Goal: Task Accomplishment & Management: Use online tool/utility

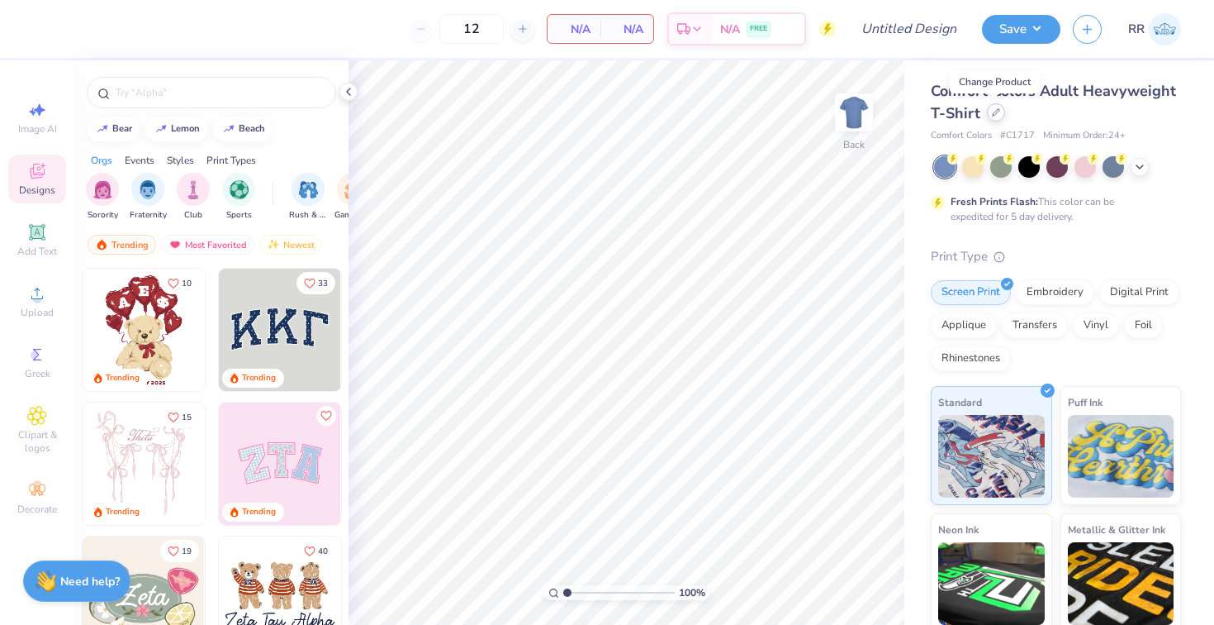
click at [993, 110] on icon at bounding box center [996, 112] width 8 height 8
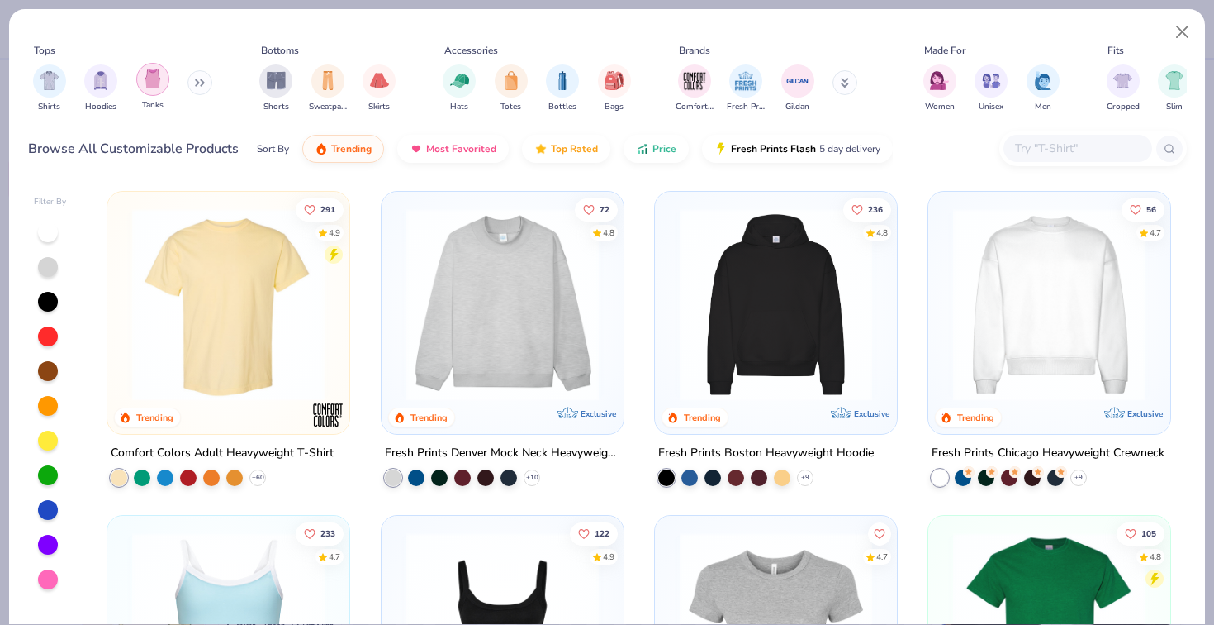
click at [151, 80] on img "filter for Tanks" at bounding box center [153, 78] width 18 height 19
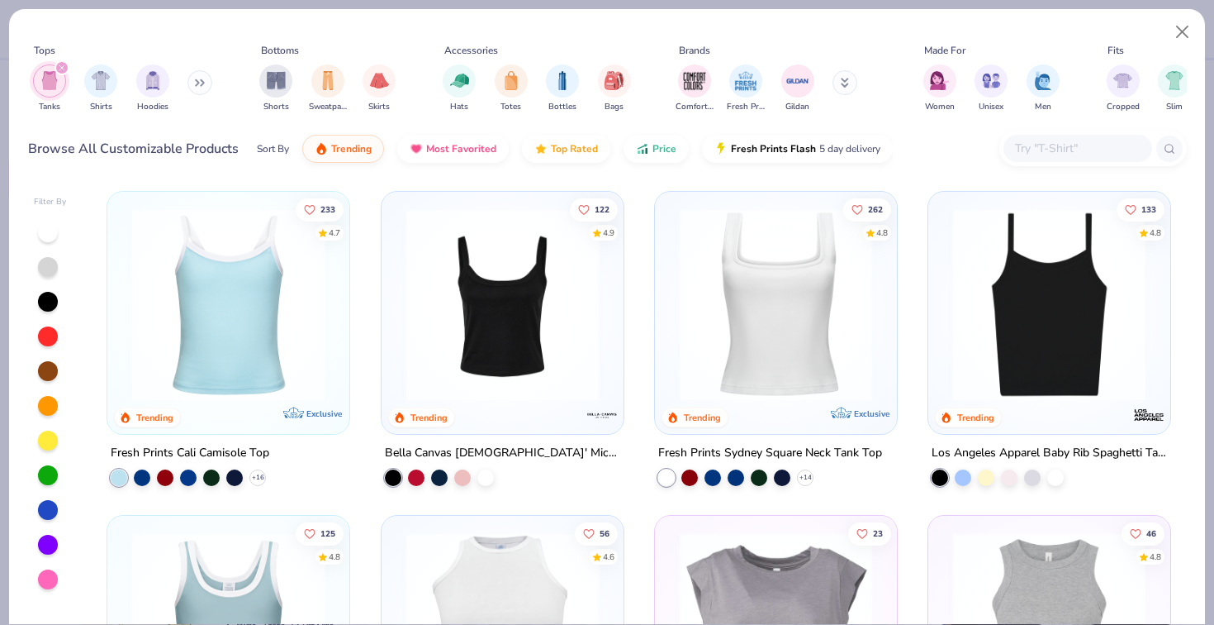
click at [197, 80] on button at bounding box center [200, 82] width 25 height 25
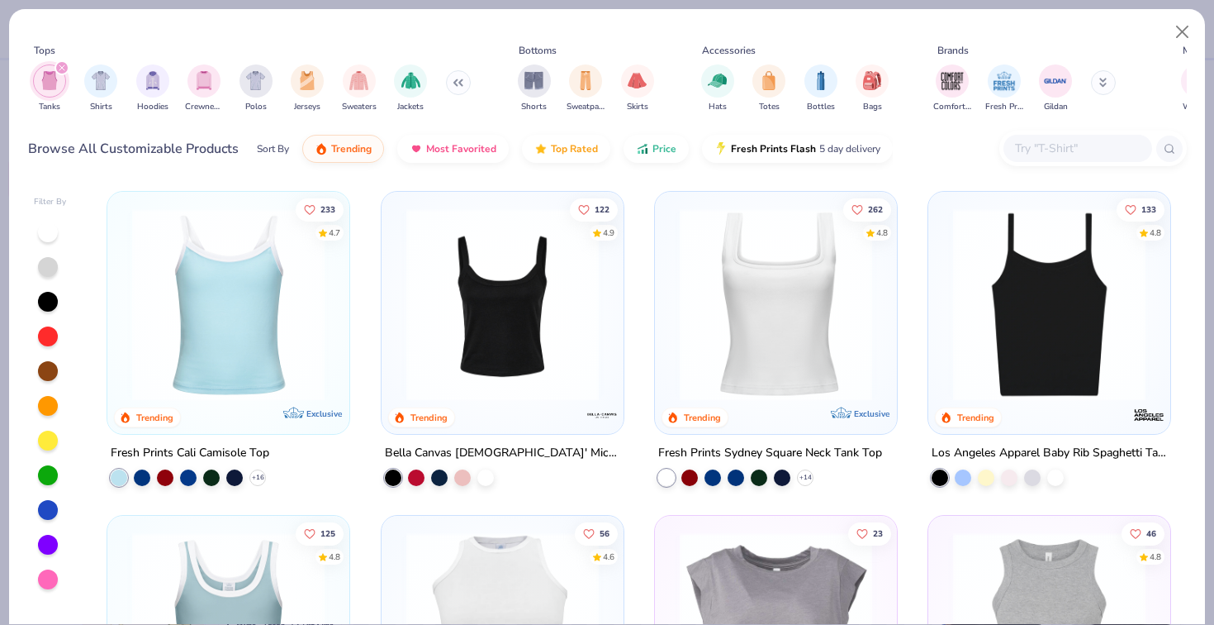
click at [60, 70] on icon "filter for Tanks" at bounding box center [62, 67] width 7 height 7
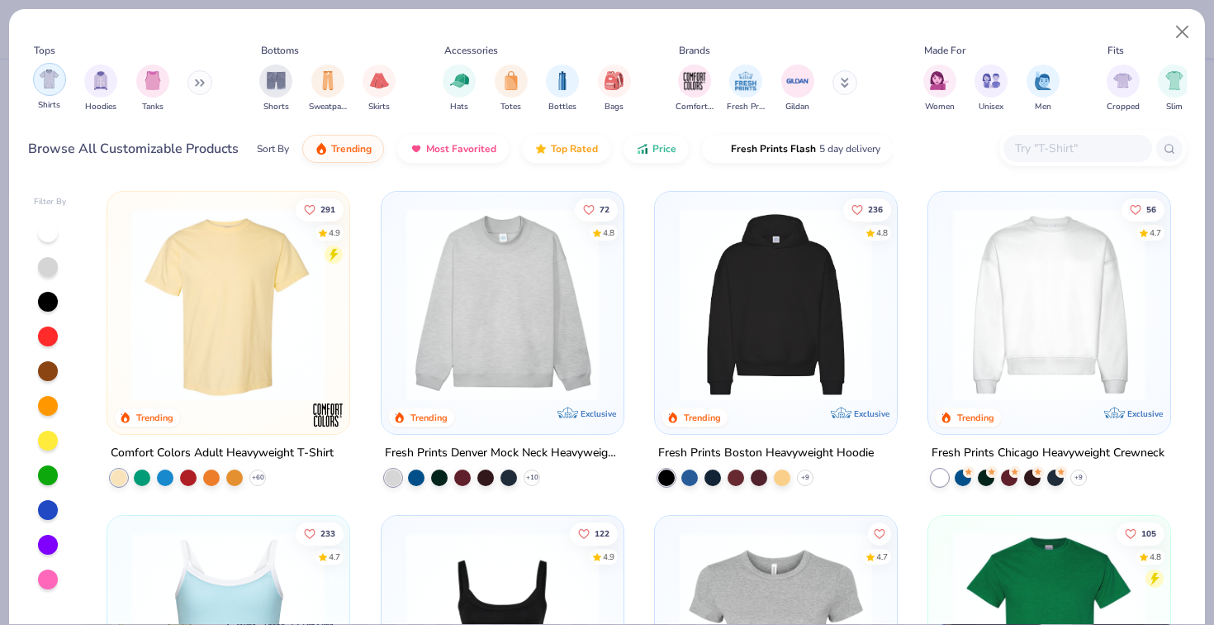
click at [55, 77] on img "filter for Shirts" at bounding box center [49, 78] width 19 height 19
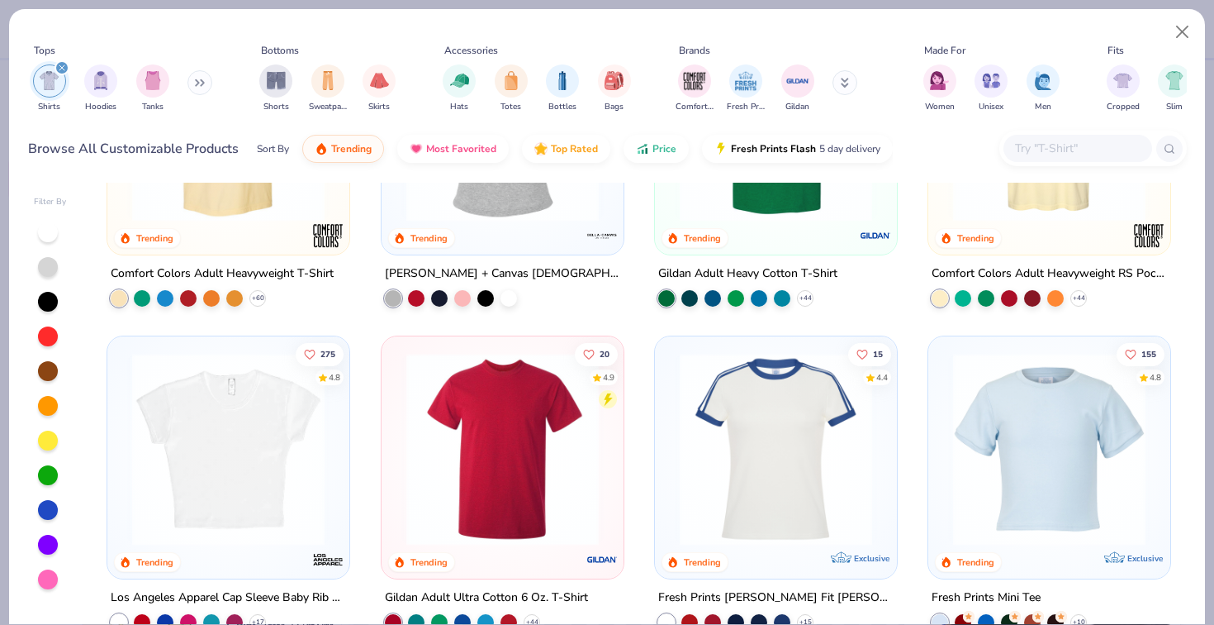
scroll to position [286, 0]
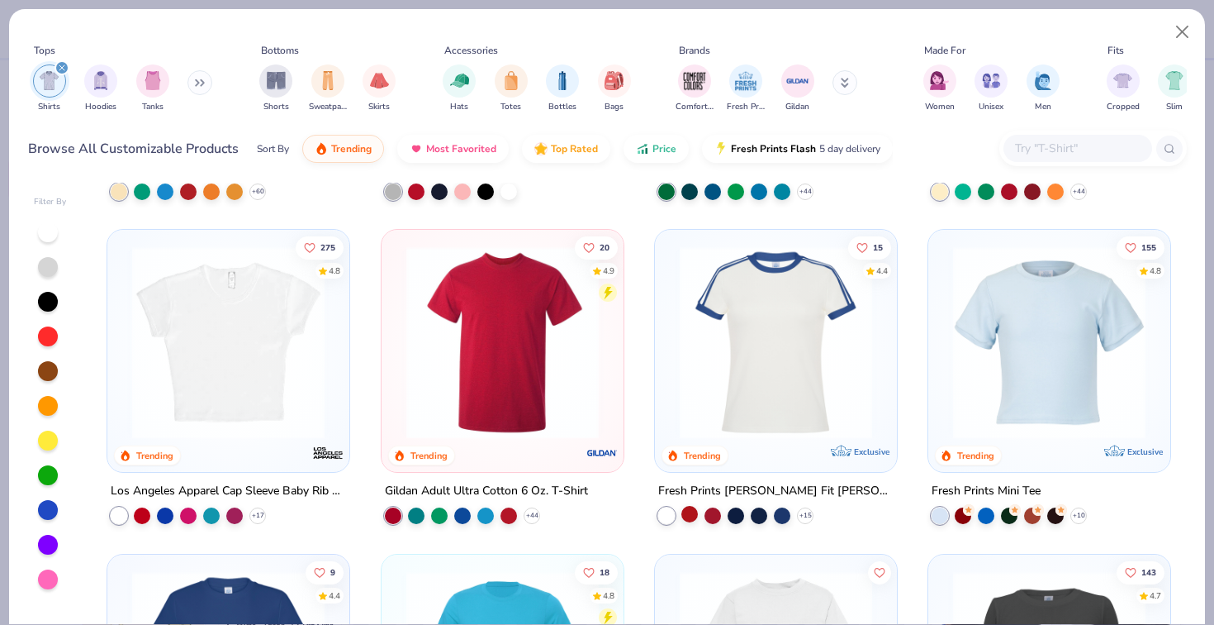
click at [693, 512] on div at bounding box center [690, 514] width 17 height 17
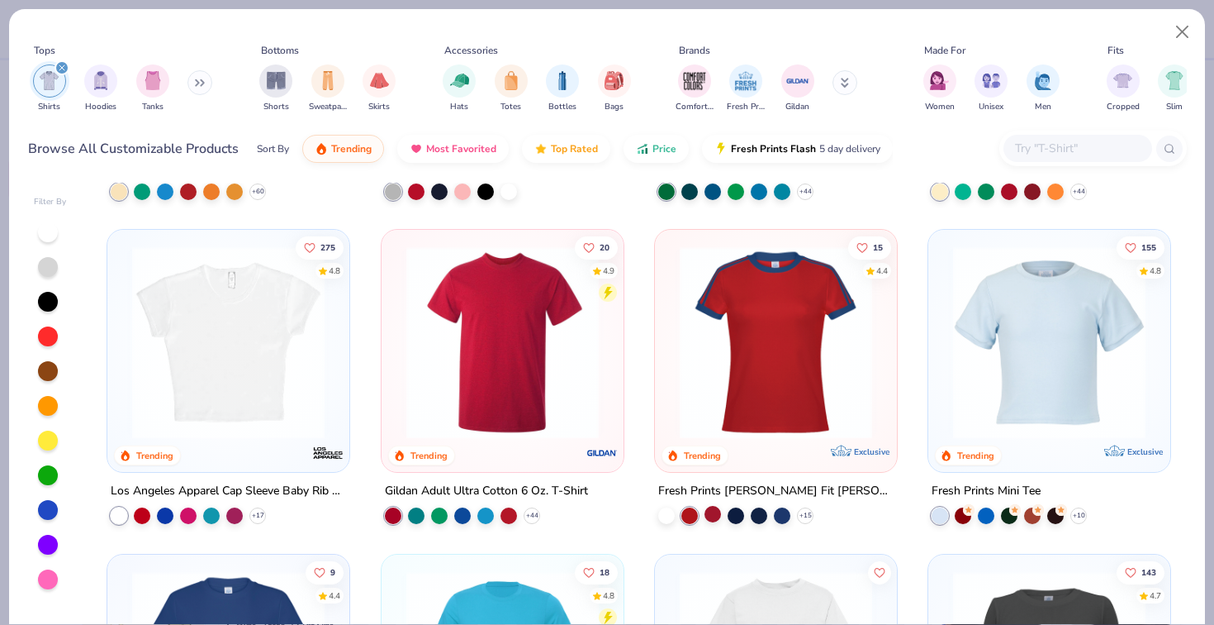
click at [712, 516] on div at bounding box center [713, 514] width 17 height 17
click at [778, 378] on img at bounding box center [776, 342] width 209 height 192
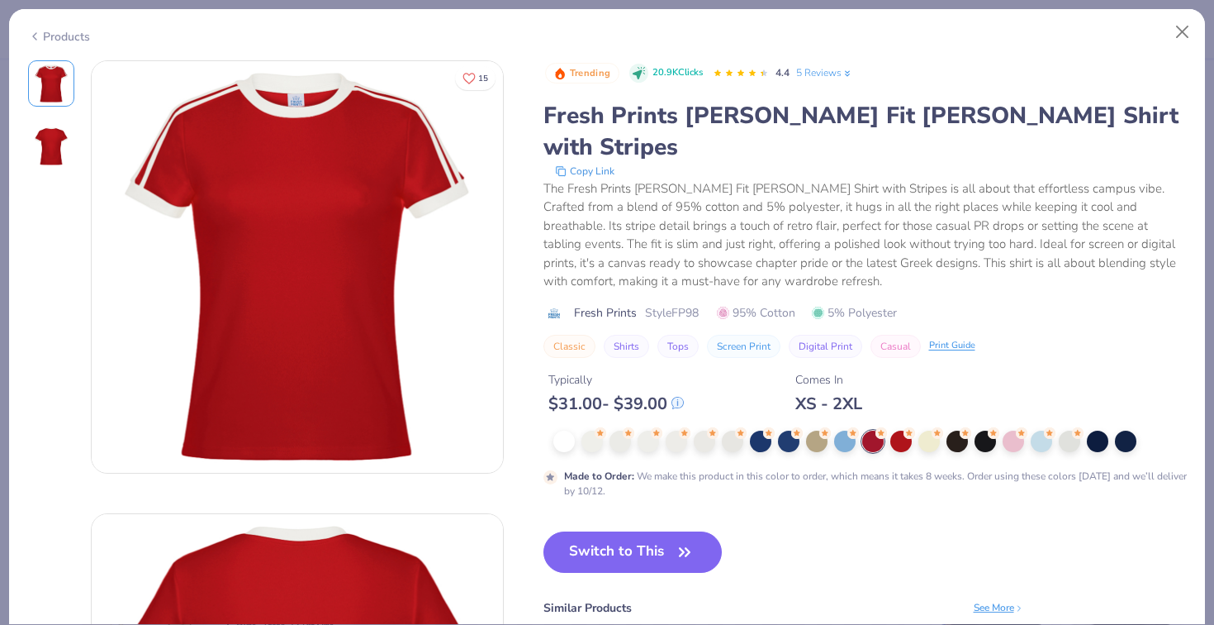
scroll to position [183, 0]
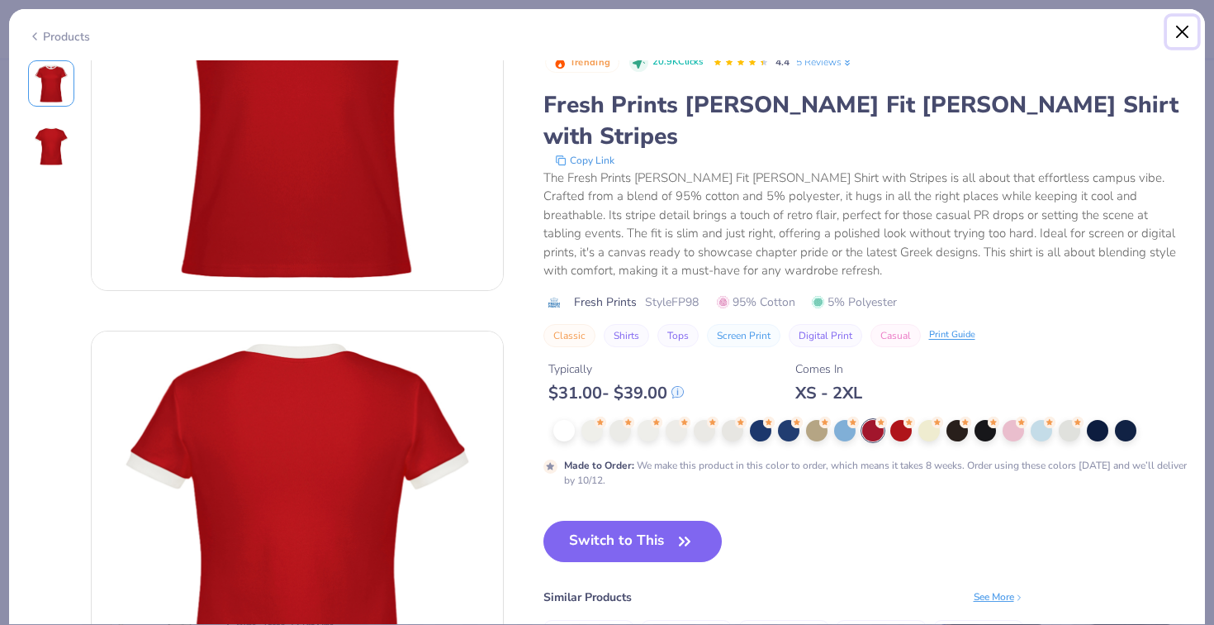
click at [1183, 32] on button "Close" at bounding box center [1182, 32] width 31 height 31
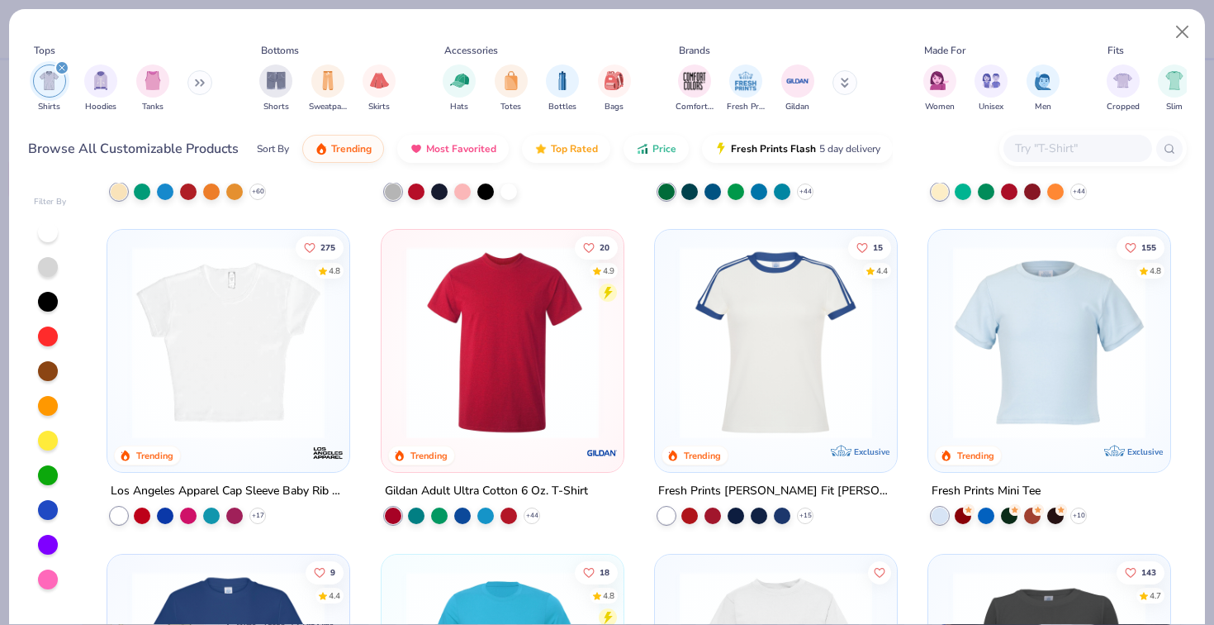
scroll to position [273, 0]
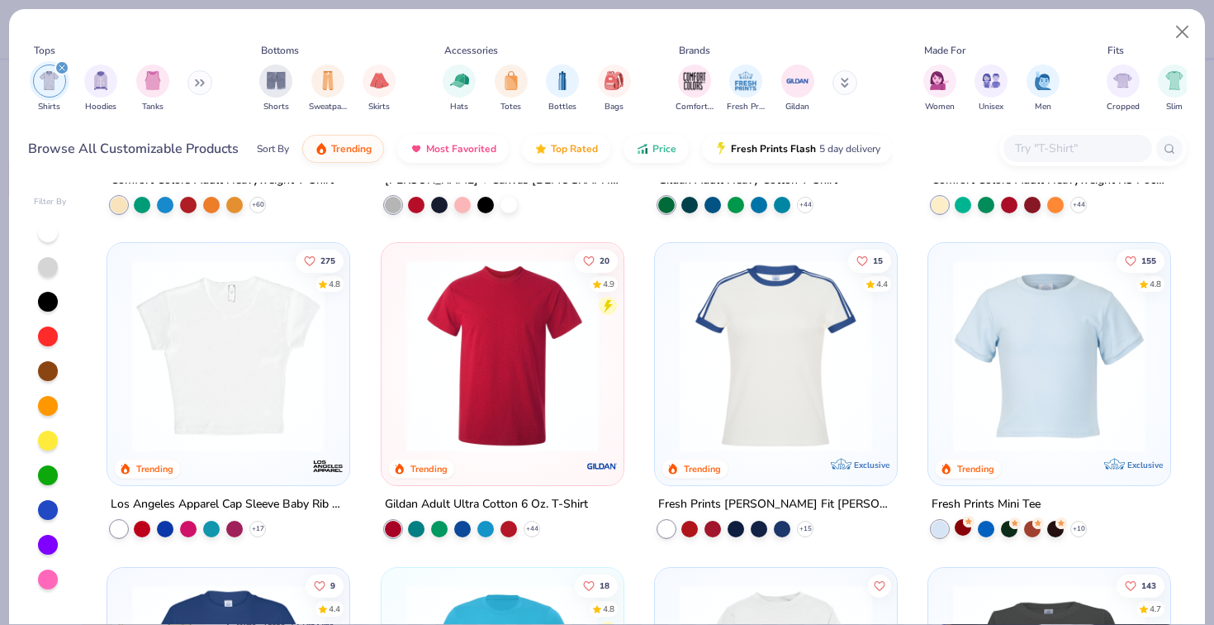
click at [966, 519] on circle at bounding box center [969, 522] width 12 height 12
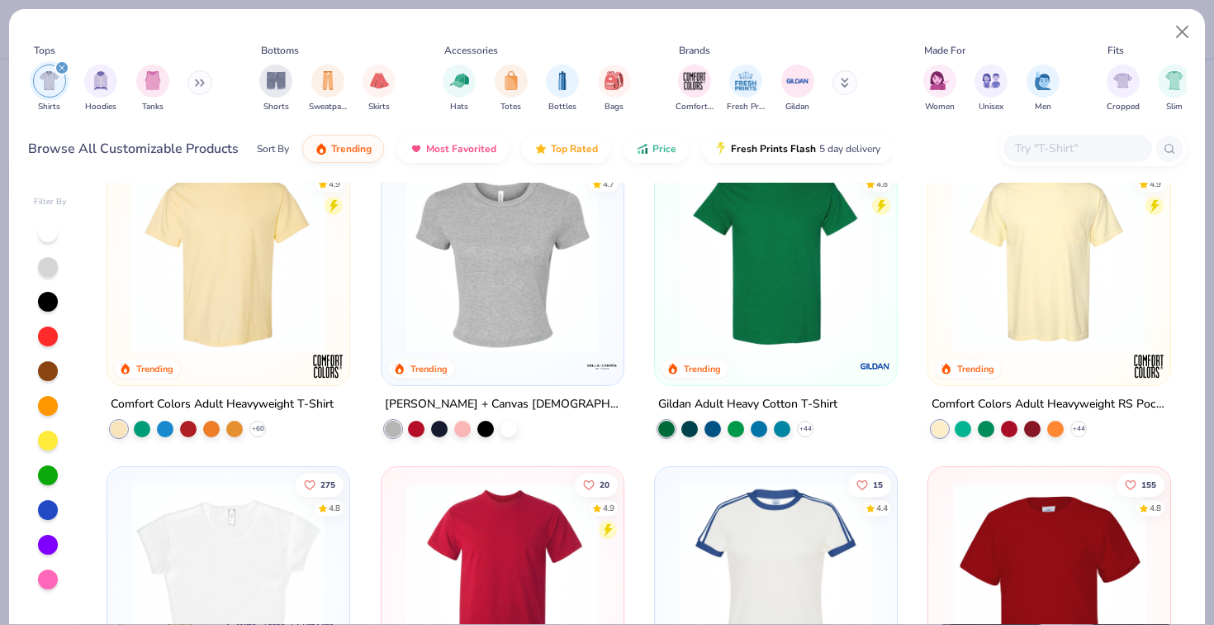
scroll to position [26, 0]
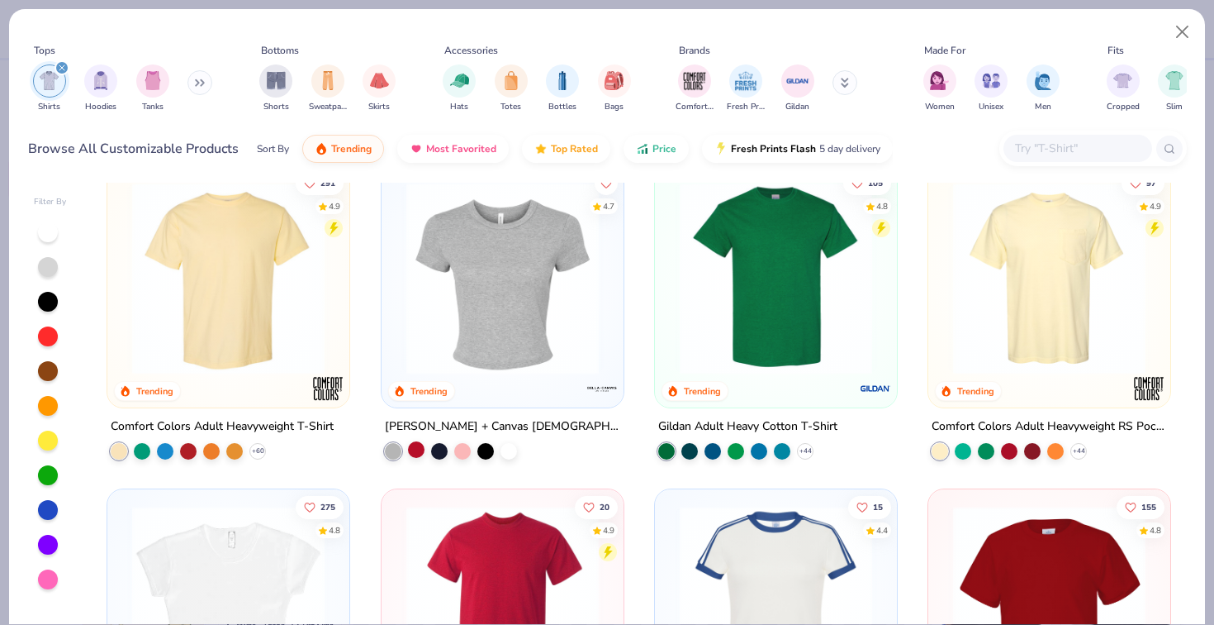
click at [415, 447] on div at bounding box center [416, 449] width 17 height 17
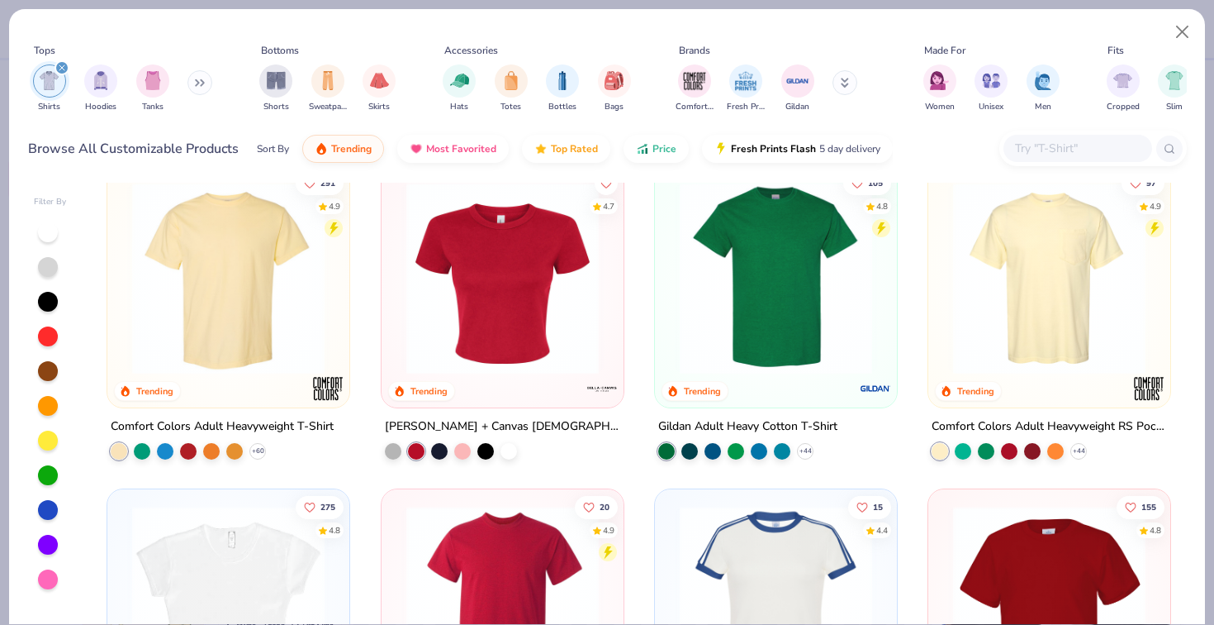
click at [525, 353] on img at bounding box center [502, 278] width 209 height 192
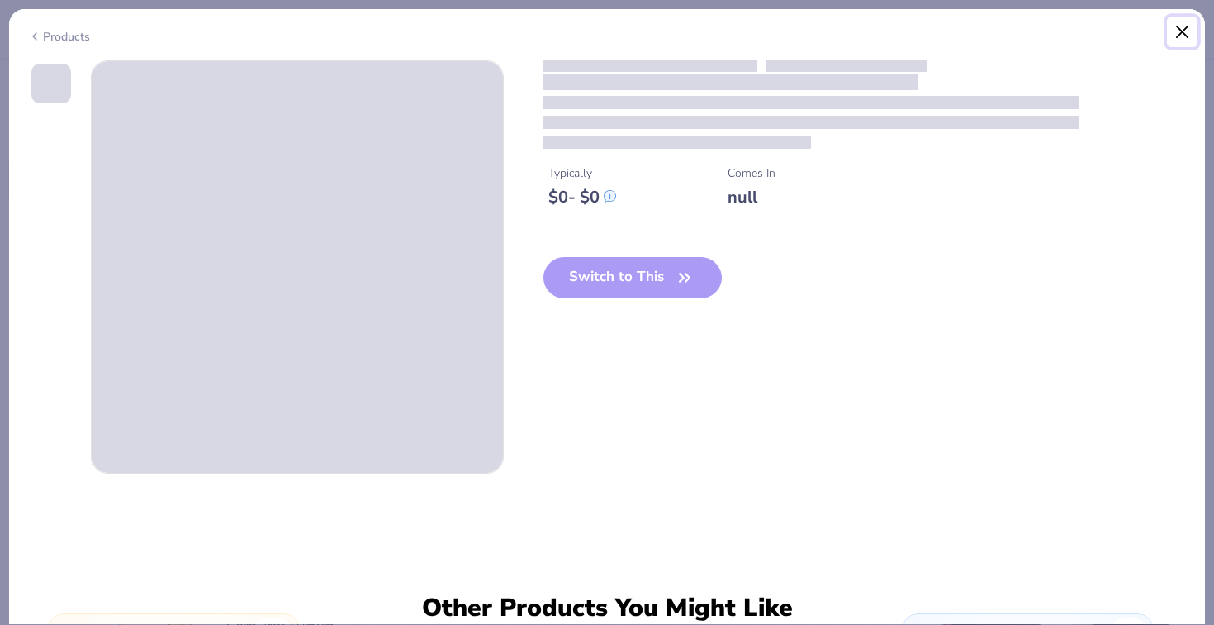
click at [1181, 31] on button "Close" at bounding box center [1182, 32] width 31 height 31
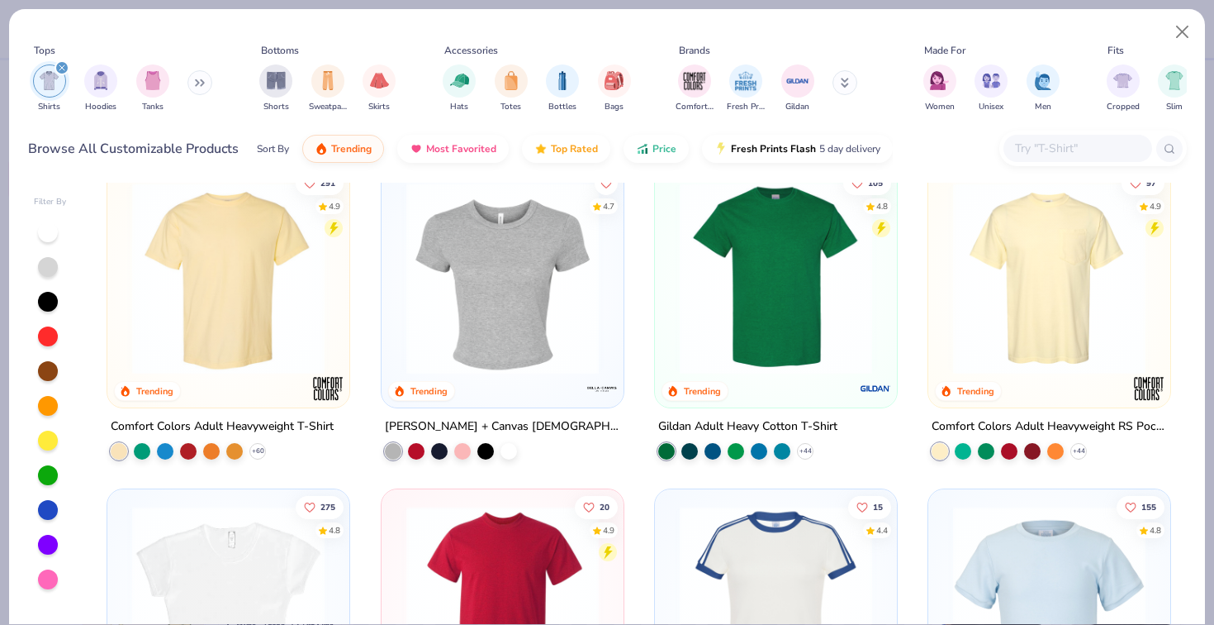
click at [539, 309] on img at bounding box center [502, 278] width 209 height 192
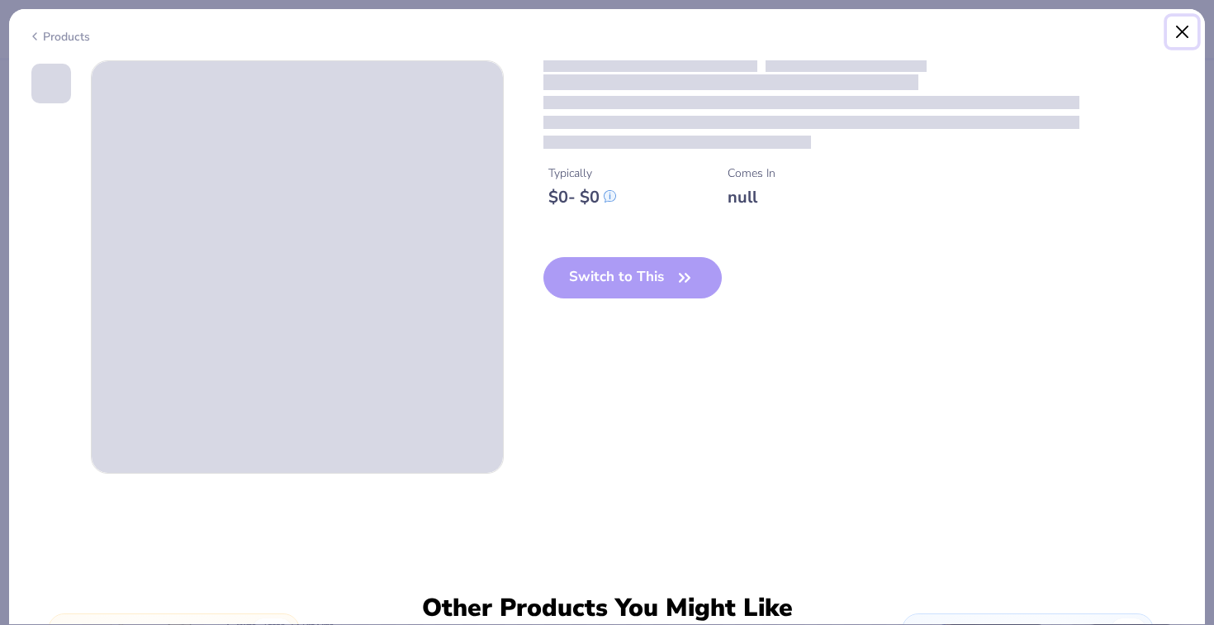
click at [1191, 26] on button "Close" at bounding box center [1182, 32] width 31 height 31
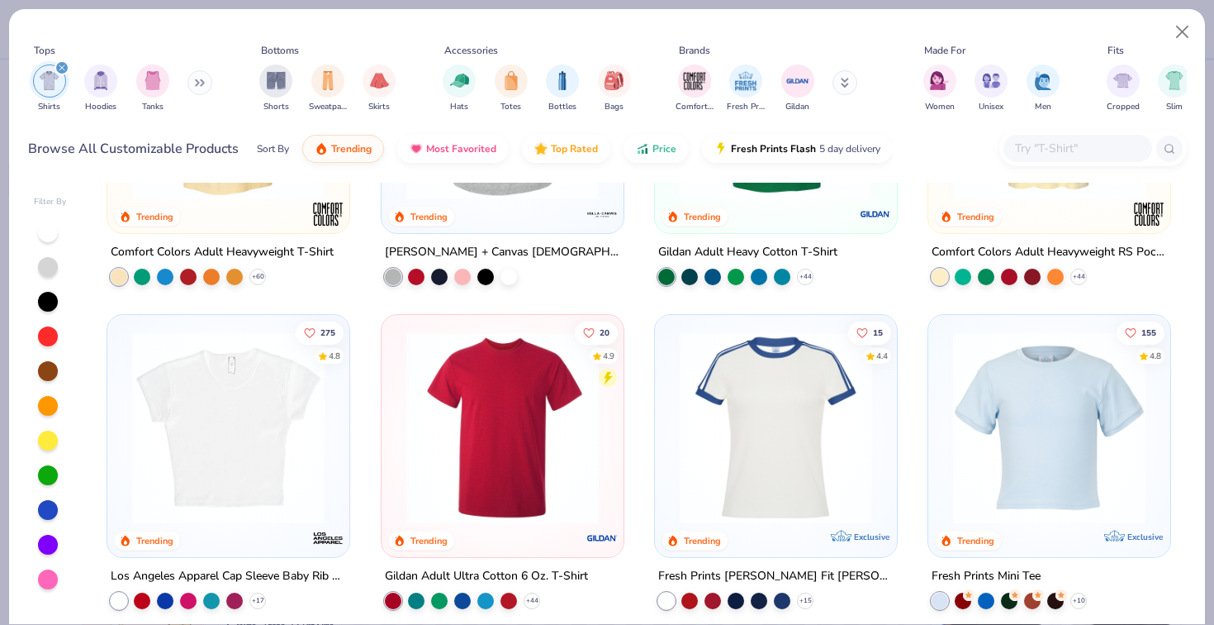
scroll to position [271, 0]
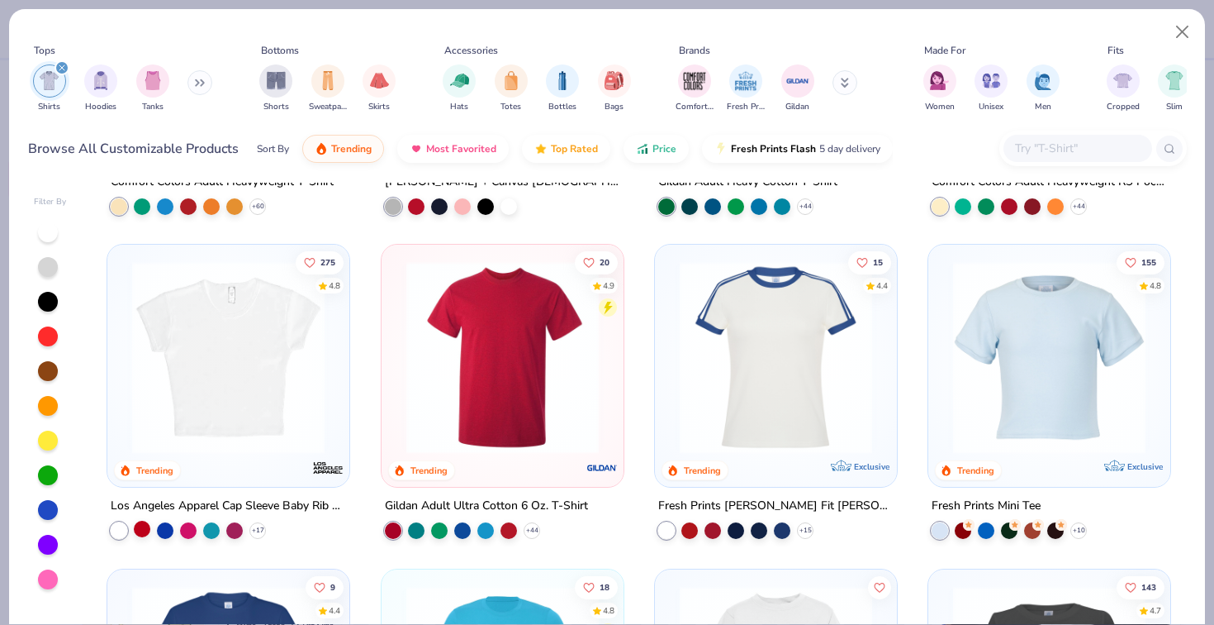
click at [141, 520] on div at bounding box center [142, 528] width 17 height 17
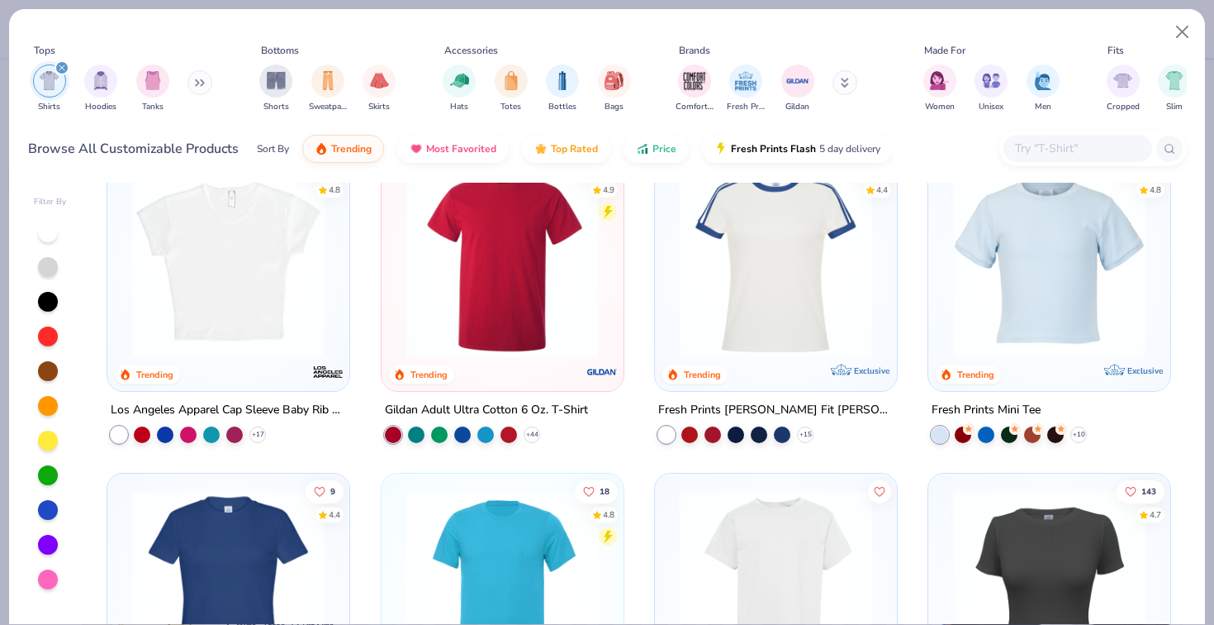
scroll to position [355, 0]
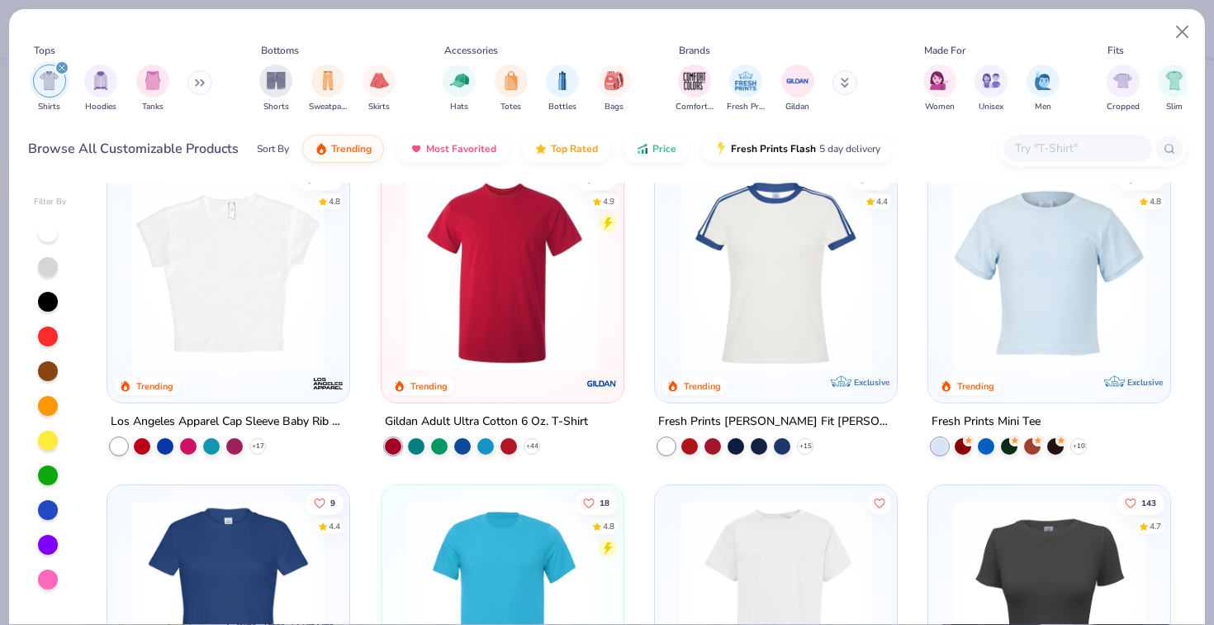
click at [1005, 305] on img at bounding box center [1049, 273] width 209 height 192
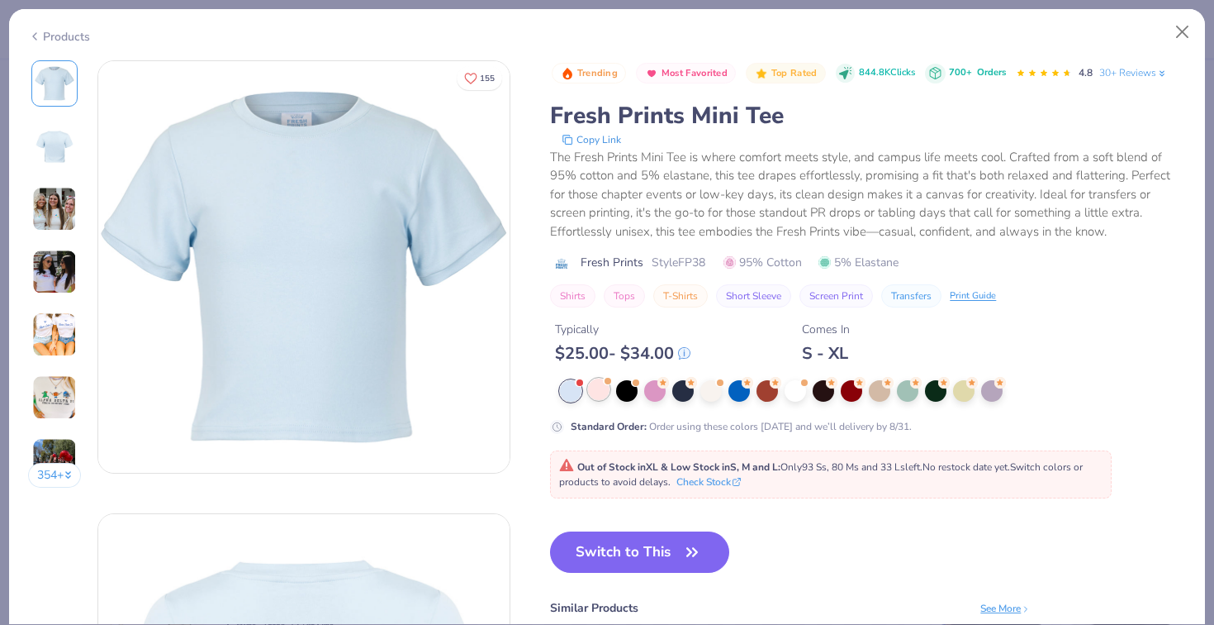
click at [601, 398] on div at bounding box center [598, 388] width 21 height 21
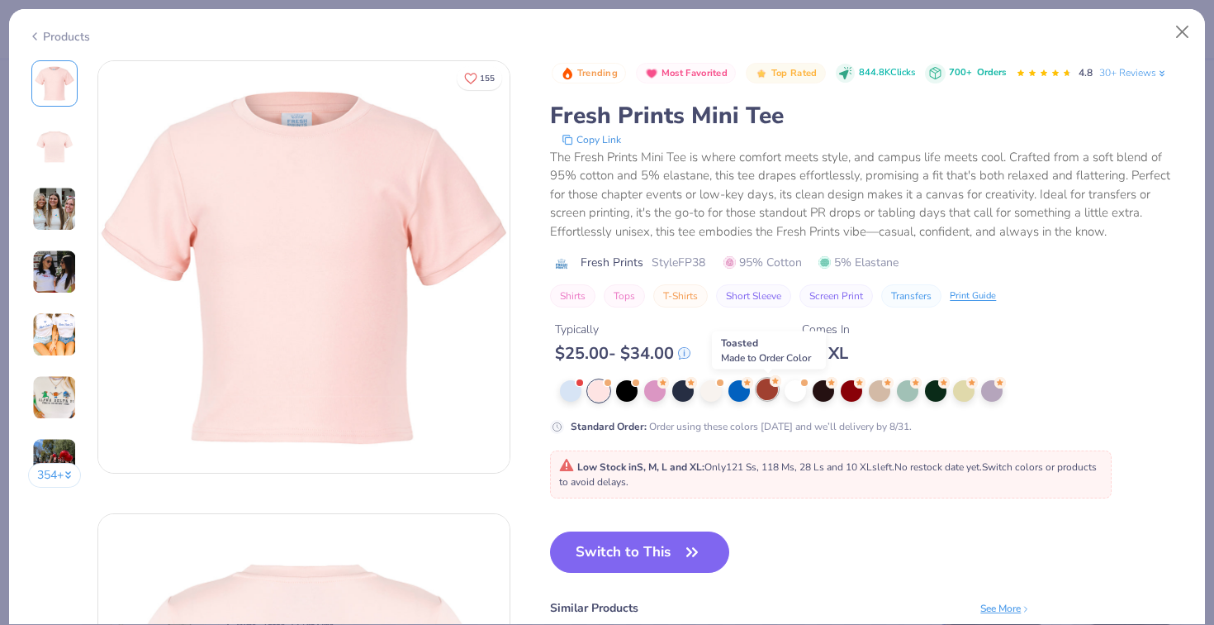
click at [771, 397] on div at bounding box center [767, 388] width 21 height 21
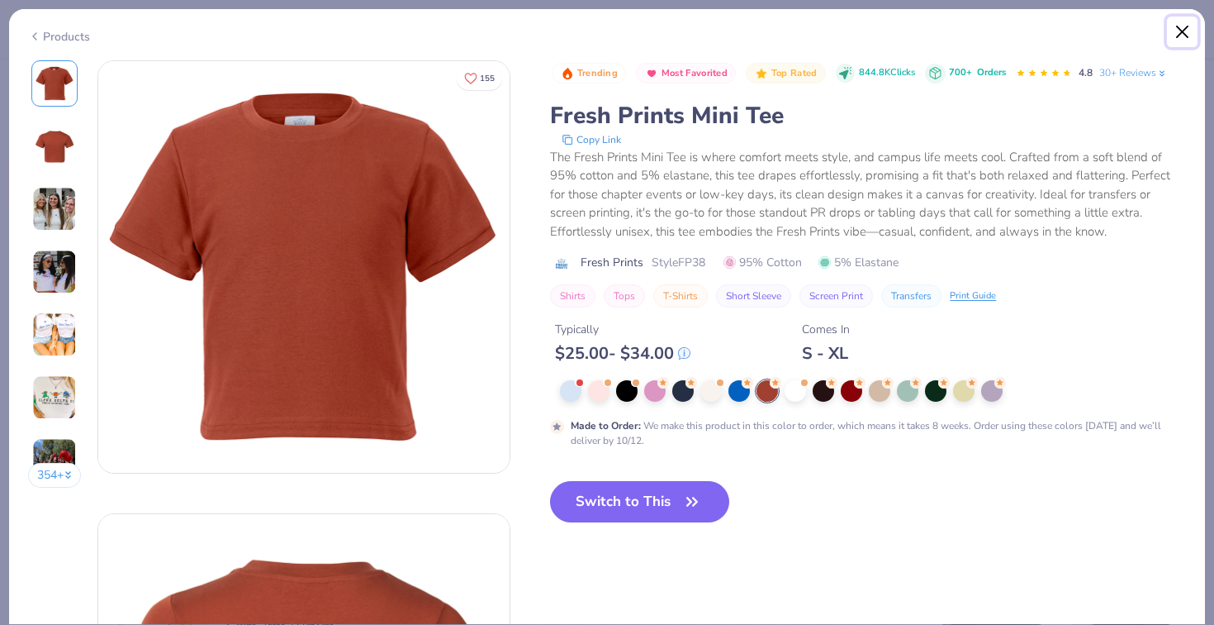
click at [1188, 33] on button "Close" at bounding box center [1182, 32] width 31 height 31
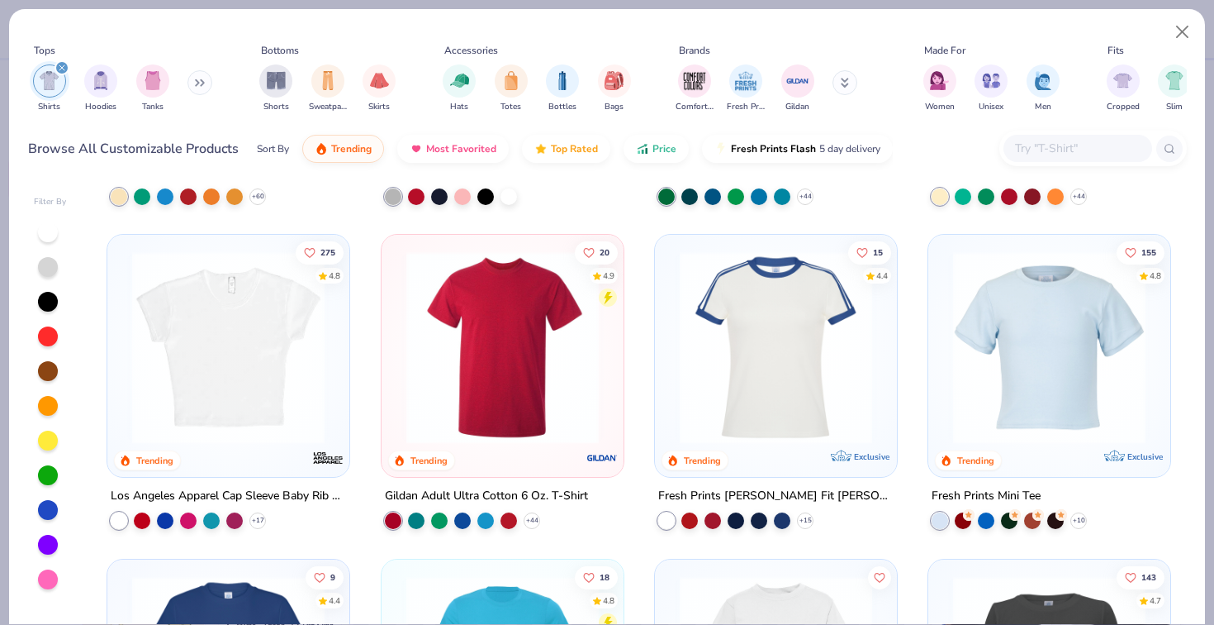
scroll to position [252, 0]
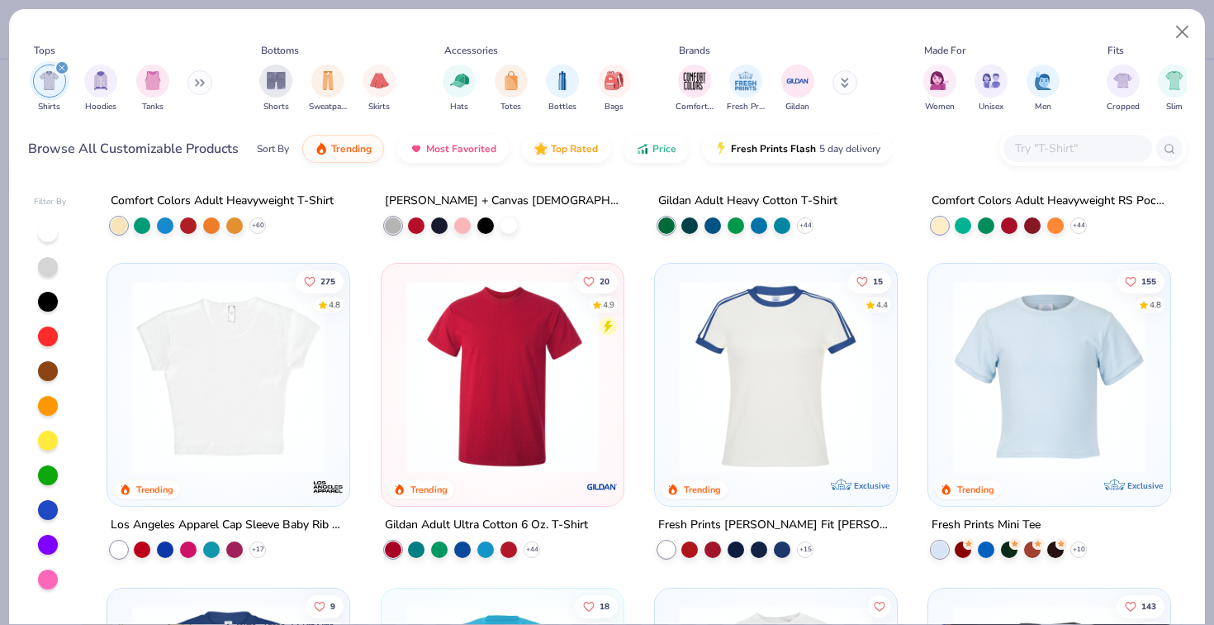
click at [734, 364] on img at bounding box center [776, 376] width 209 height 192
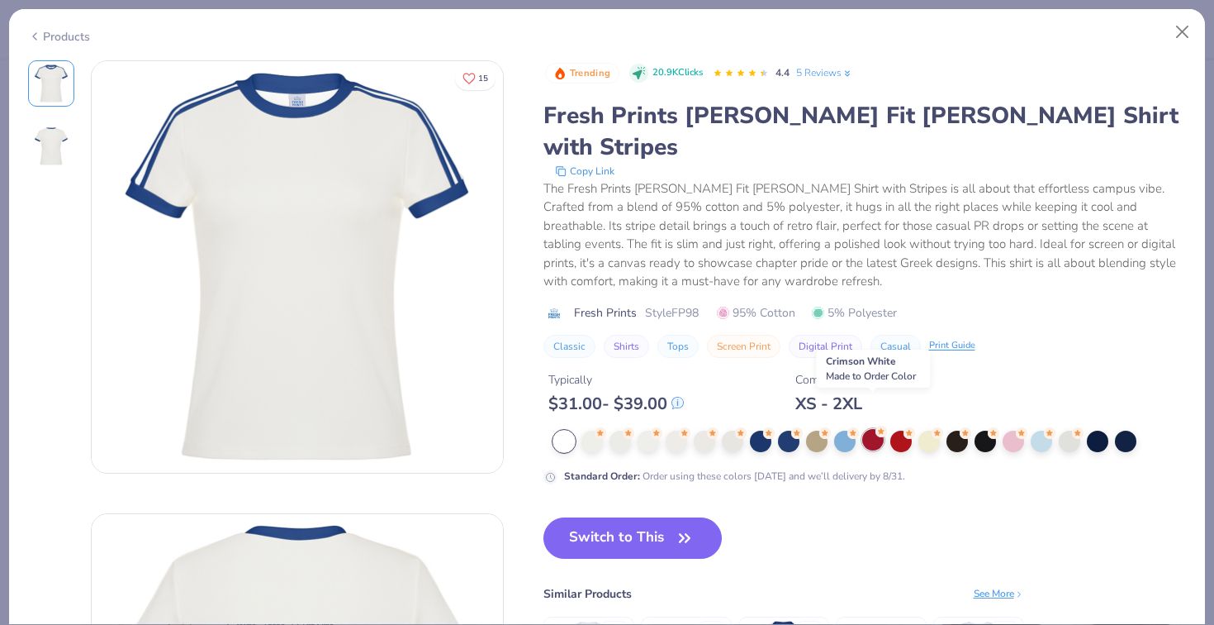
click at [877, 429] on div at bounding box center [873, 439] width 21 height 21
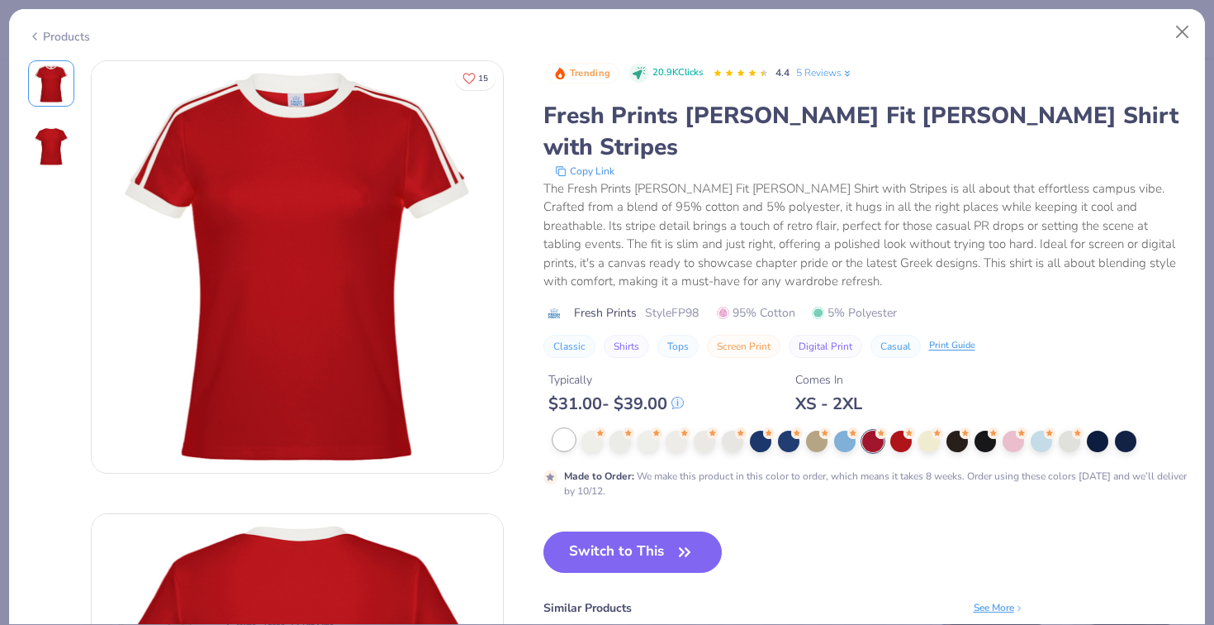
click at [558, 429] on div at bounding box center [564, 439] width 21 height 21
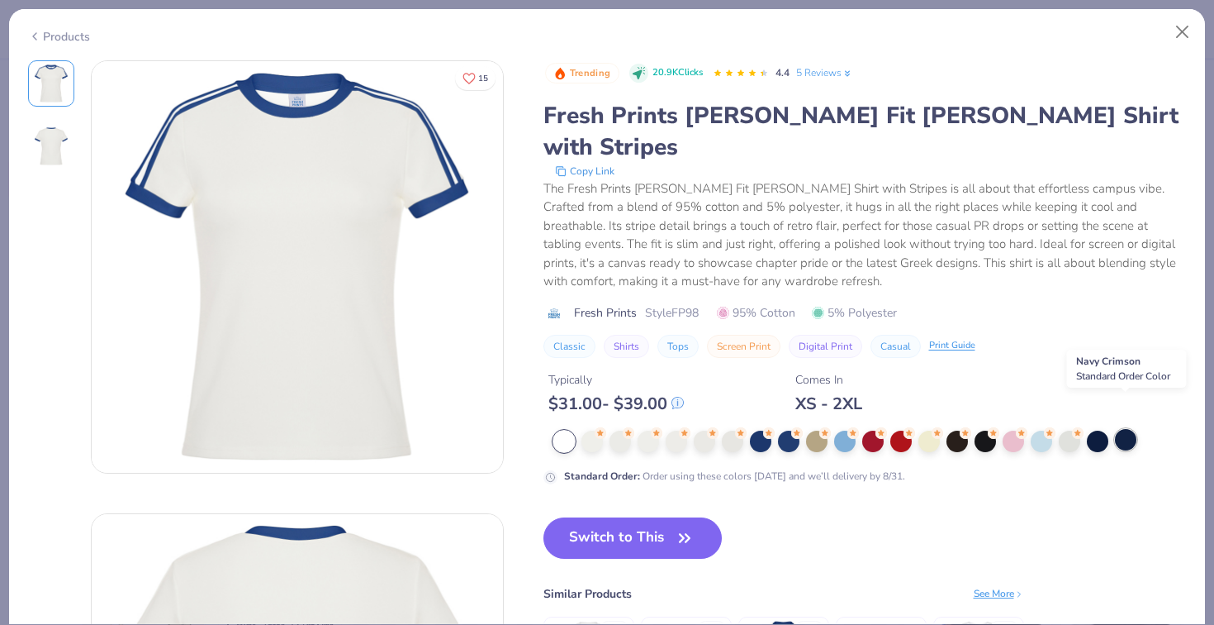
click at [1121, 429] on div at bounding box center [1125, 439] width 21 height 21
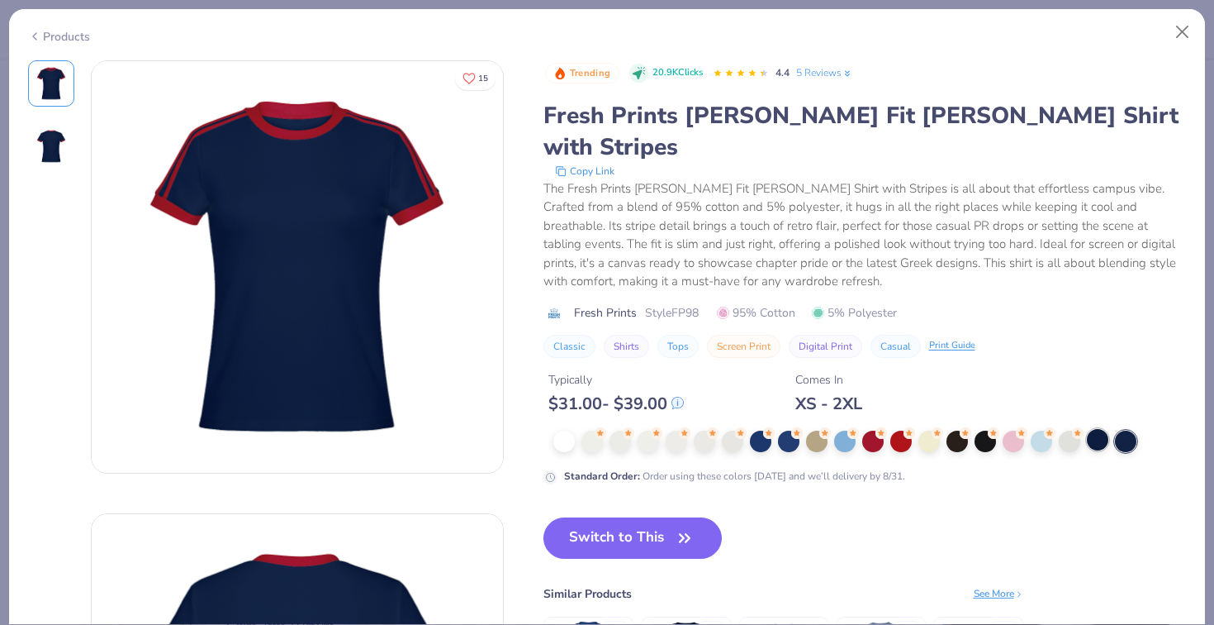
click at [1107, 429] on div at bounding box center [1097, 439] width 21 height 21
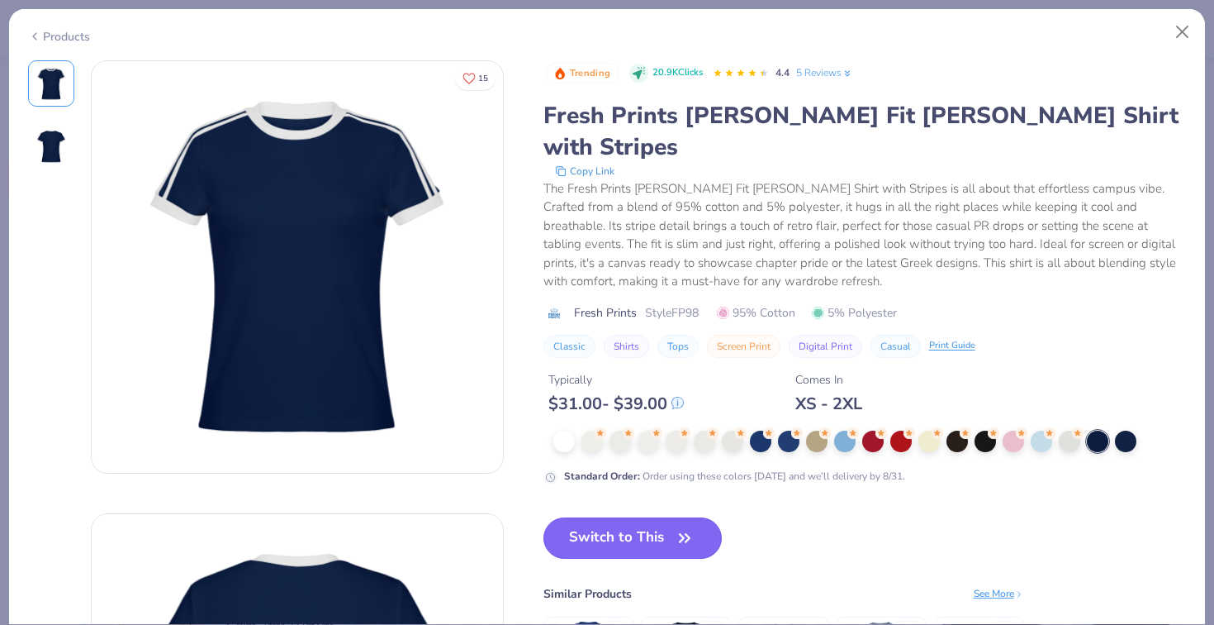
drag, startPoint x: 632, startPoint y: 502, endPoint x: 657, endPoint y: 516, distance: 28.5
click at [657, 517] on button "Switch to This" at bounding box center [633, 537] width 179 height 41
type input "50"
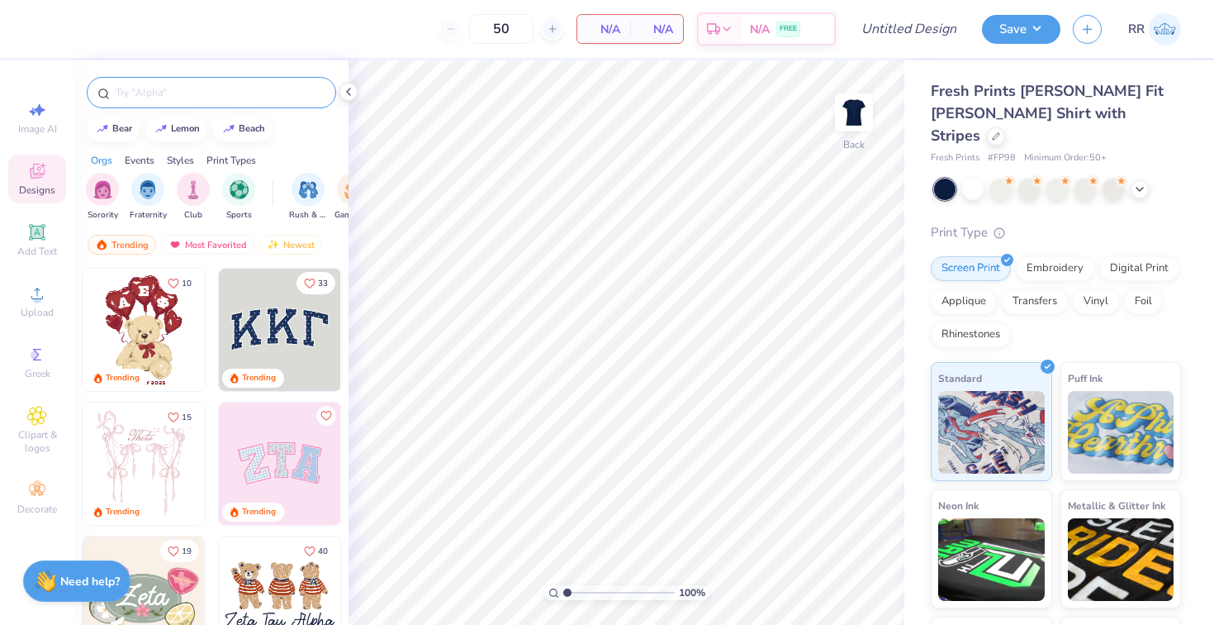
click at [192, 92] on input "text" at bounding box center [220, 92] width 212 height 17
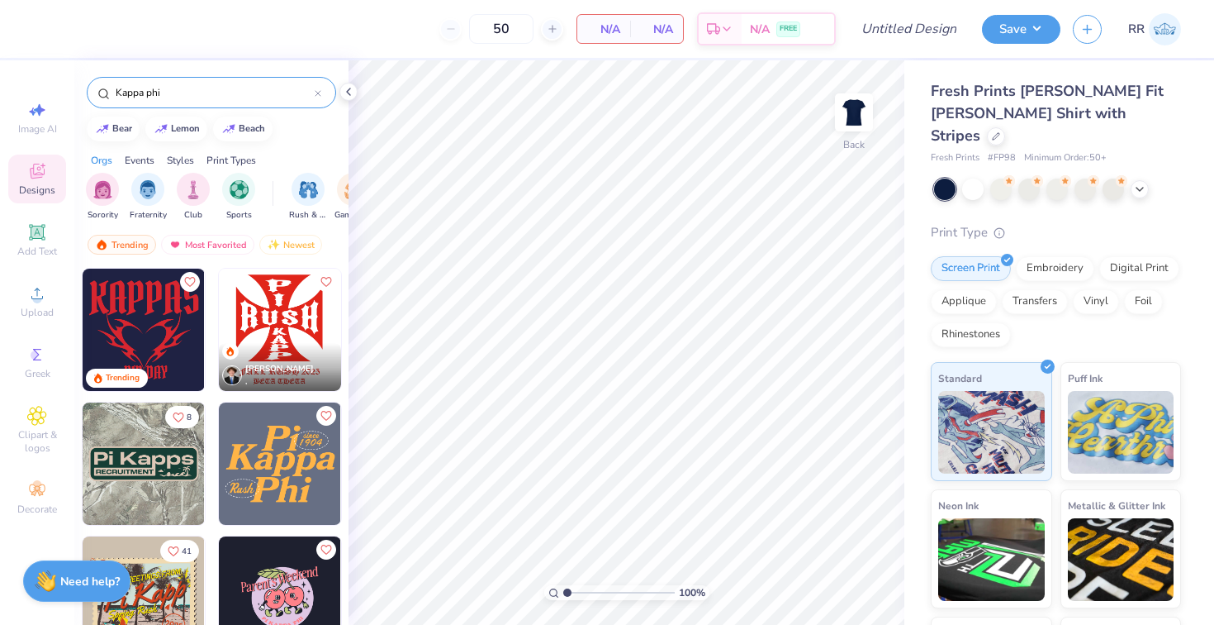
type input "Kappa phi"
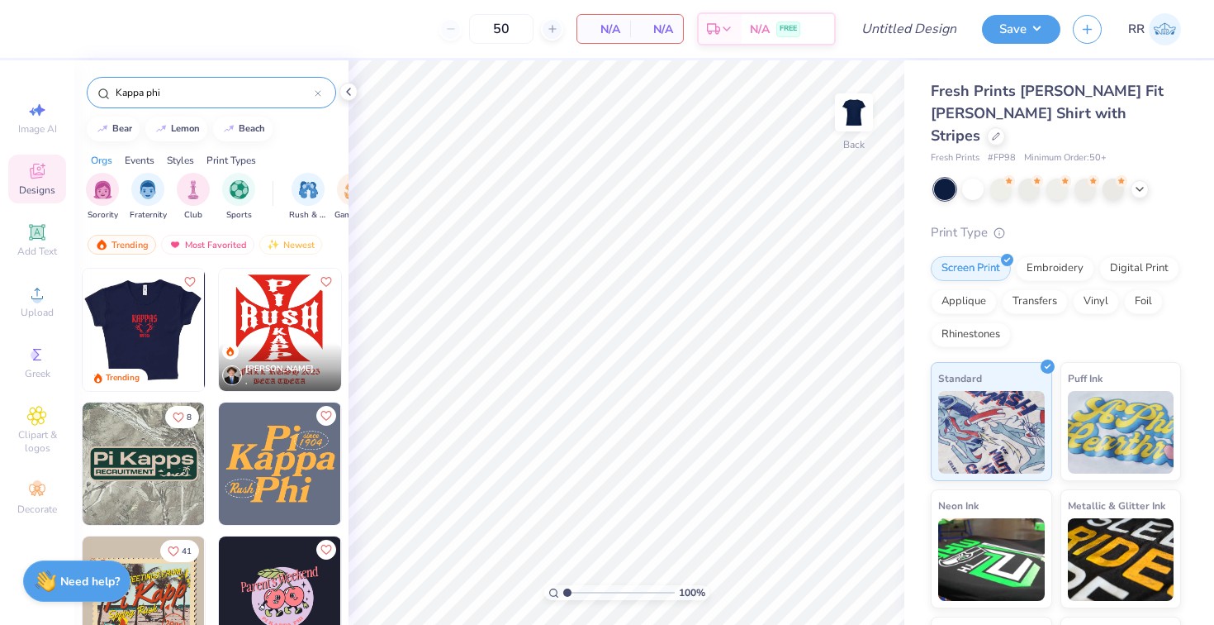
click at [183, 322] on div at bounding box center [143, 330] width 367 height 122
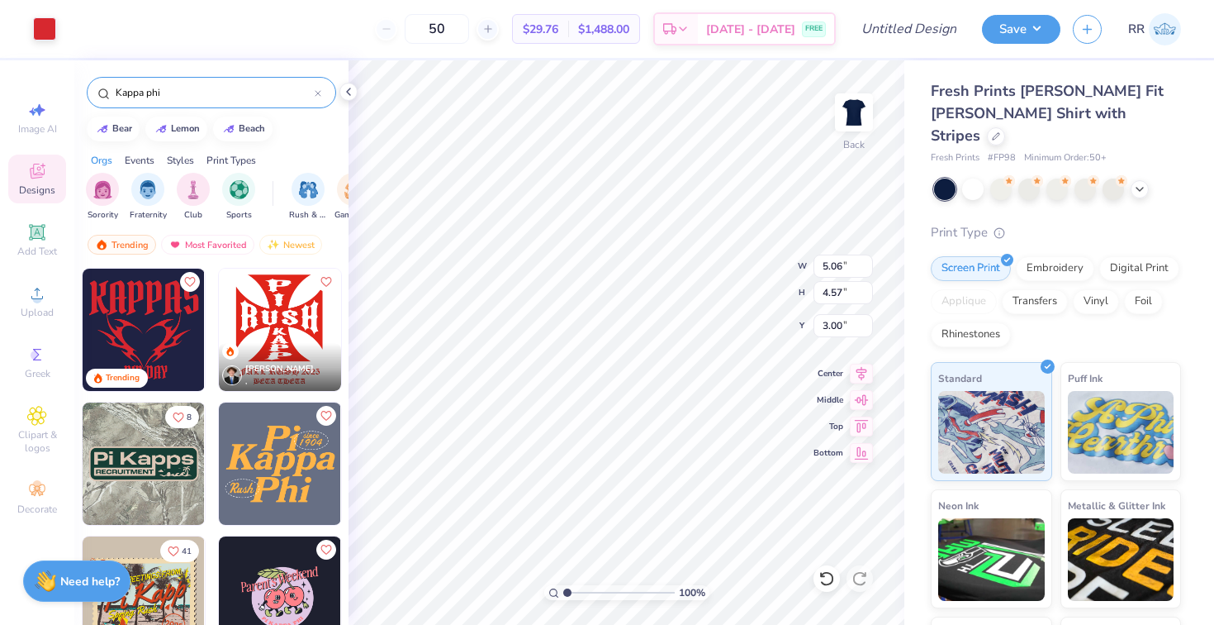
type input "5.09"
type input "8.01"
type input "7.24"
type input "4.21"
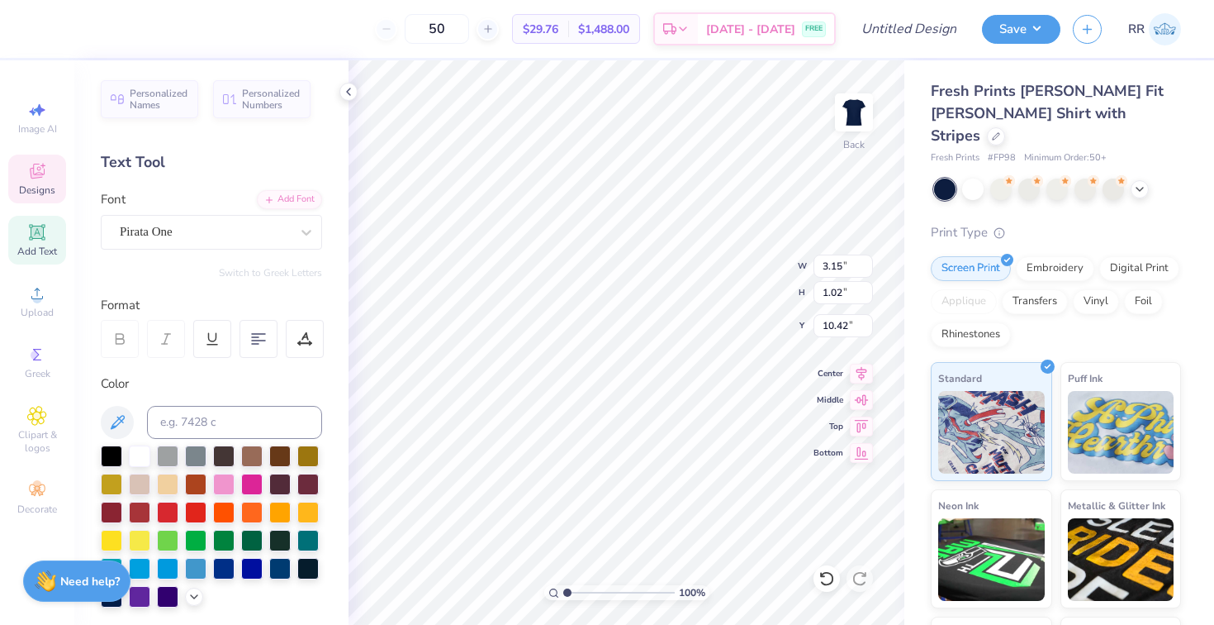
type textarea "B"
type textarea "FALL RUSH"
type textarea "FALL RUSH 2025"
click at [242, 349] on div at bounding box center [259, 339] width 38 height 38
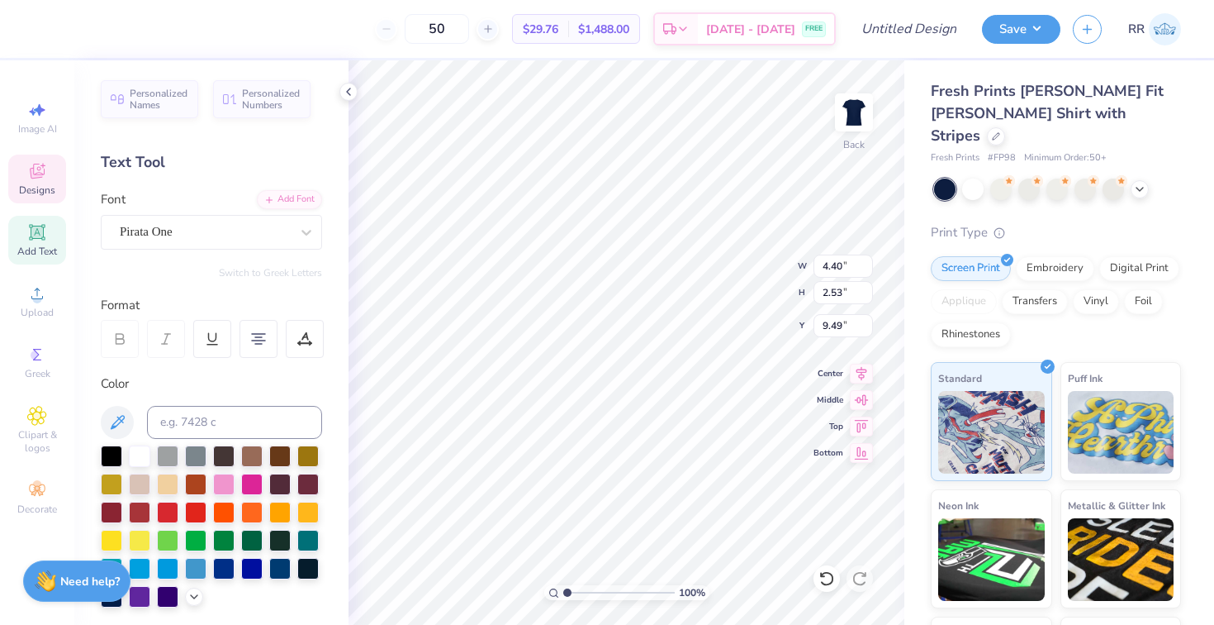
type input "10.75"
type textarea "FALLRUSH 2025"
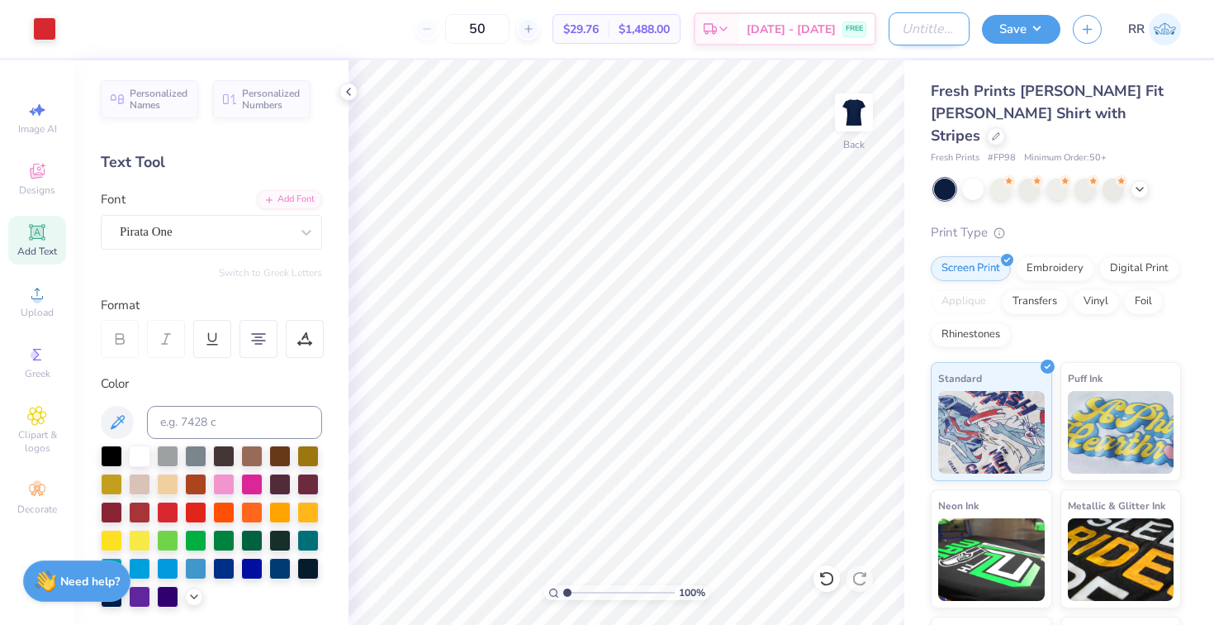
click at [917, 32] on input "Design Title" at bounding box center [929, 28] width 81 height 33
type input "Kappas fall rush '25 Shirts"
click at [1028, 28] on button "Save" at bounding box center [1021, 26] width 78 height 29
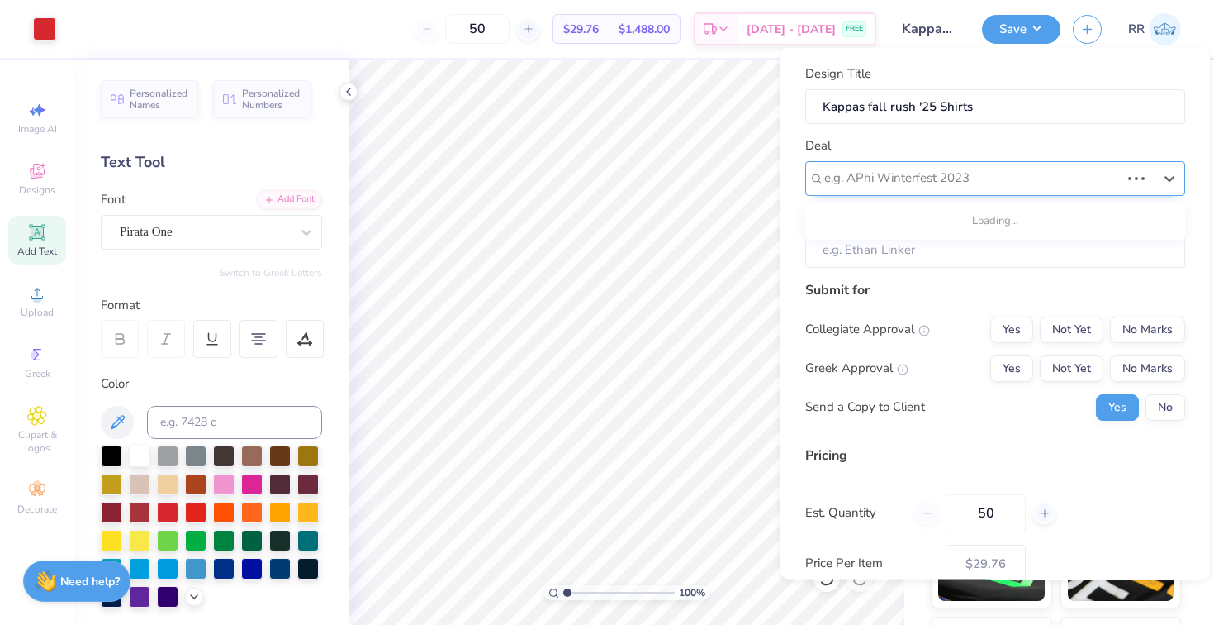
click at [977, 192] on div "e.g. APhi Winterfest 2023" at bounding box center [996, 177] width 380 height 35
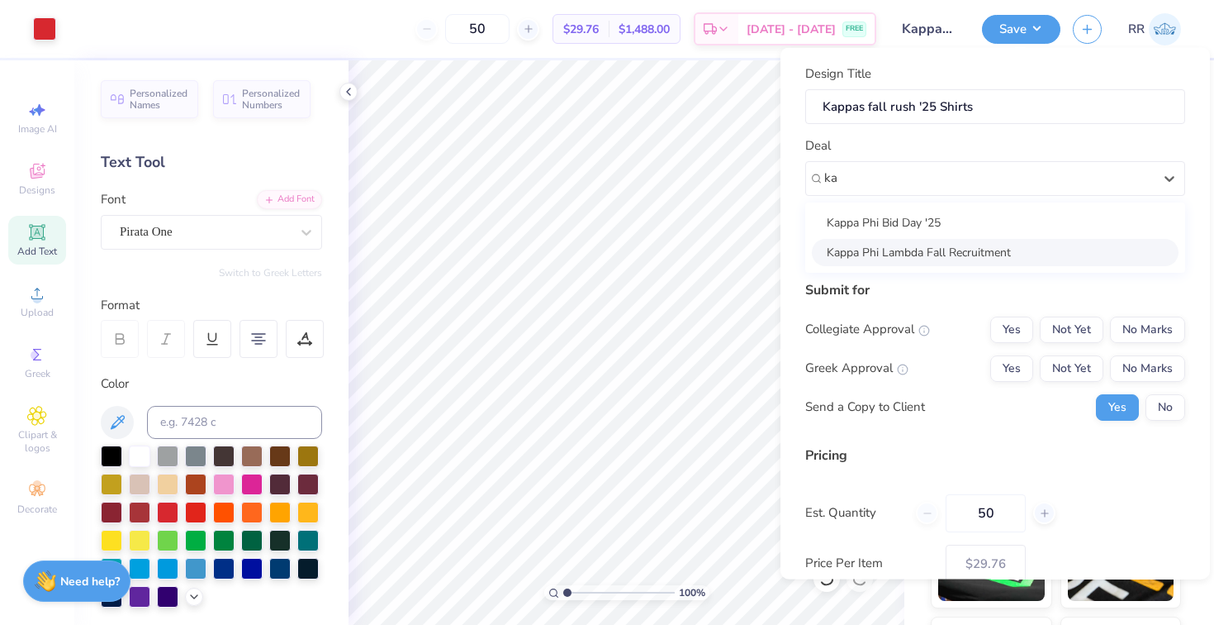
click at [971, 246] on div "Kappa Phi Lambda Fall Recruitment" at bounding box center [995, 251] width 367 height 27
type input "ka"
type input "Nicole L"
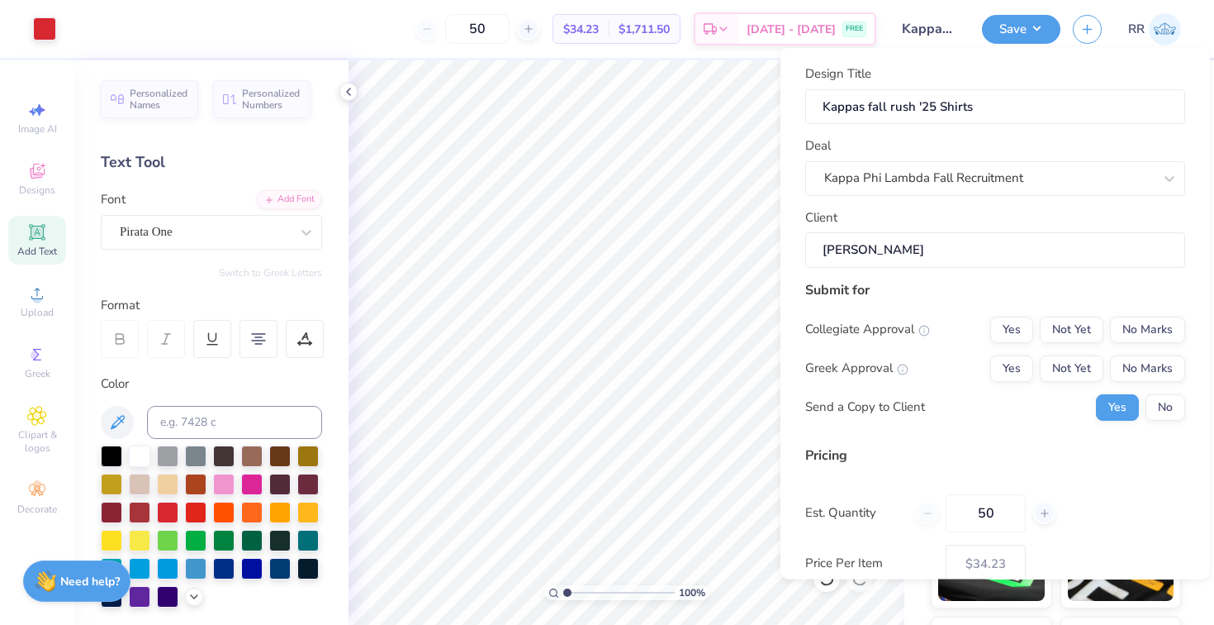
click at [970, 249] on input "Nicole L" at bounding box center [996, 250] width 380 height 36
click at [1171, 405] on button "No" at bounding box center [1166, 406] width 40 height 26
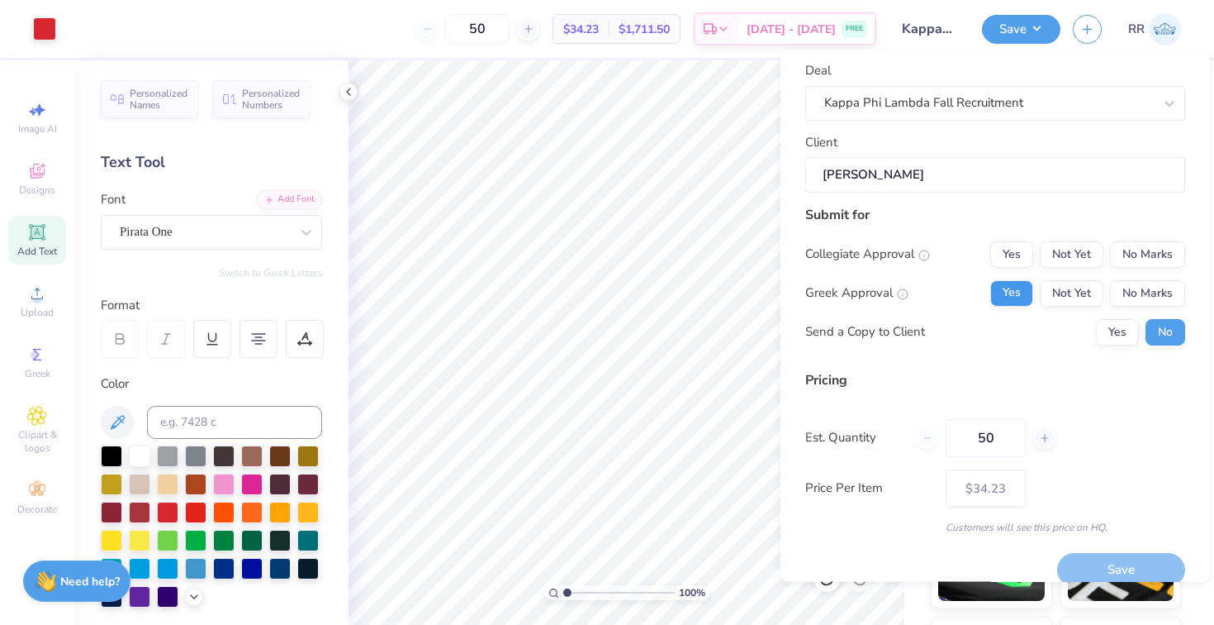
scroll to position [47, 0]
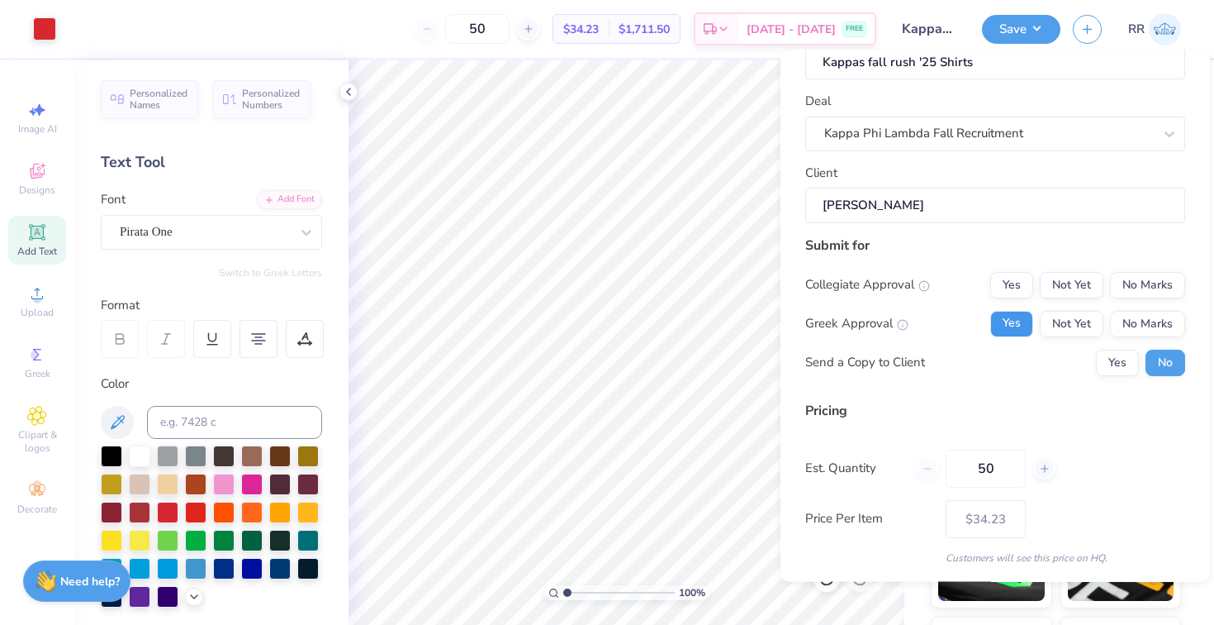
click at [1015, 325] on button "Yes" at bounding box center [1012, 323] width 43 height 26
click at [1129, 284] on button "No Marks" at bounding box center [1147, 284] width 75 height 26
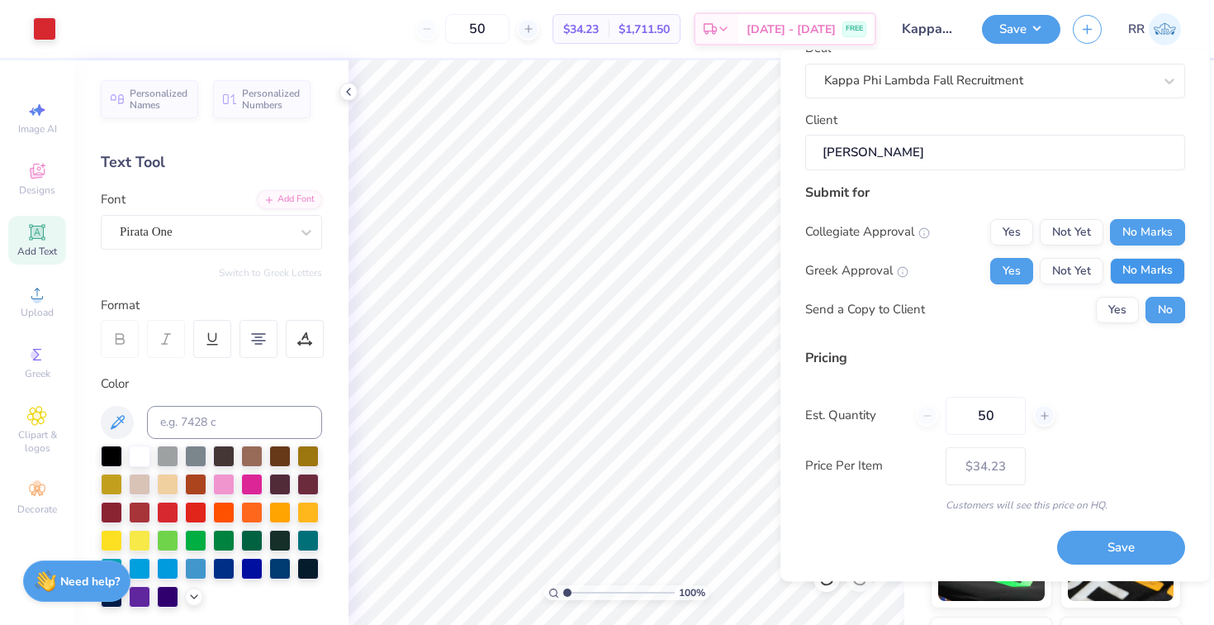
click at [1140, 269] on button "No Marks" at bounding box center [1147, 271] width 75 height 26
click at [1133, 544] on button "Save" at bounding box center [1122, 548] width 128 height 34
type input "$29.76"
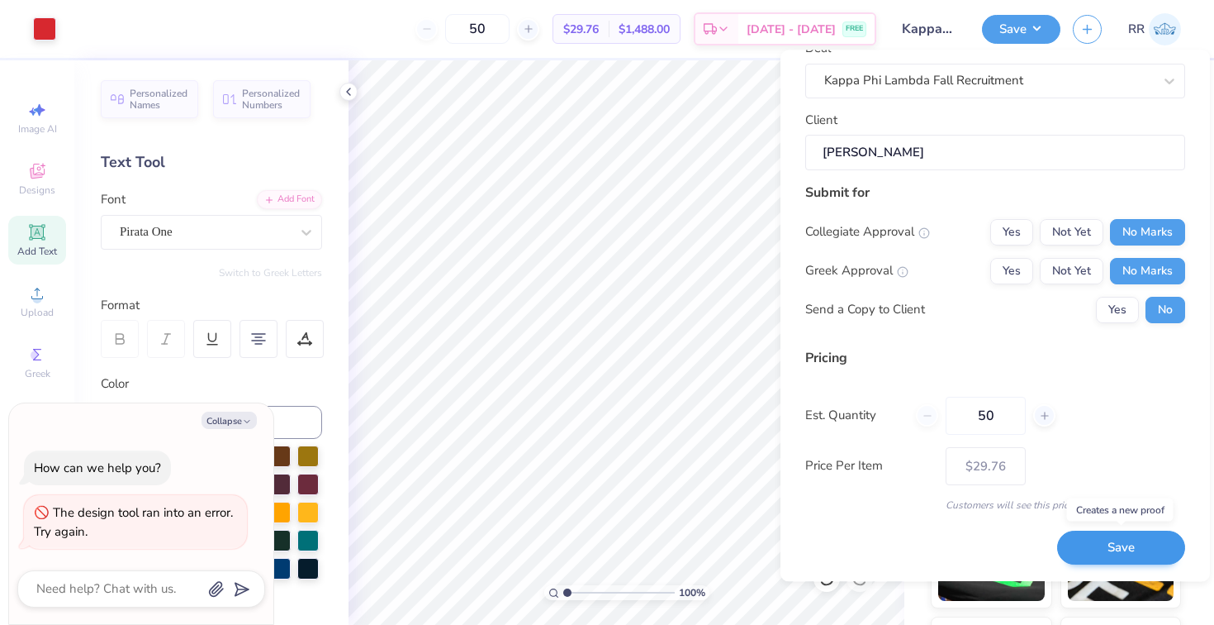
type textarea "x"
click at [1100, 545] on button "Save" at bounding box center [1122, 548] width 128 height 34
type input "$29.76"
type textarea "x"
type input "$29.76"
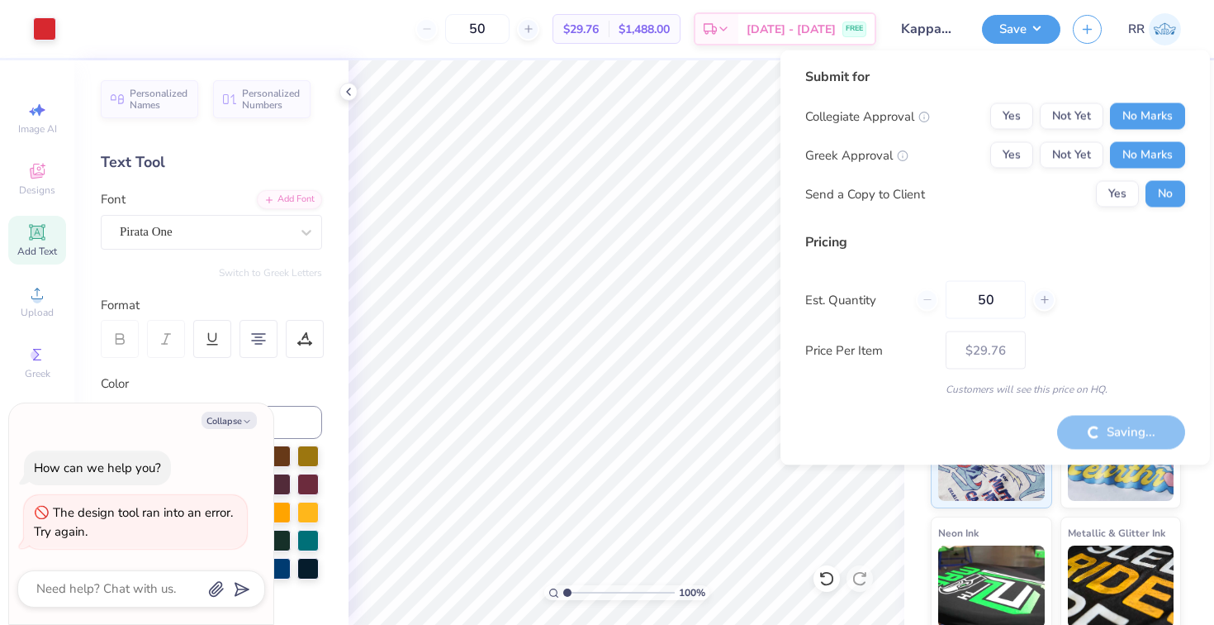
type textarea "x"
type input "$29.76"
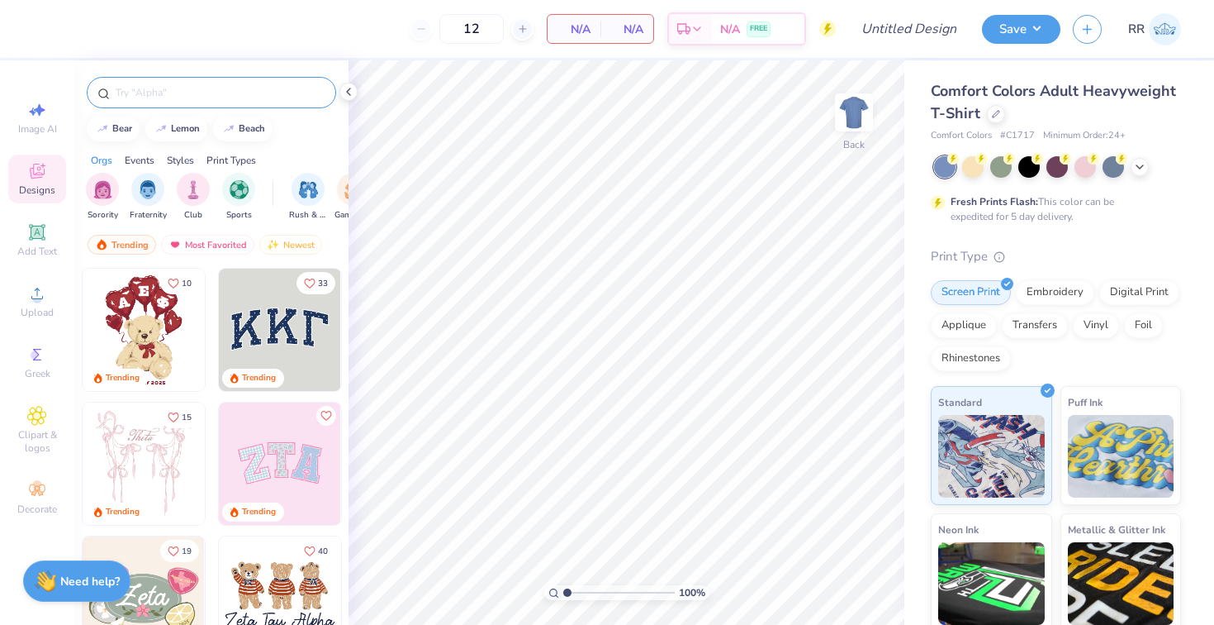
click at [221, 83] on div at bounding box center [212, 92] width 250 height 31
click at [224, 89] on input "text" at bounding box center [220, 92] width 212 height 17
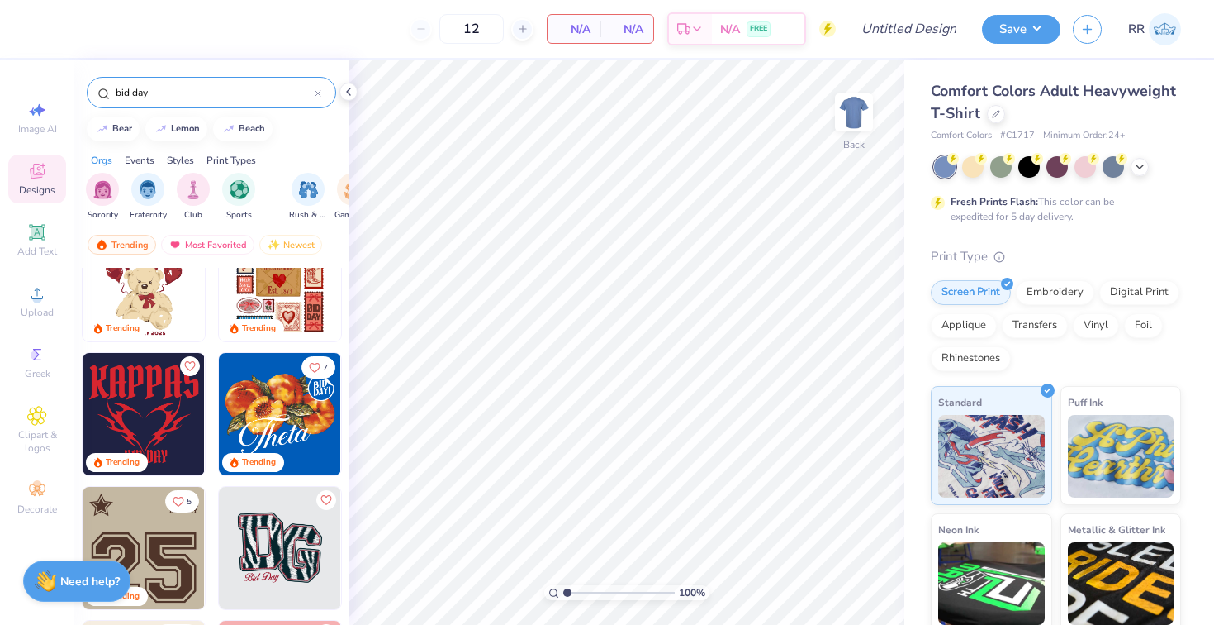
scroll to position [45, 0]
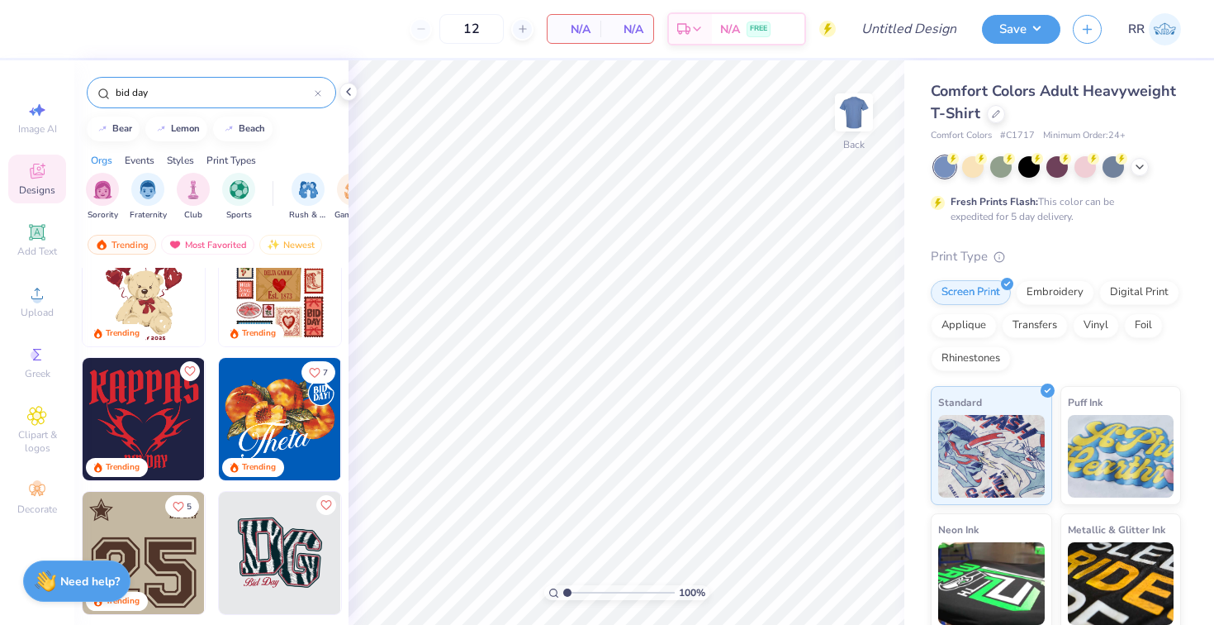
type input "bid day"
click at [322, 94] on div "bid day" at bounding box center [212, 92] width 250 height 31
click at [318, 92] on icon at bounding box center [318, 93] width 7 height 7
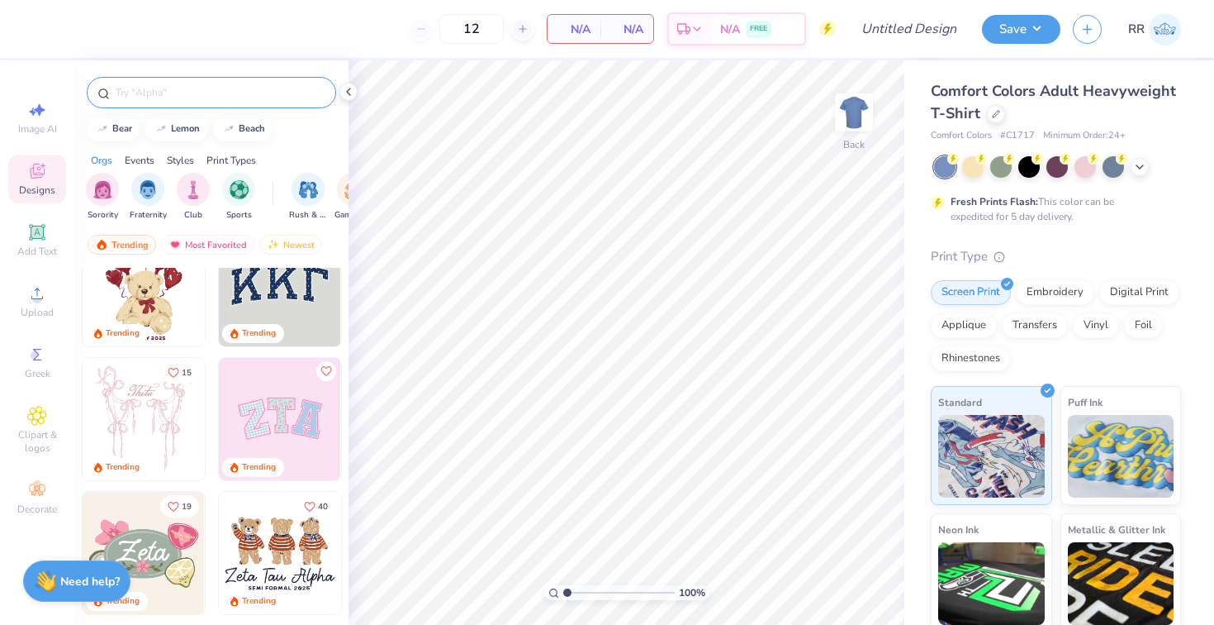
click at [259, 97] on input "text" at bounding box center [220, 92] width 212 height 17
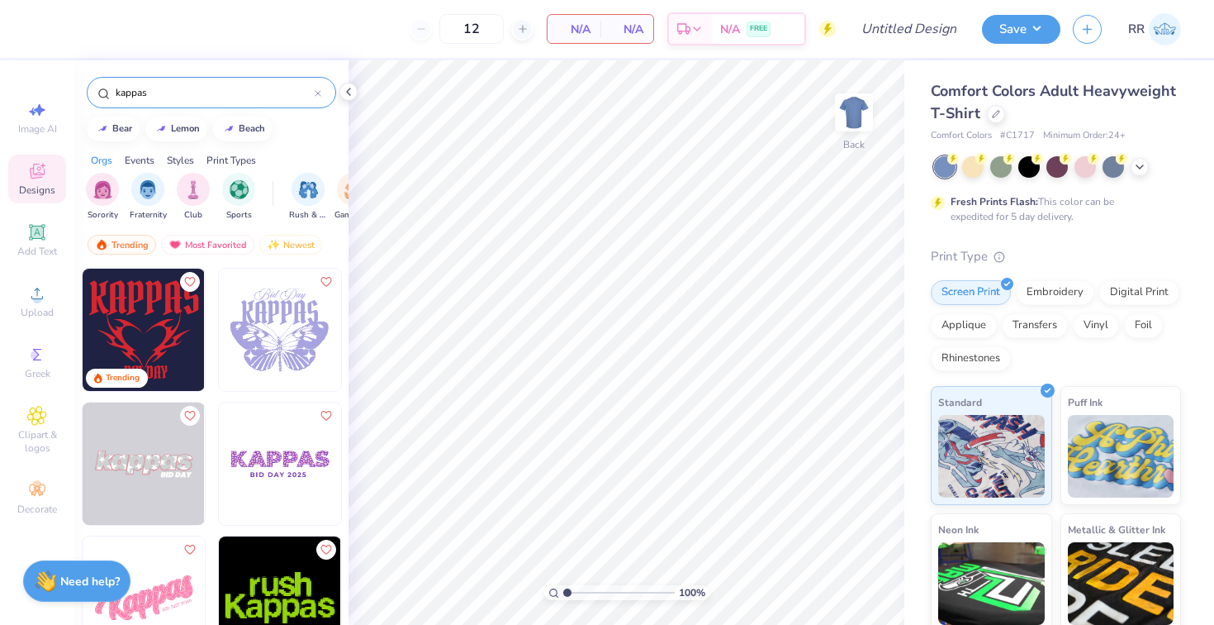
type input "kappas"
click at [218, 344] on img at bounding box center [157, 330] width 122 height 122
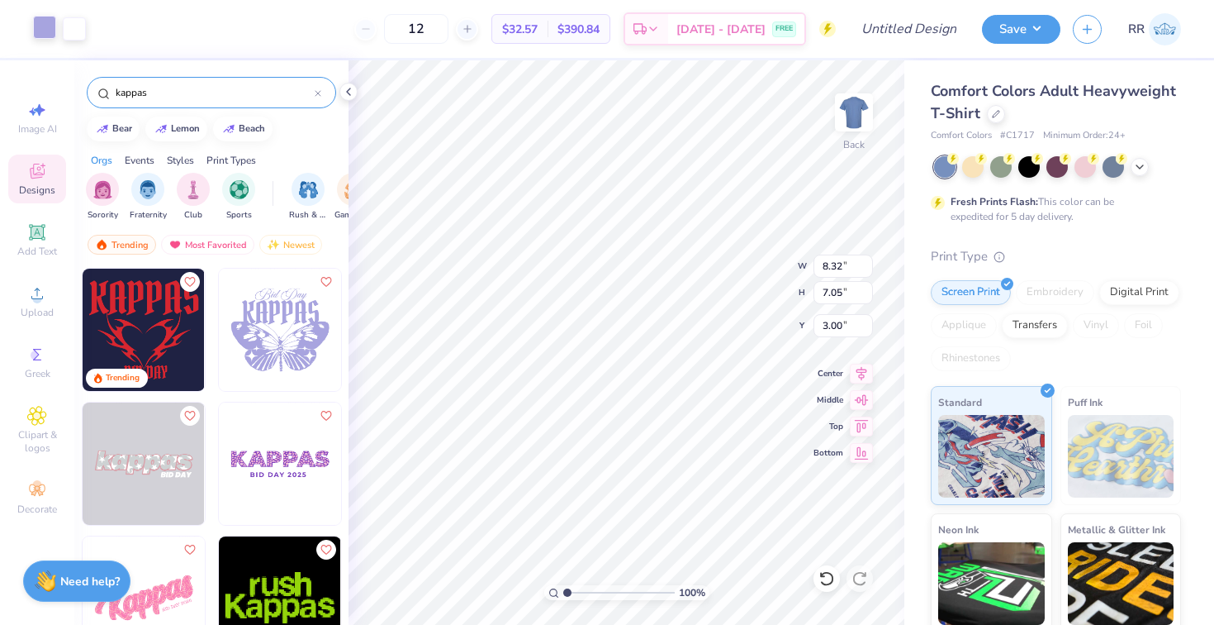
click at [41, 32] on div at bounding box center [44, 27] width 23 height 23
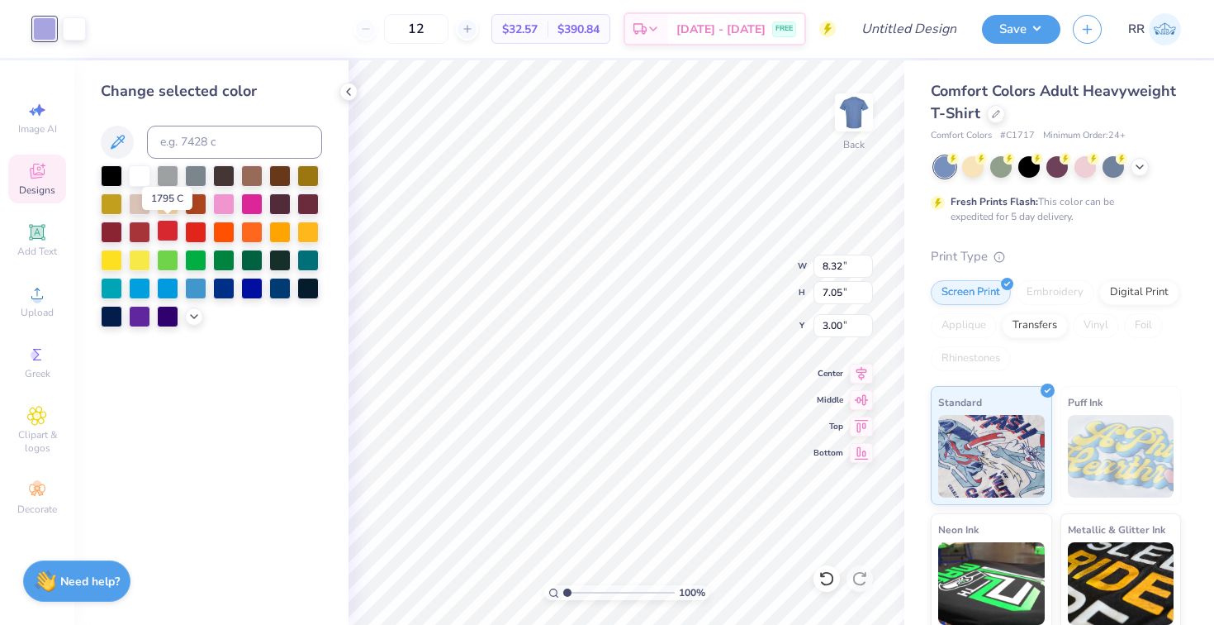
click at [171, 229] on div at bounding box center [167, 230] width 21 height 21
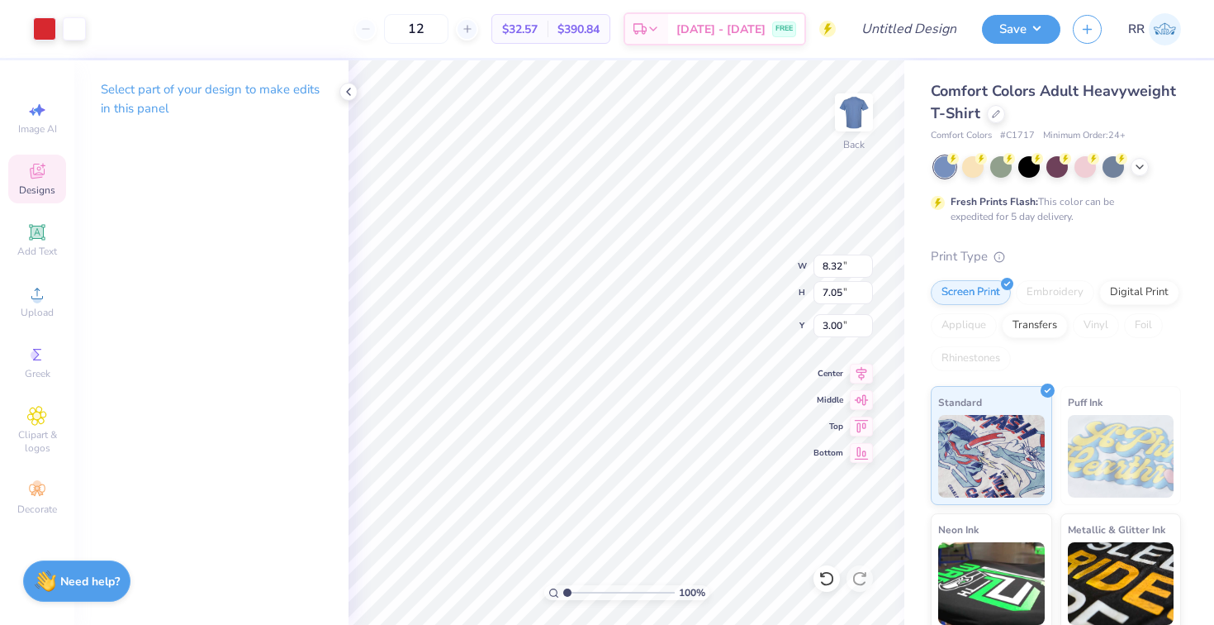
type input "5.45"
click at [996, 112] on icon at bounding box center [996, 112] width 7 height 7
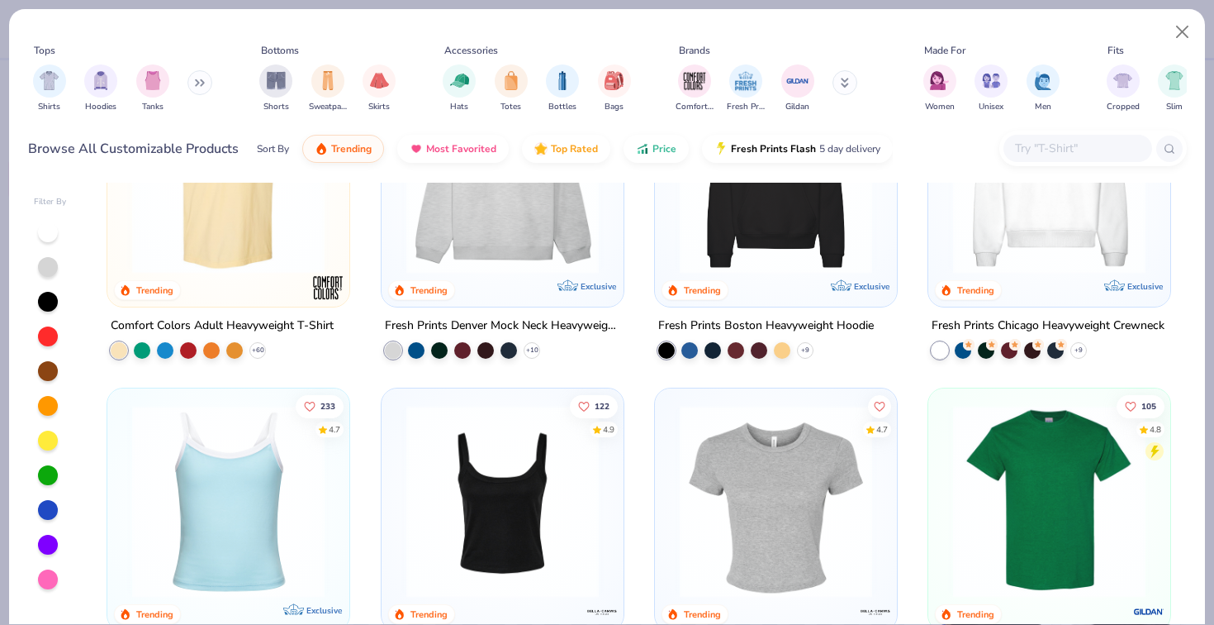
scroll to position [277, 0]
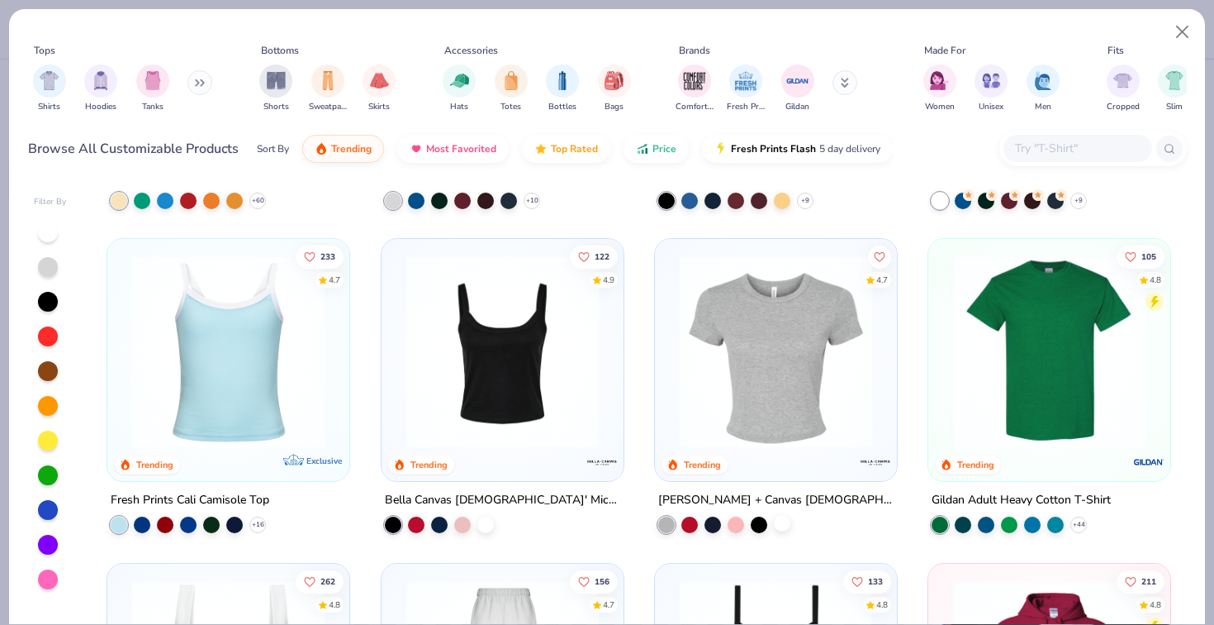
click at [779, 525] on div at bounding box center [782, 523] width 17 height 17
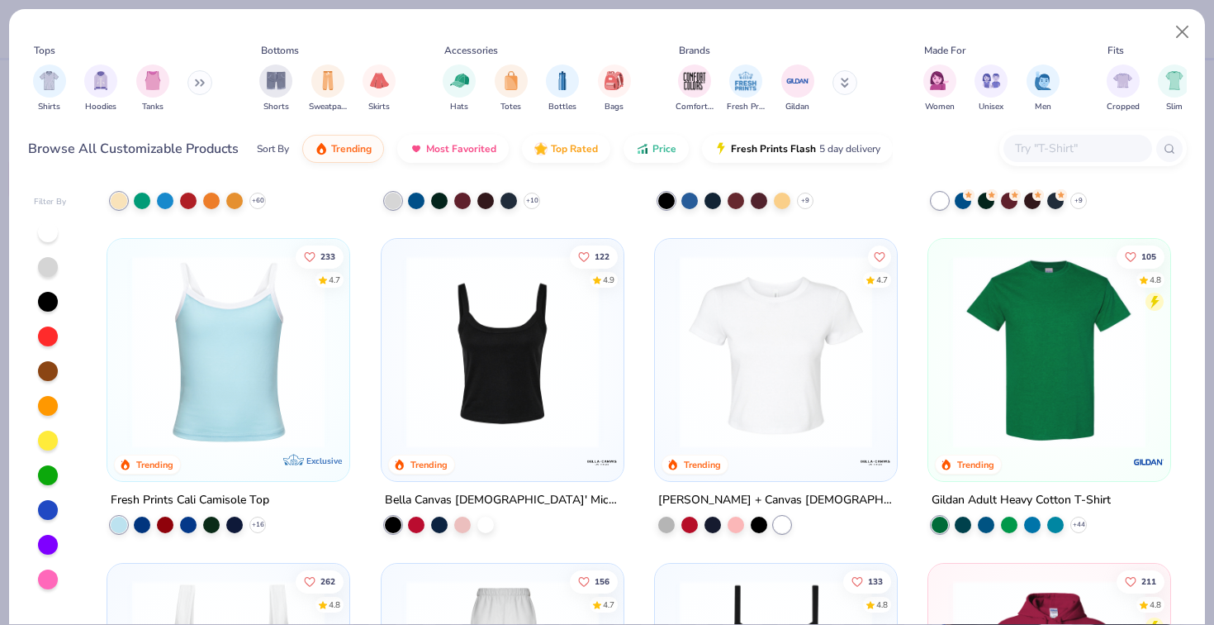
click at [783, 407] on img at bounding box center [776, 351] width 209 height 192
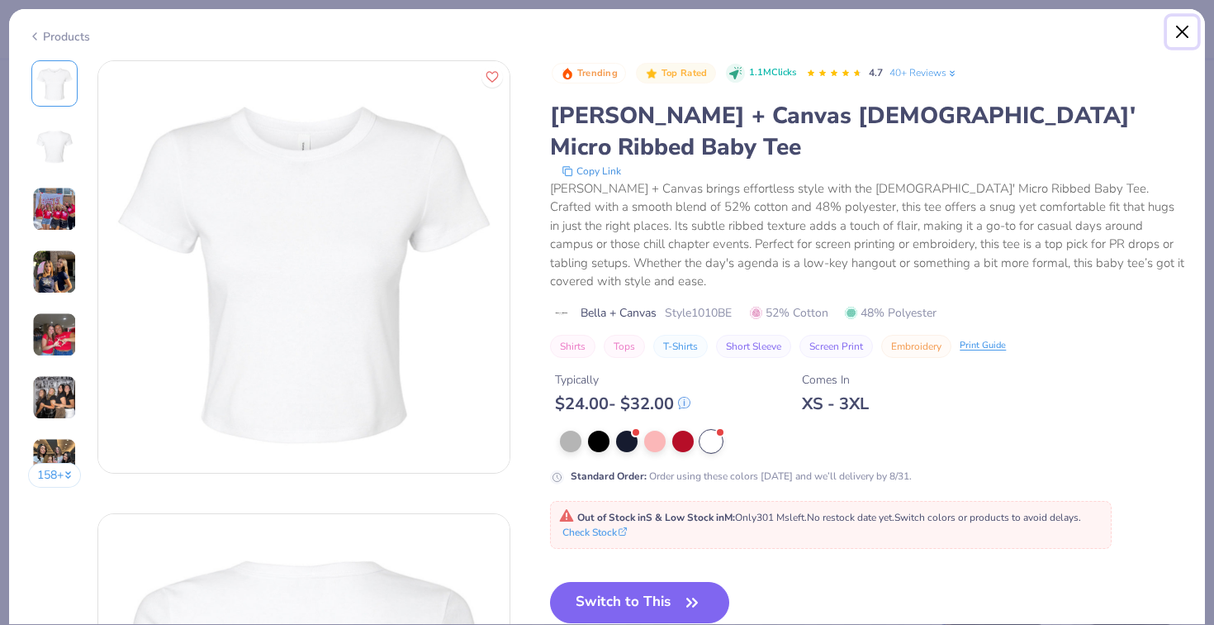
click at [1186, 36] on button "Close" at bounding box center [1182, 32] width 31 height 31
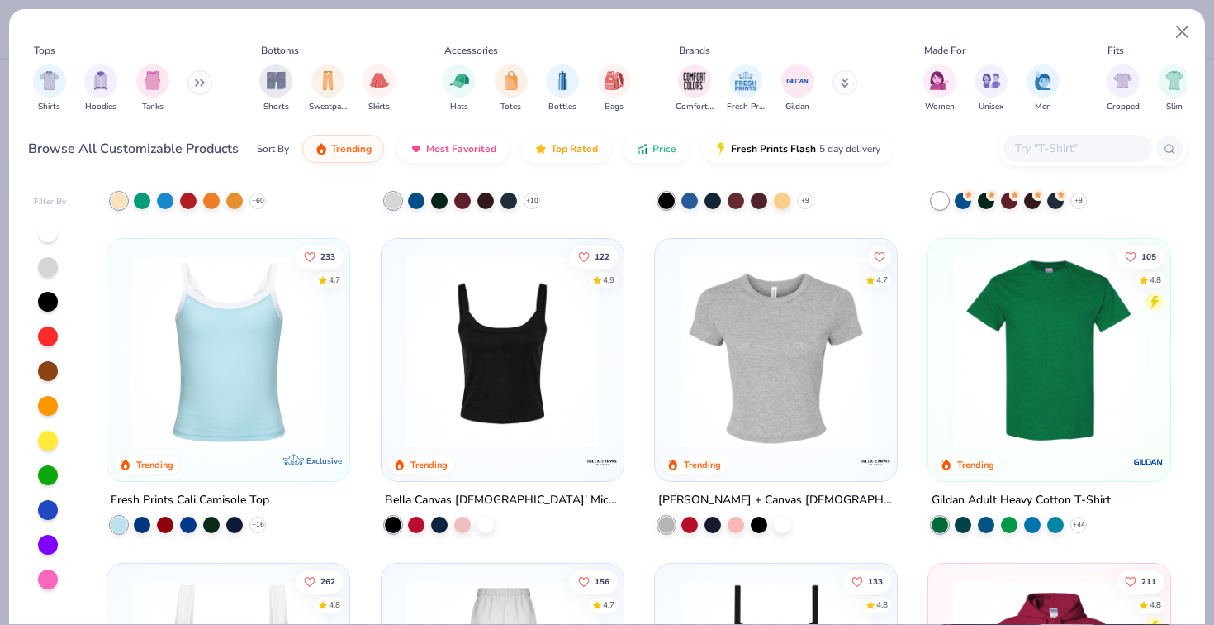
click at [504, 345] on img at bounding box center [502, 351] width 209 height 192
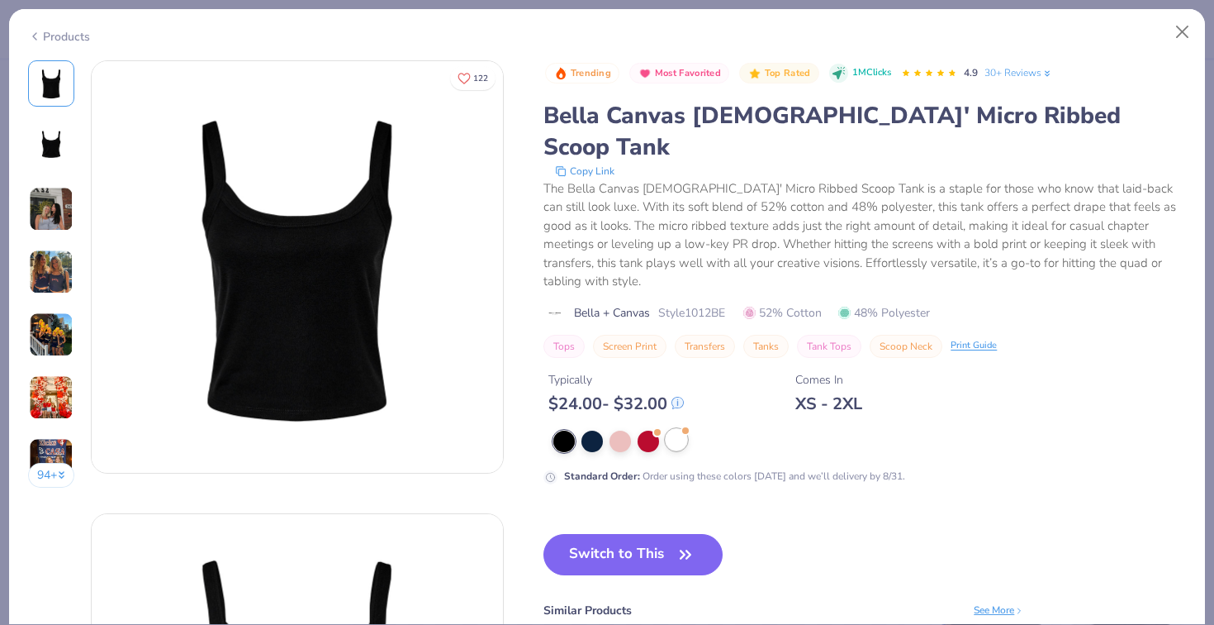
click at [676, 429] on div at bounding box center [676, 439] width 21 height 21
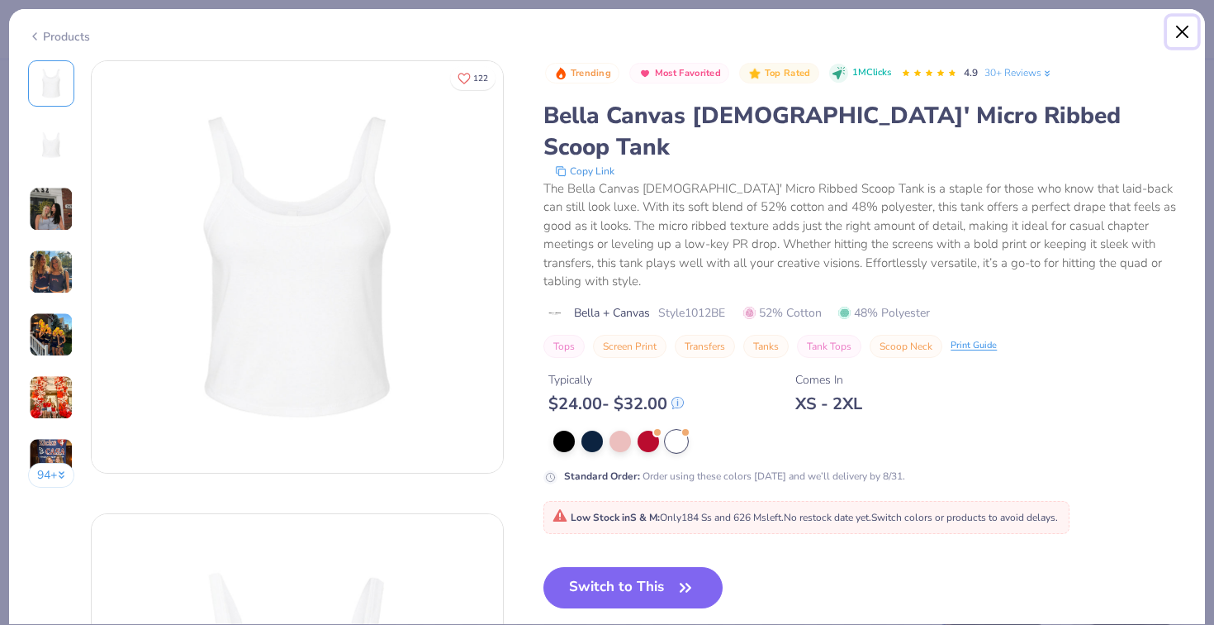
click at [1176, 29] on button "Close" at bounding box center [1182, 32] width 31 height 31
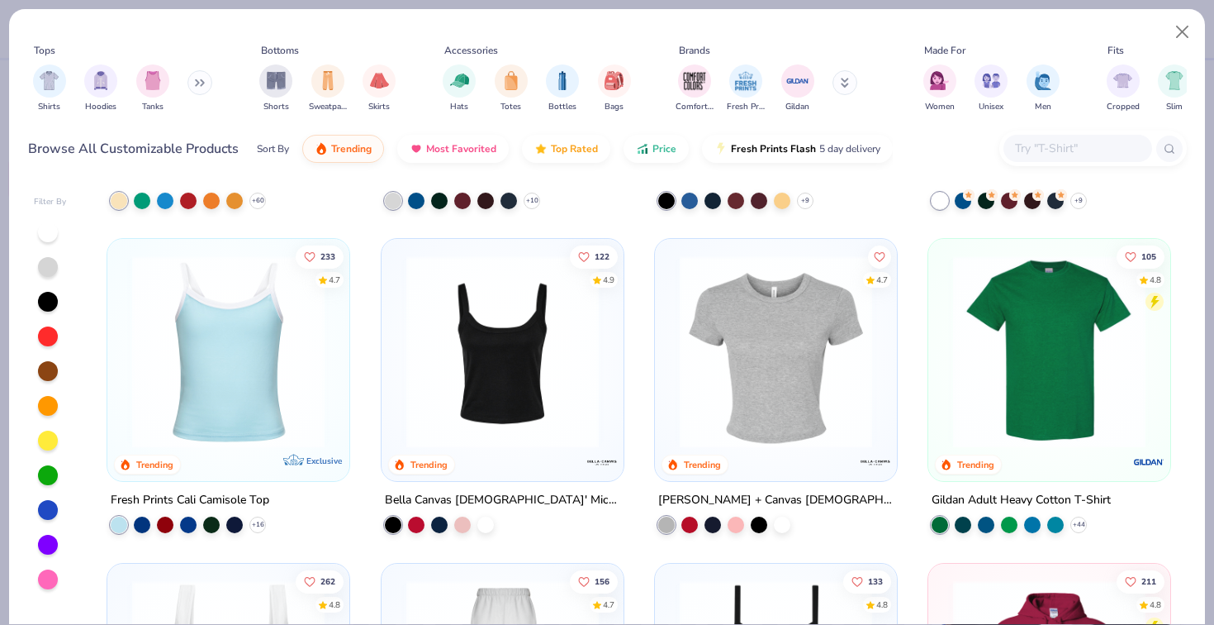
click at [42, 229] on div at bounding box center [48, 232] width 20 height 20
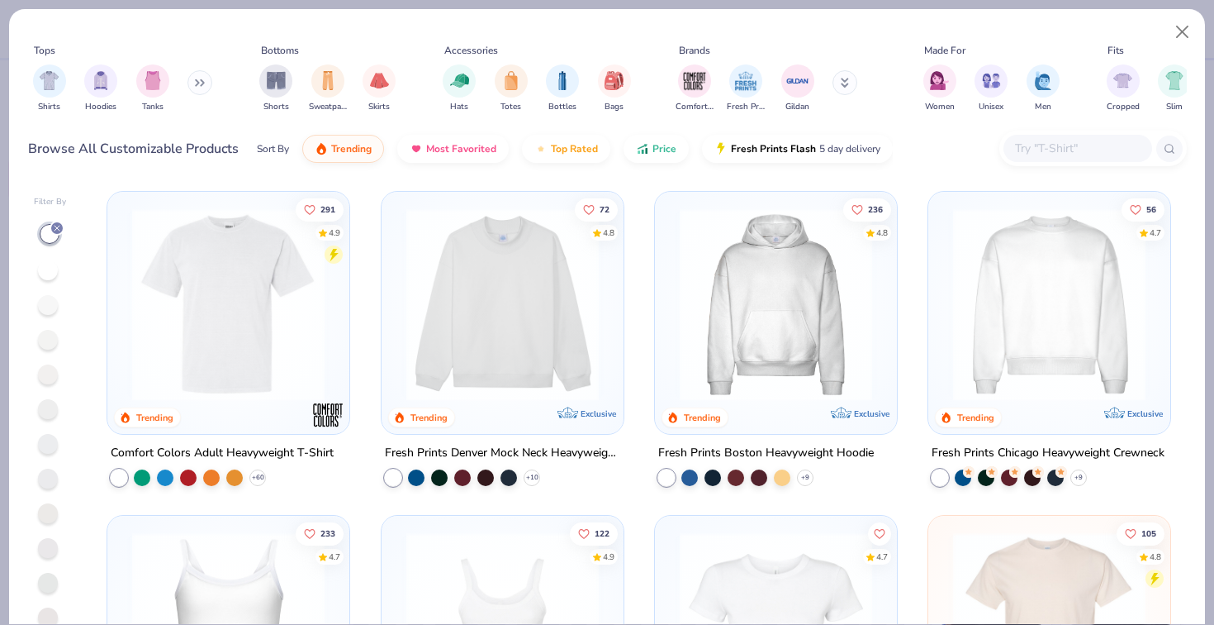
scroll to position [259, 0]
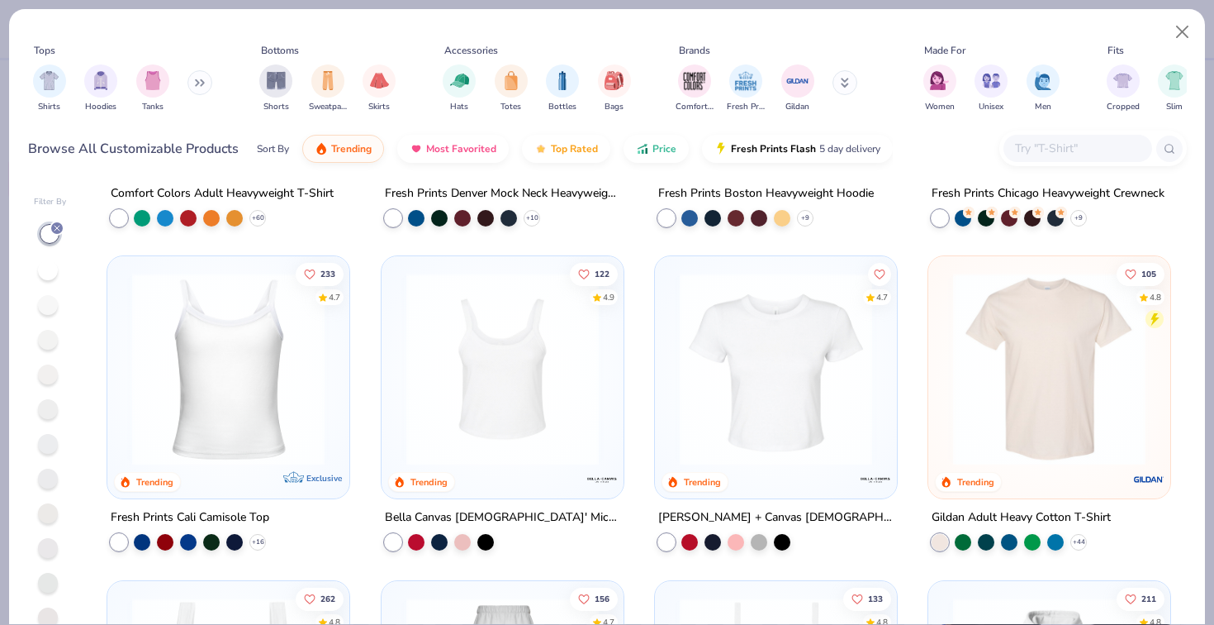
click at [279, 396] on img at bounding box center [228, 369] width 209 height 192
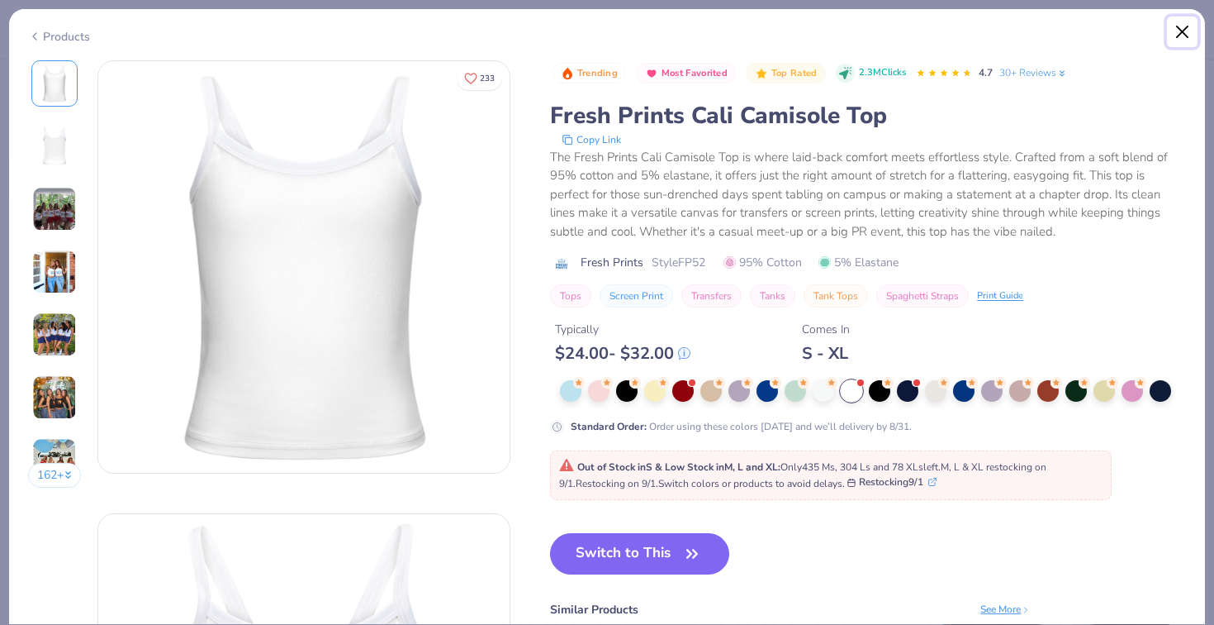
click at [1174, 34] on button "Close" at bounding box center [1182, 32] width 31 height 31
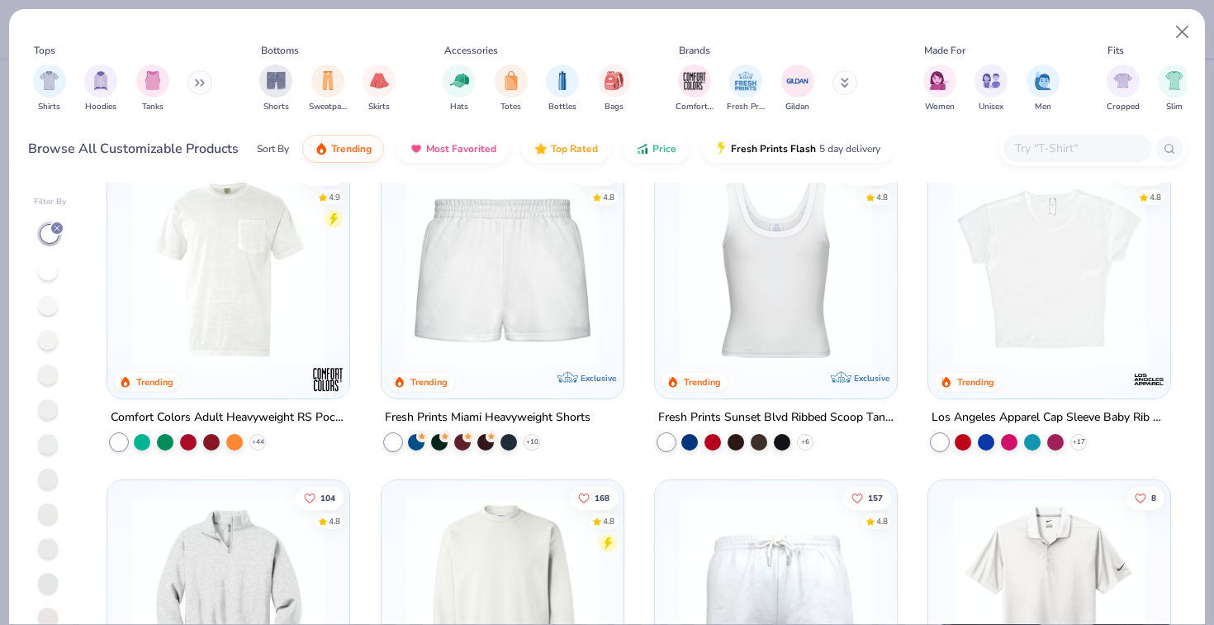
scroll to position [991, 0]
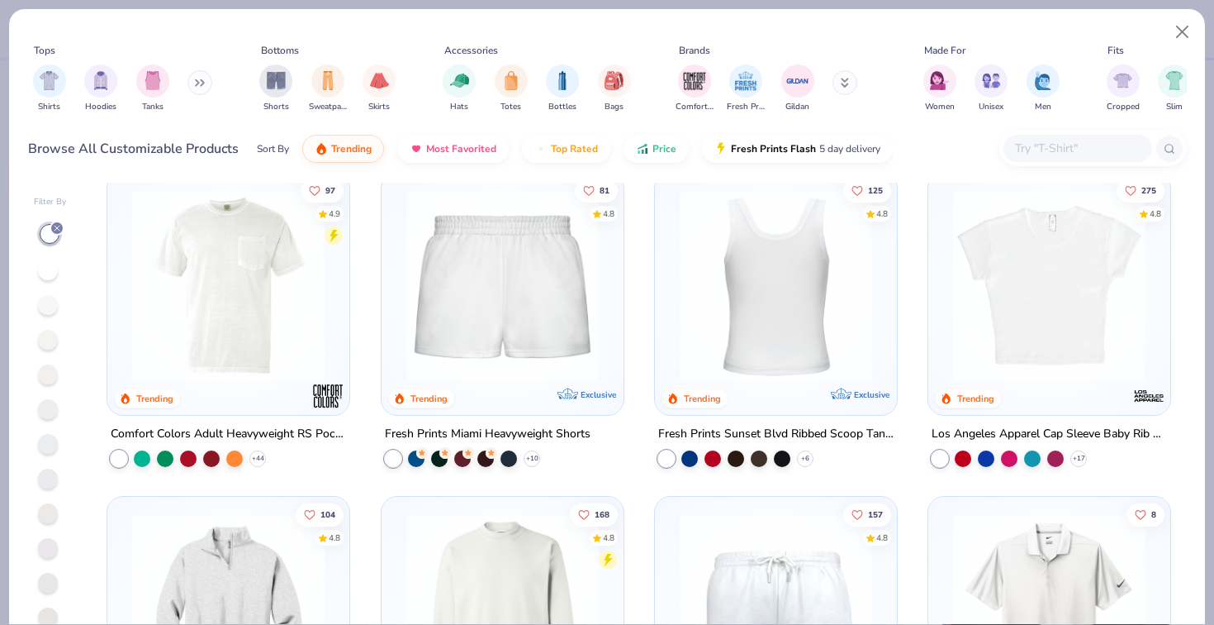
click at [994, 292] on img at bounding box center [1049, 285] width 209 height 192
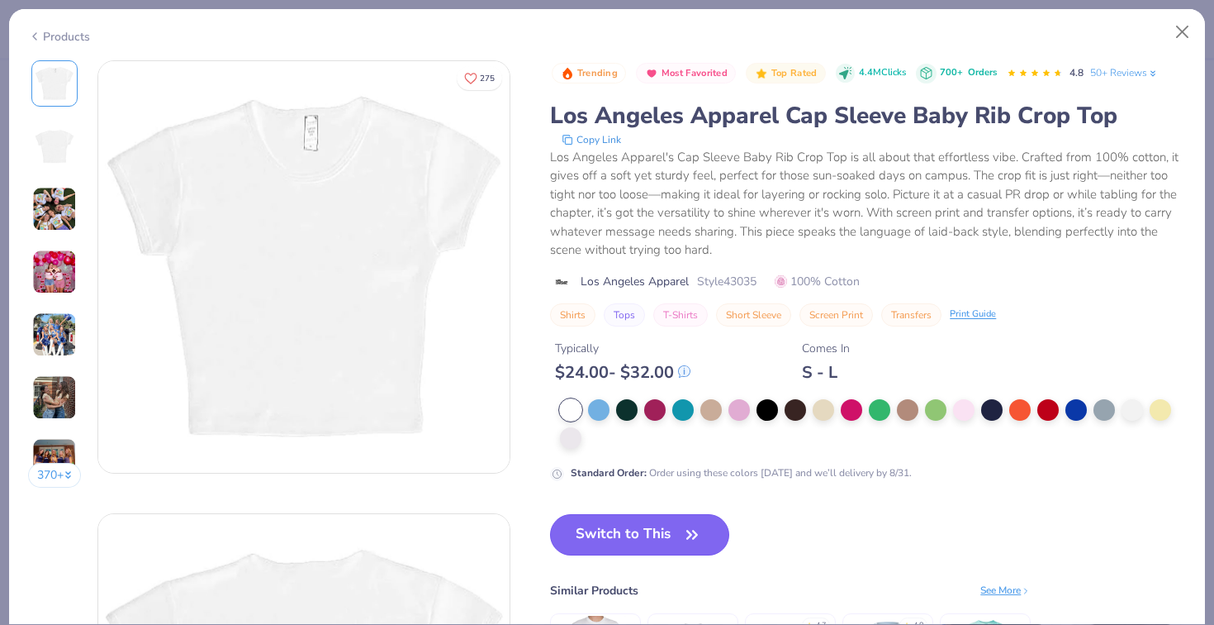
click at [631, 537] on button "Switch to This" at bounding box center [639, 534] width 179 height 41
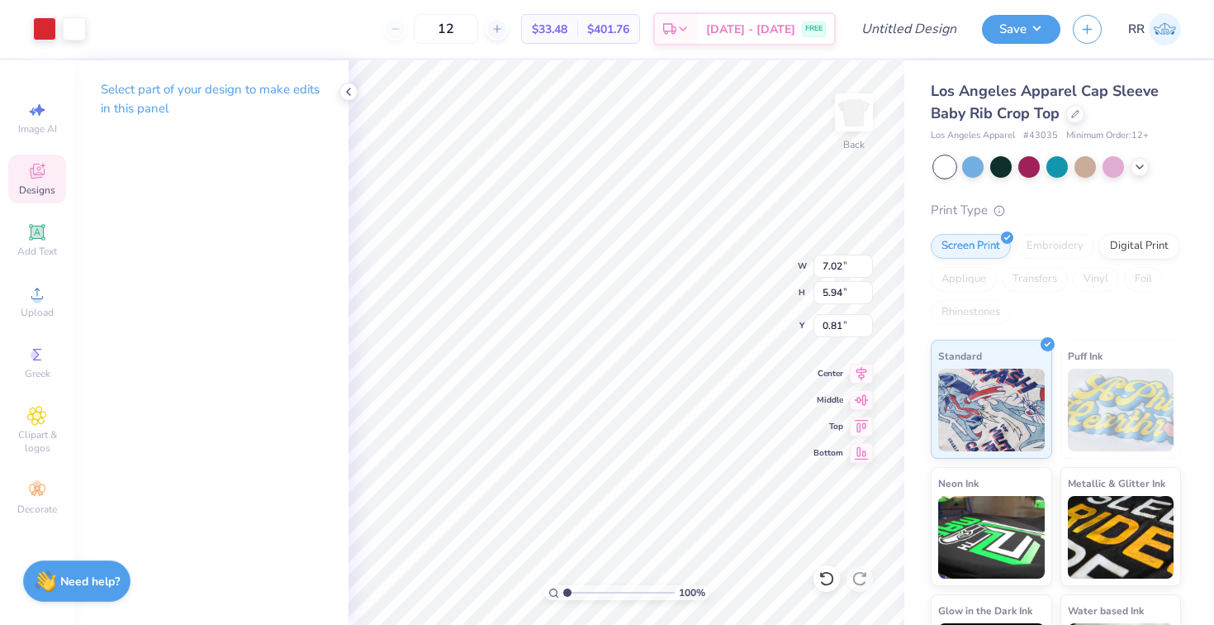
type input "0.81"
click at [44, 23] on div at bounding box center [44, 27] width 23 height 23
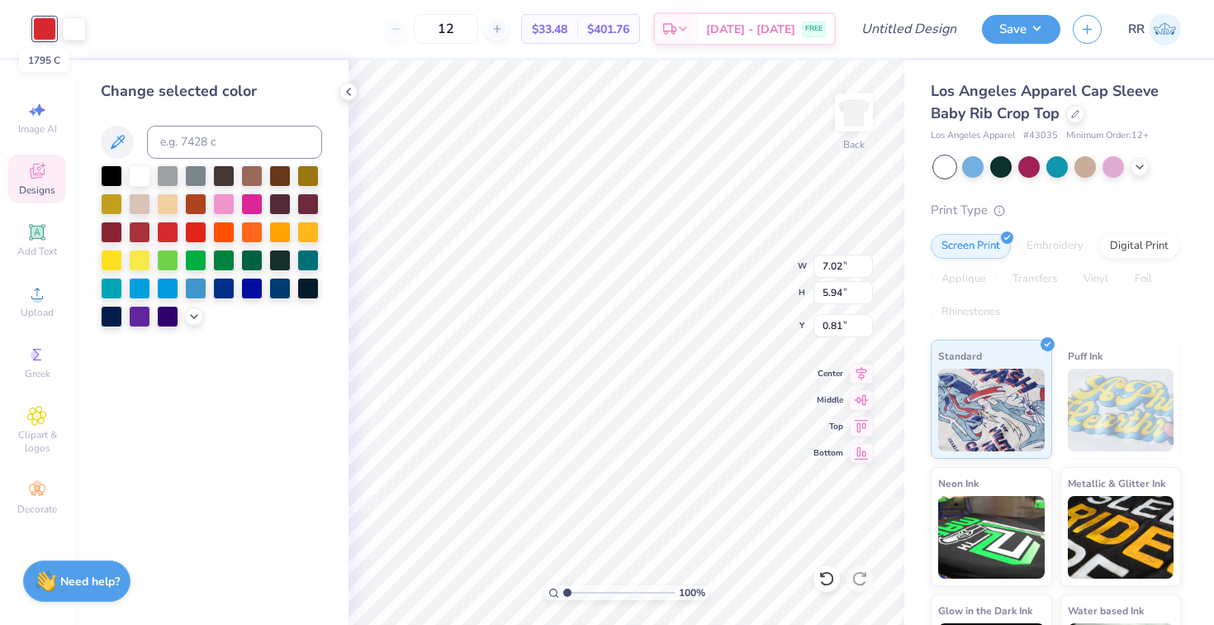
click at [44, 23] on div at bounding box center [44, 28] width 23 height 23
click at [905, 31] on input "Design Title" at bounding box center [929, 28] width 81 height 33
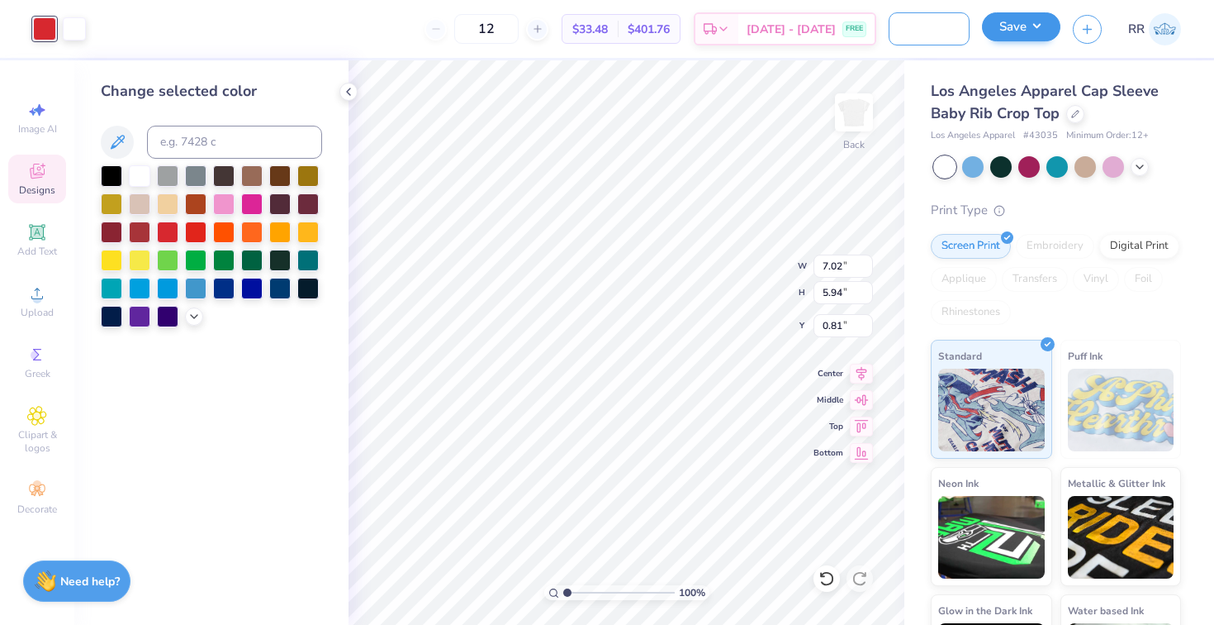
type input "Kappas Bid day '25 shirts"
click at [1012, 40] on button "Save" at bounding box center [1021, 26] width 78 height 29
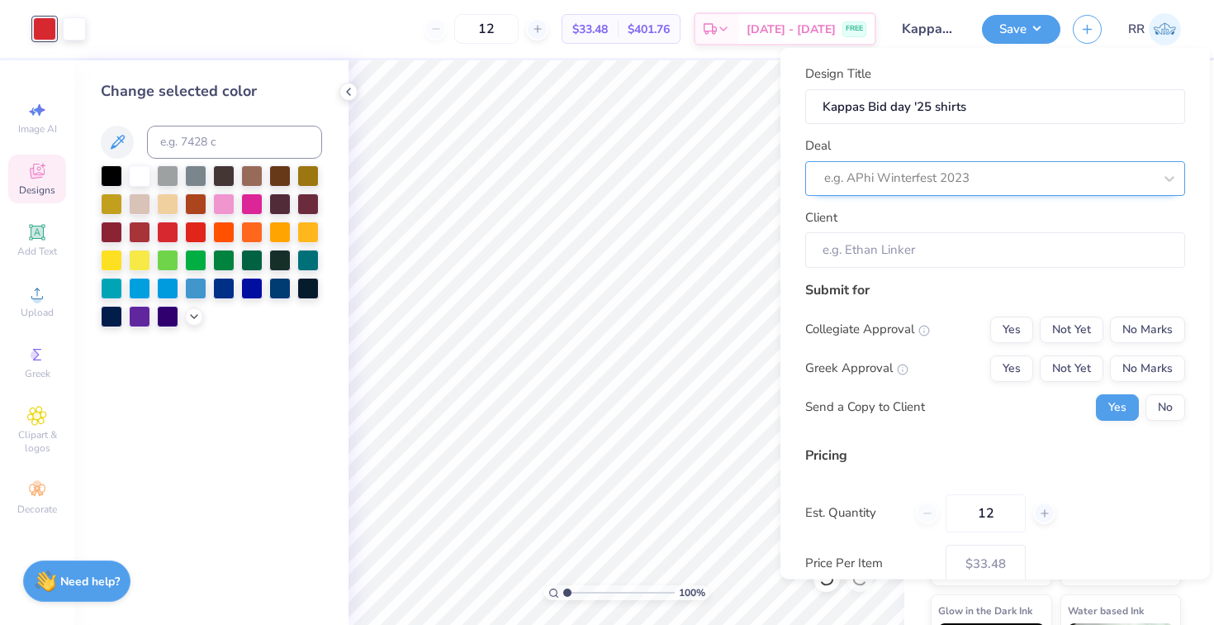
click at [962, 180] on div at bounding box center [989, 178] width 329 height 22
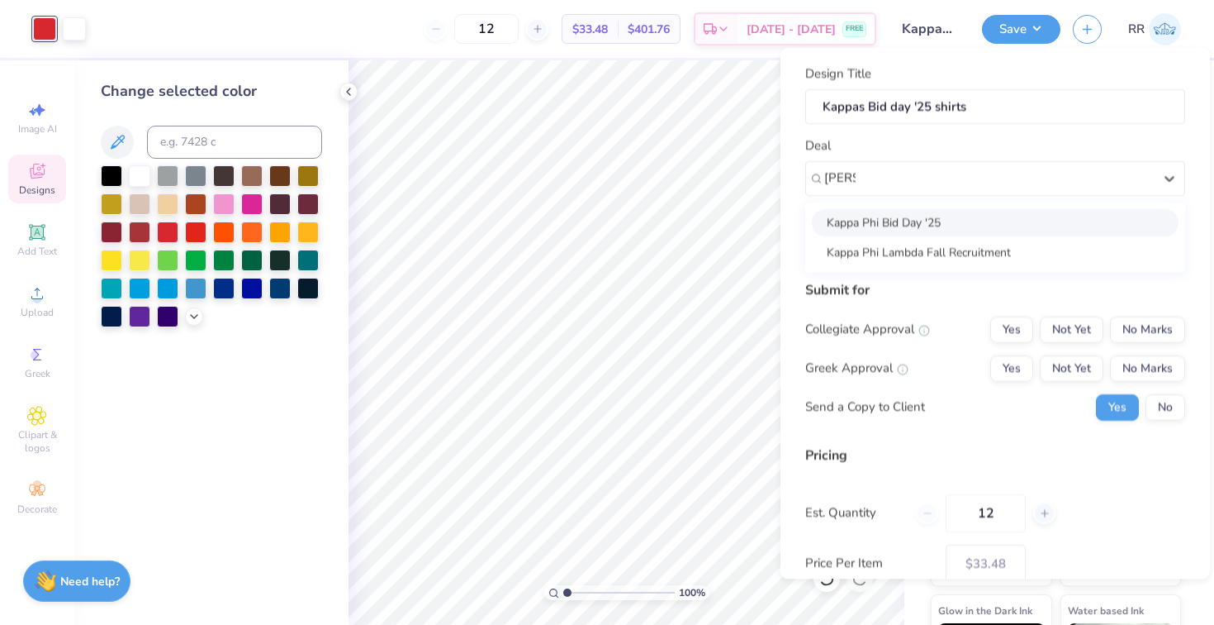
click at [953, 220] on div "Kappa Phi Bid Day '25" at bounding box center [995, 221] width 367 height 27
type input "kapp"
type input "Nicole L"
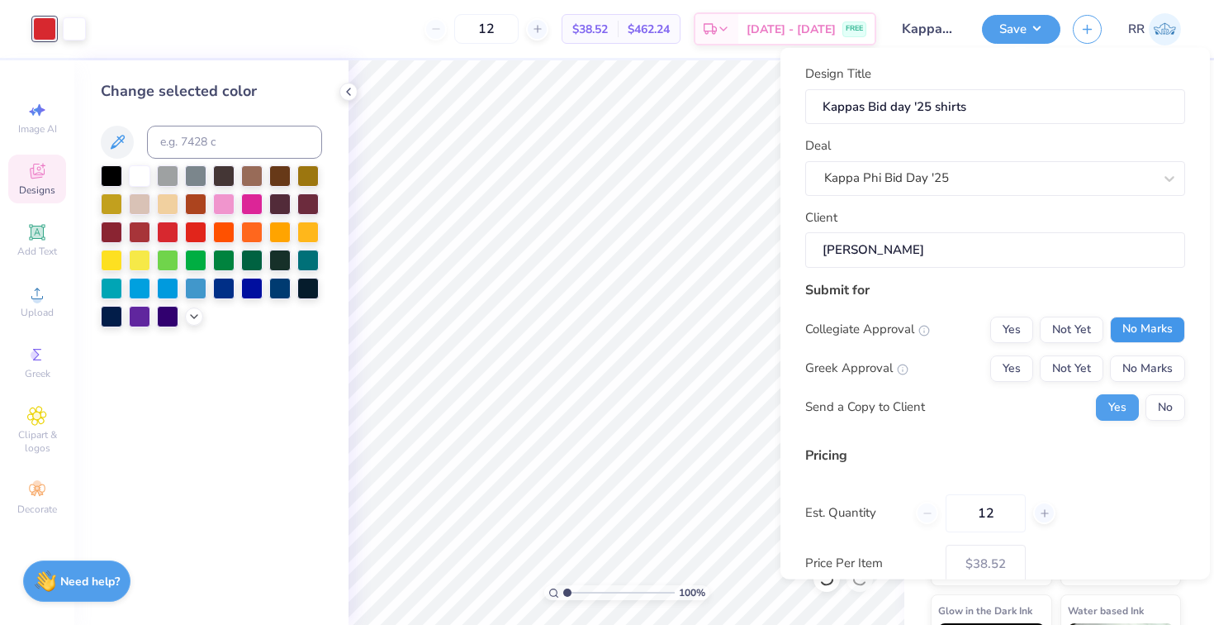
click at [1157, 330] on button "No Marks" at bounding box center [1147, 329] width 75 height 26
click at [1097, 364] on button "Not Yet" at bounding box center [1072, 367] width 64 height 26
click at [1173, 407] on button "No" at bounding box center [1166, 406] width 40 height 26
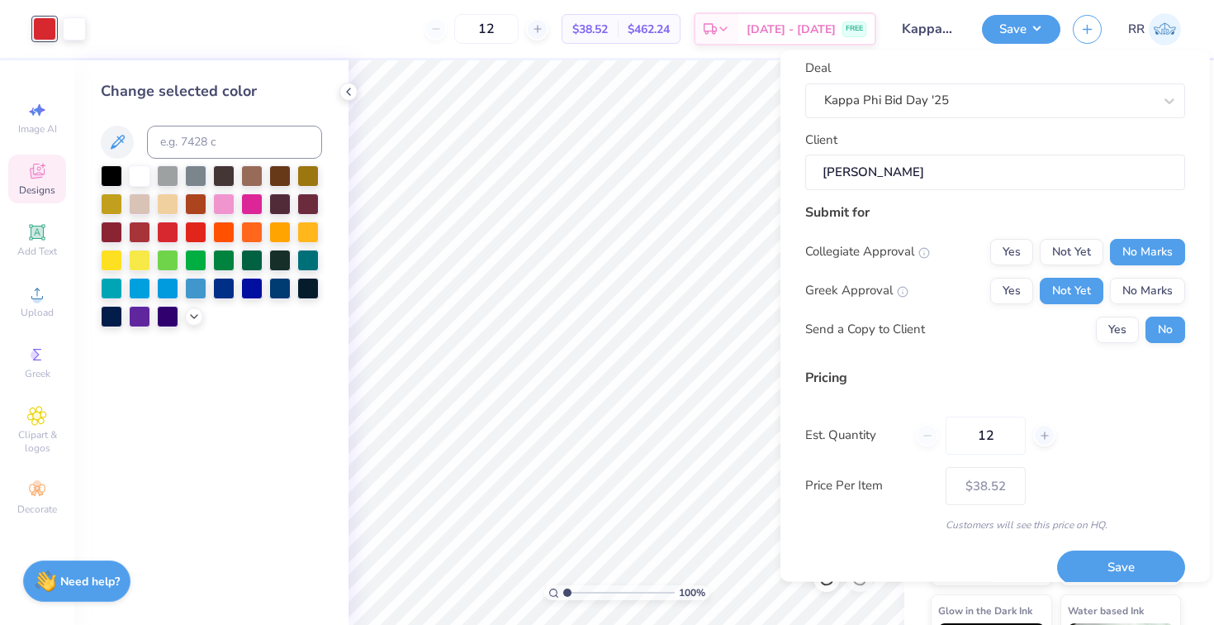
scroll to position [99, 0]
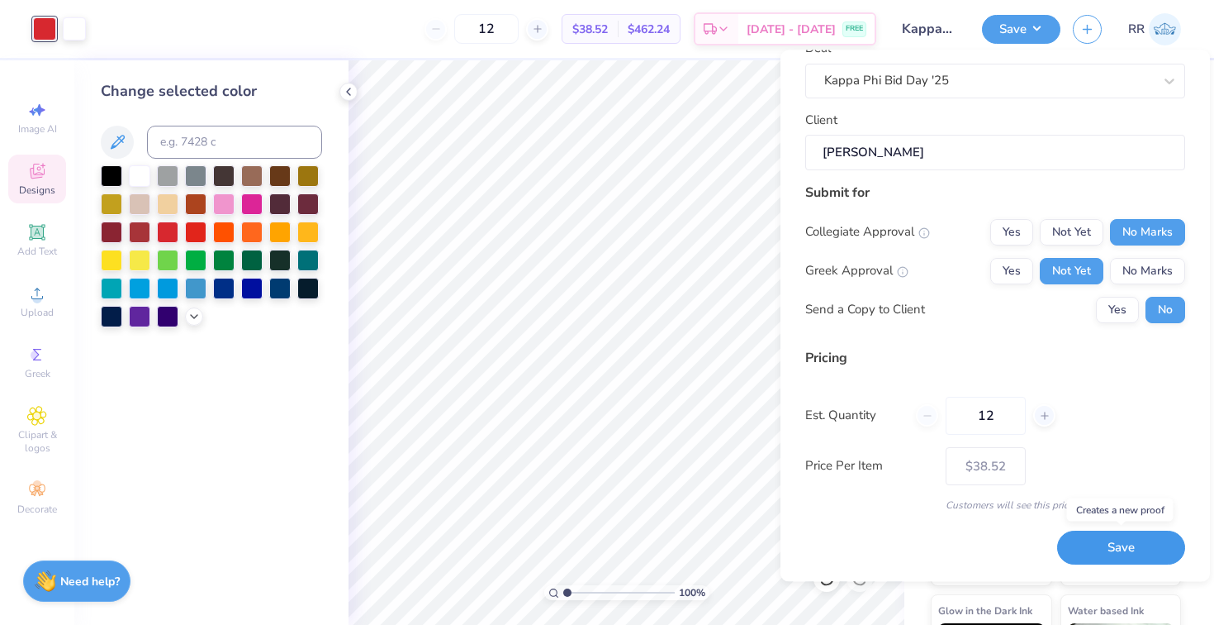
click at [1093, 553] on button "Save" at bounding box center [1122, 548] width 128 height 34
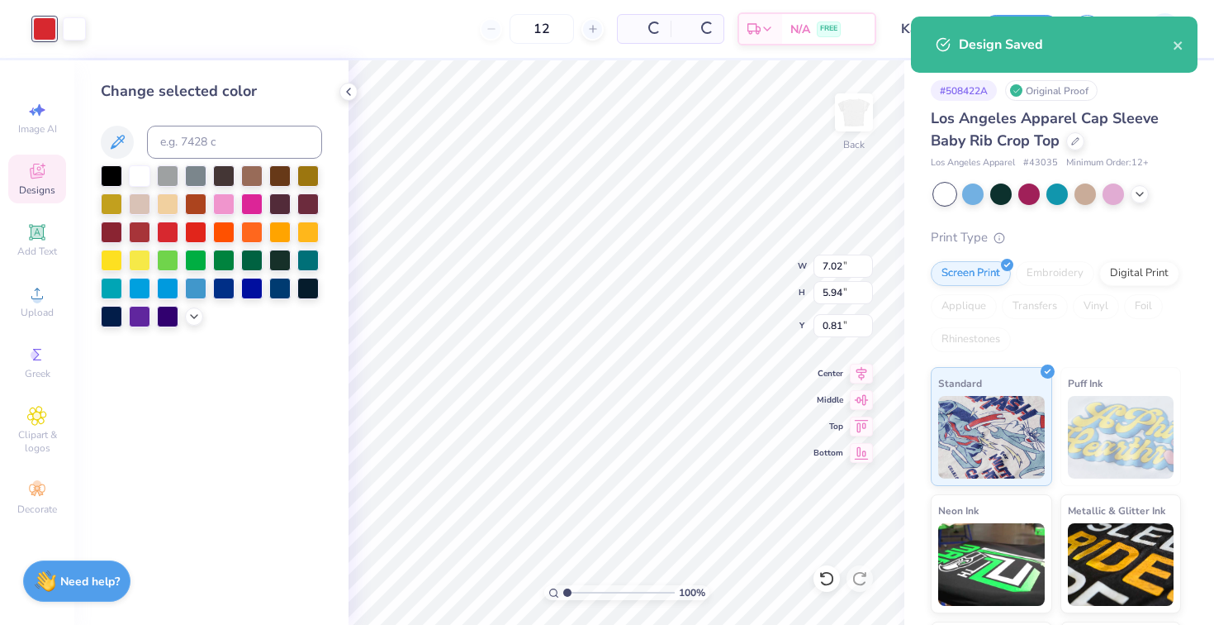
type input "$38.52"
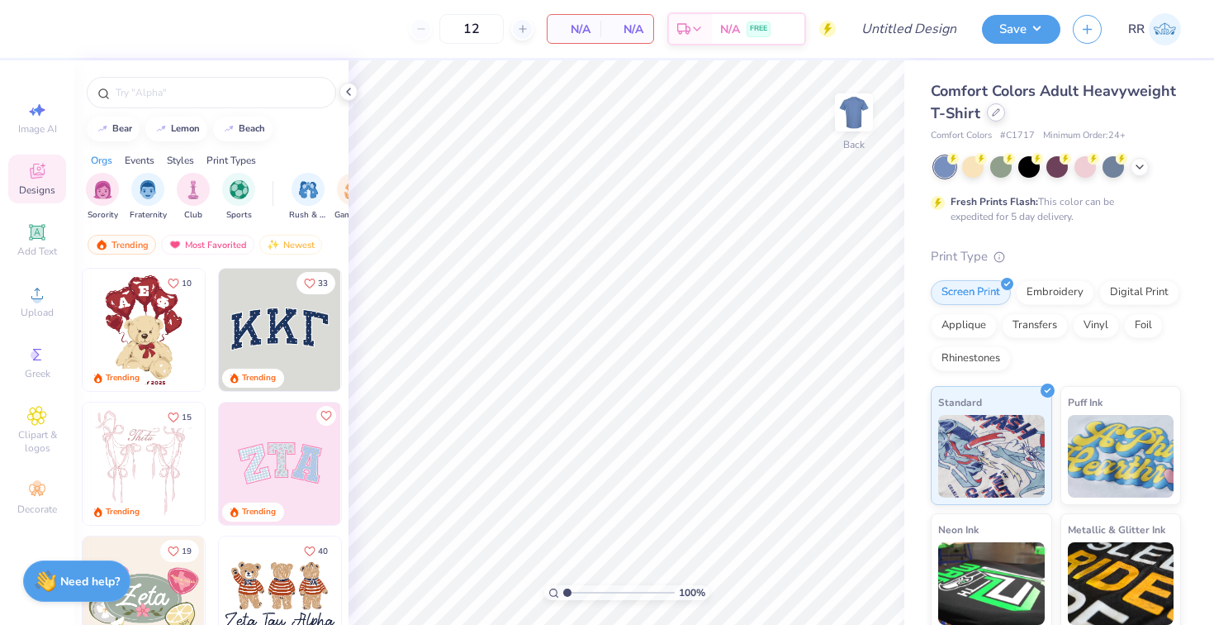
click at [1000, 114] on div at bounding box center [996, 112] width 18 height 18
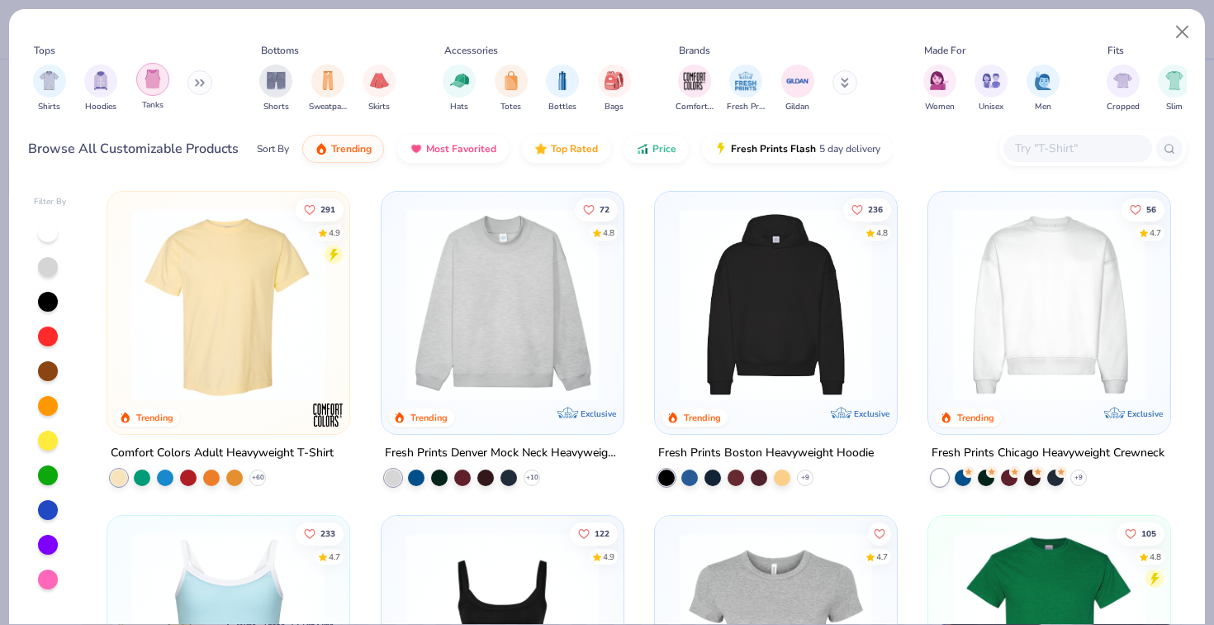
click at [154, 83] on img "filter for Tanks" at bounding box center [153, 78] width 18 height 19
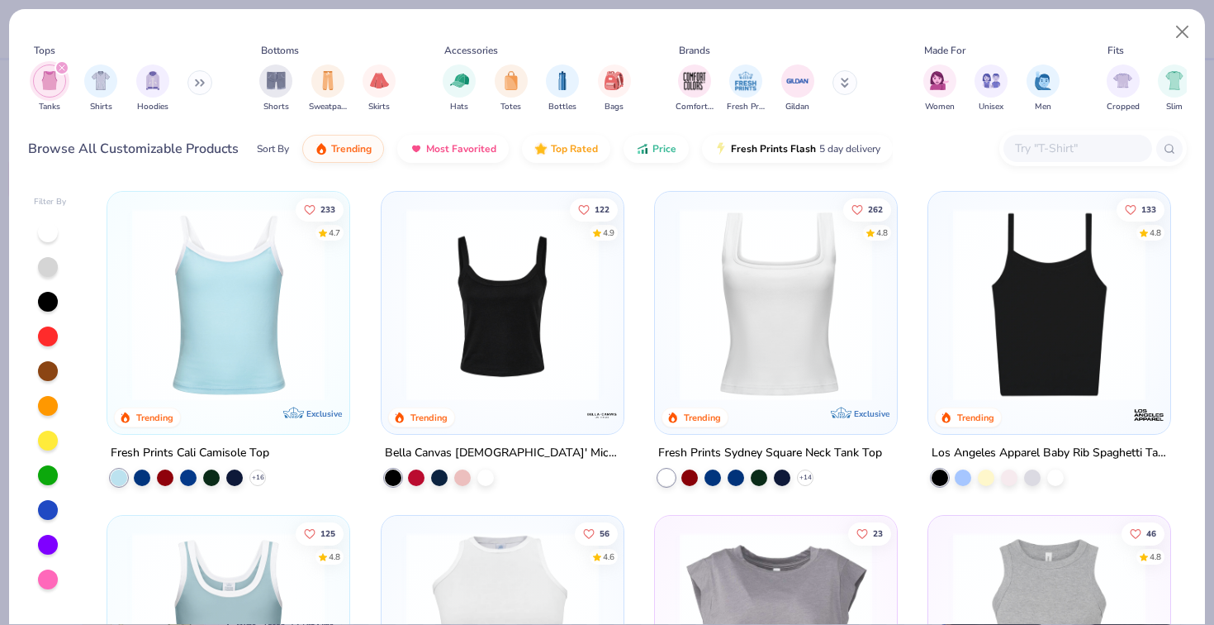
click at [223, 330] on img at bounding box center [228, 304] width 209 height 192
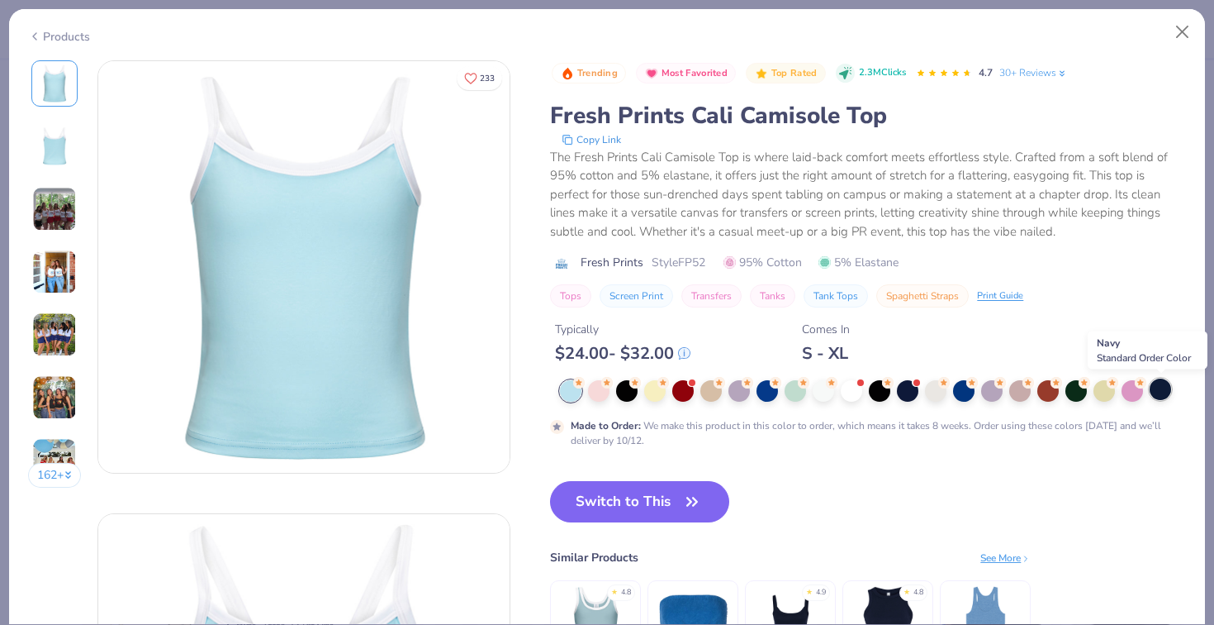
click at [1161, 395] on div at bounding box center [1160, 388] width 21 height 21
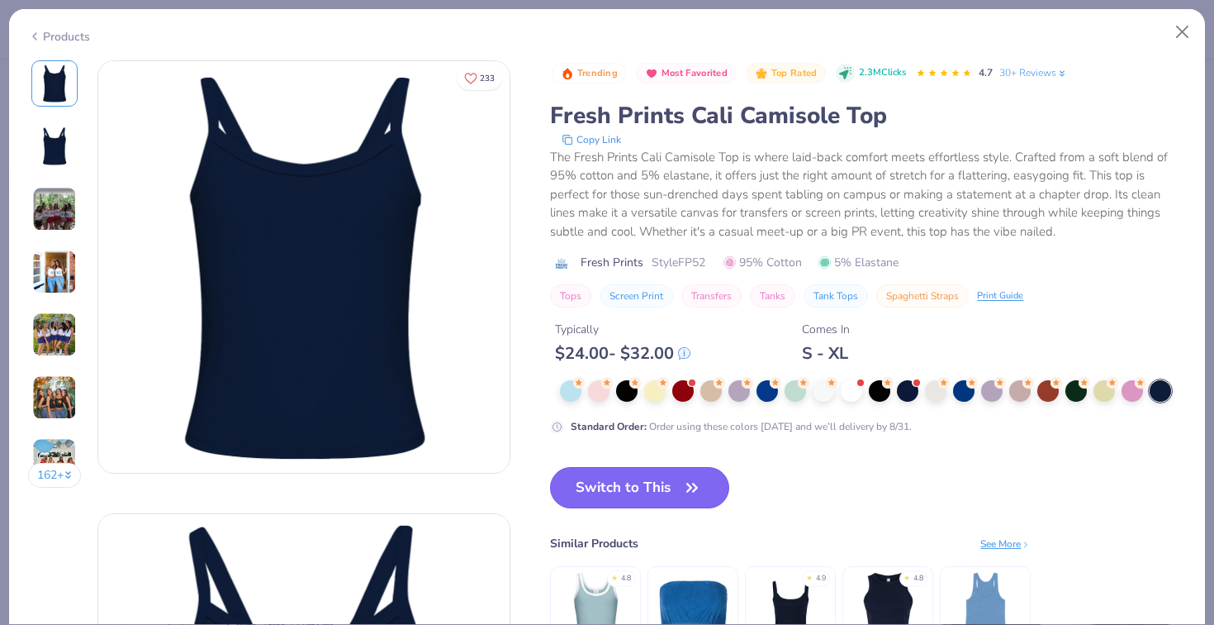
click at [673, 486] on button "Switch to This" at bounding box center [639, 487] width 179 height 41
type input "50"
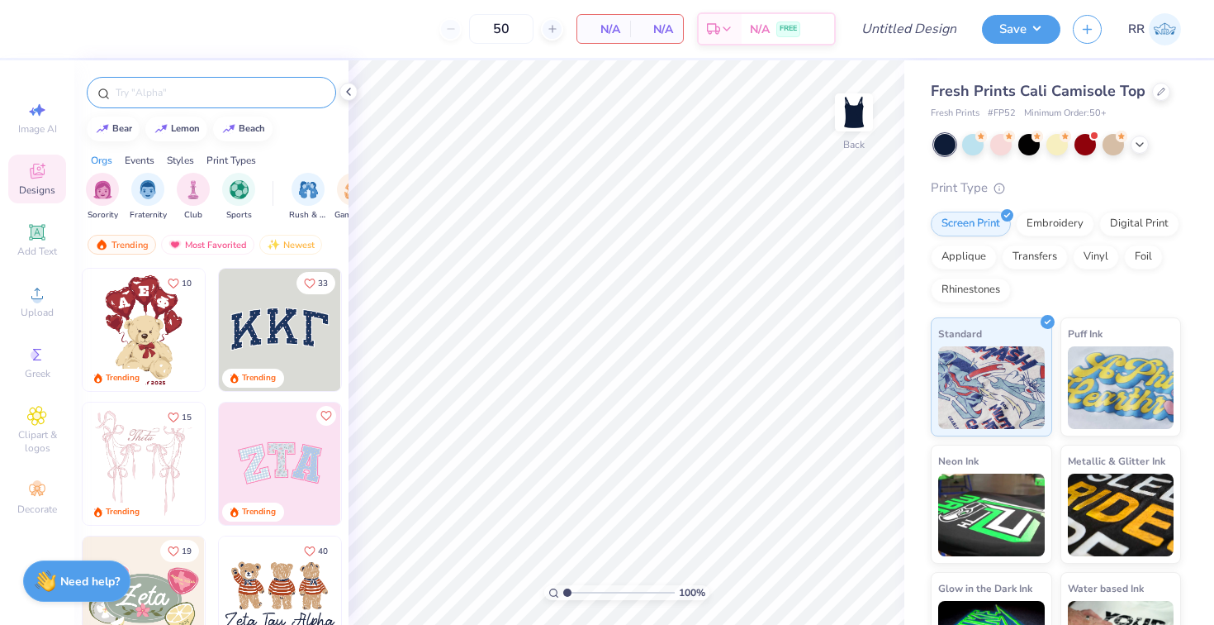
click at [177, 101] on div at bounding box center [212, 92] width 250 height 31
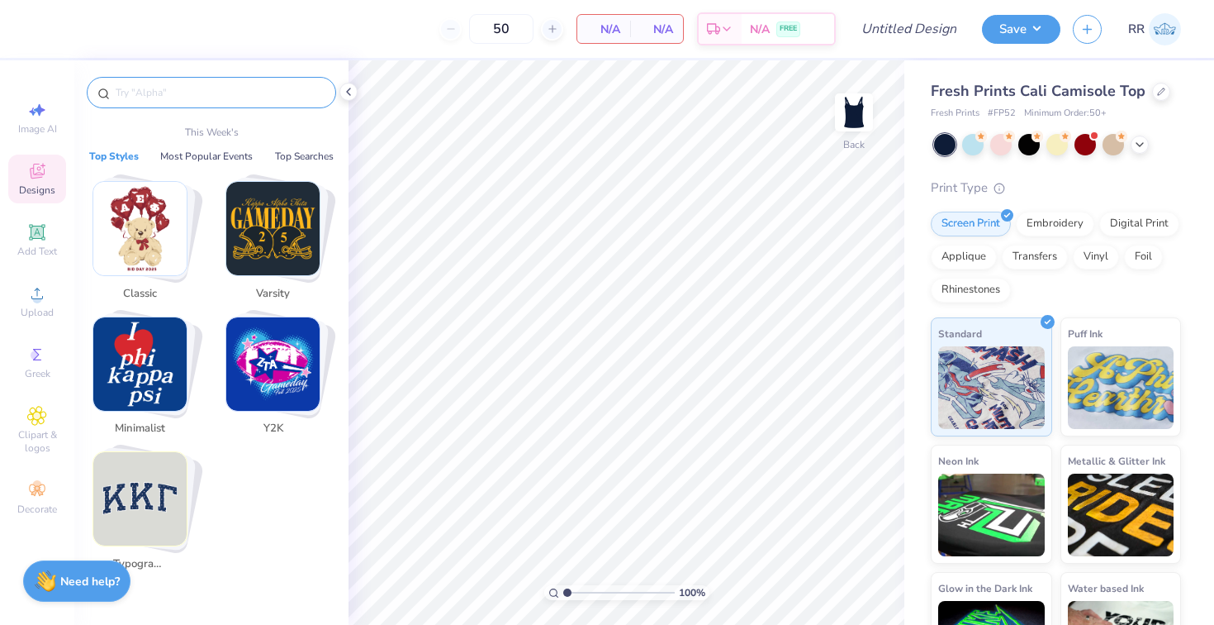
click at [177, 97] on input "text" at bounding box center [220, 92] width 212 height 17
paste input "Alpha Xi Delta"
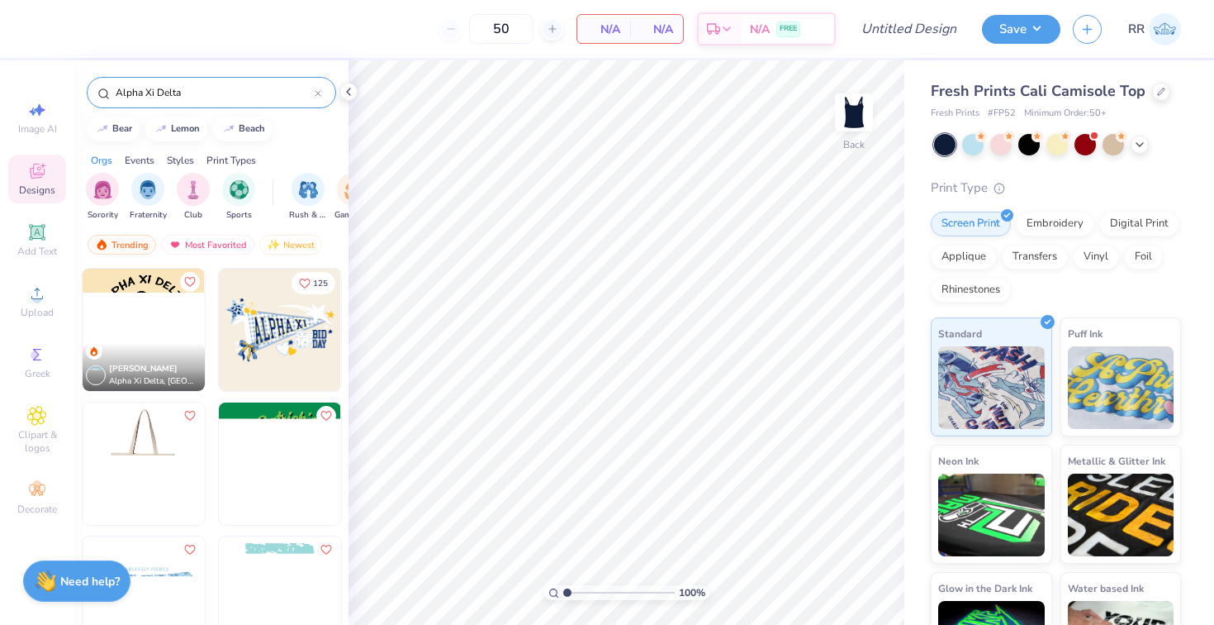
scroll to position [183, 0]
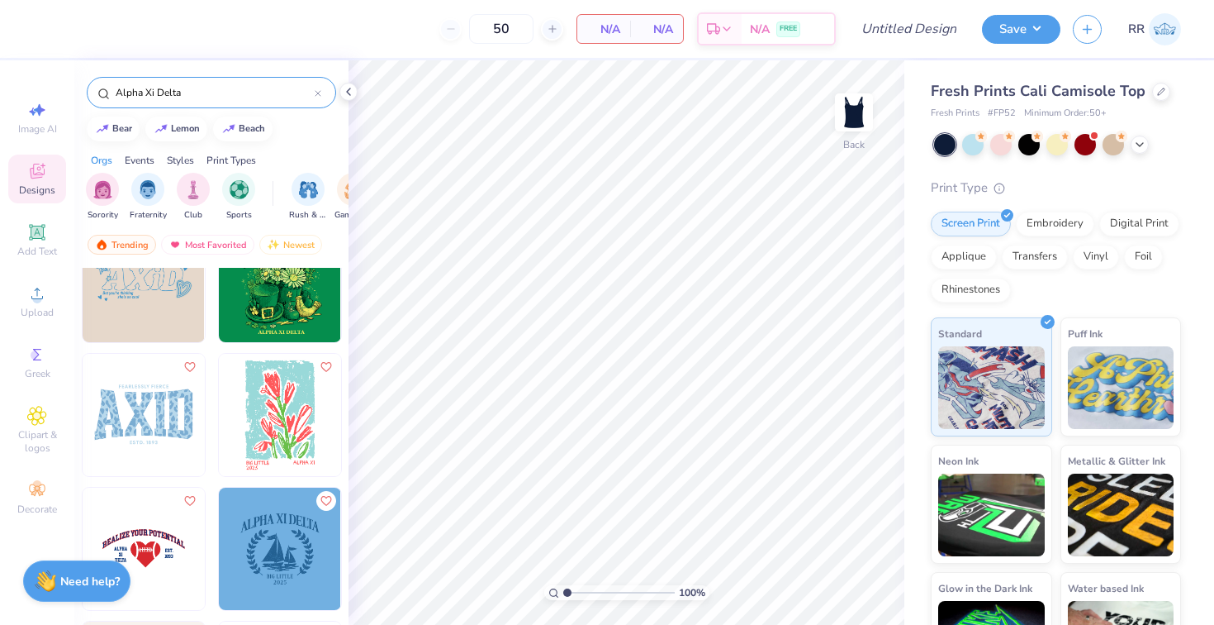
type input "Alpha Xi Delta"
click at [162, 429] on img at bounding box center [144, 415] width 122 height 122
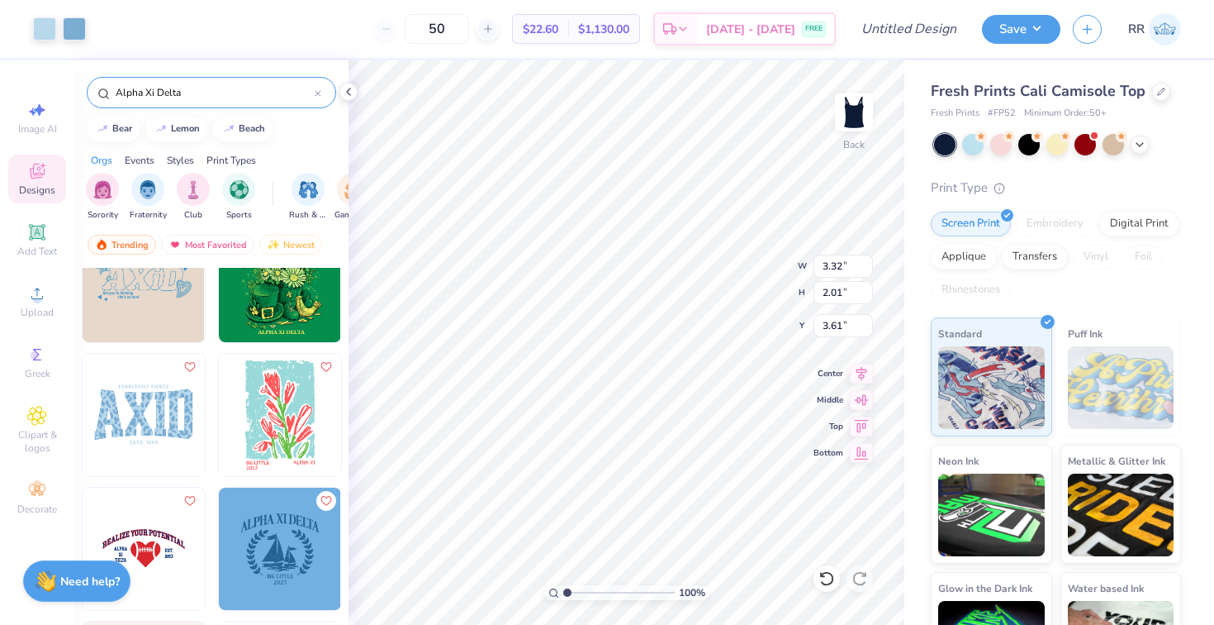
type input "3.82"
type input "5.26"
type input "3.18"
type input "2.79"
type input "6.52"
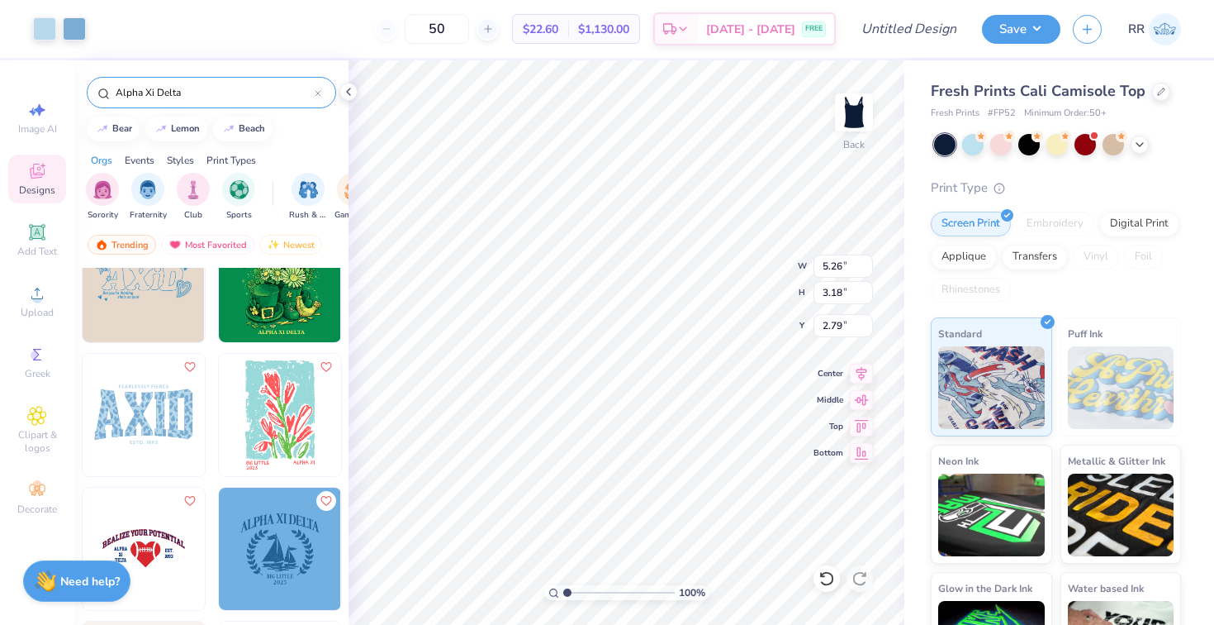
type input "3.95"
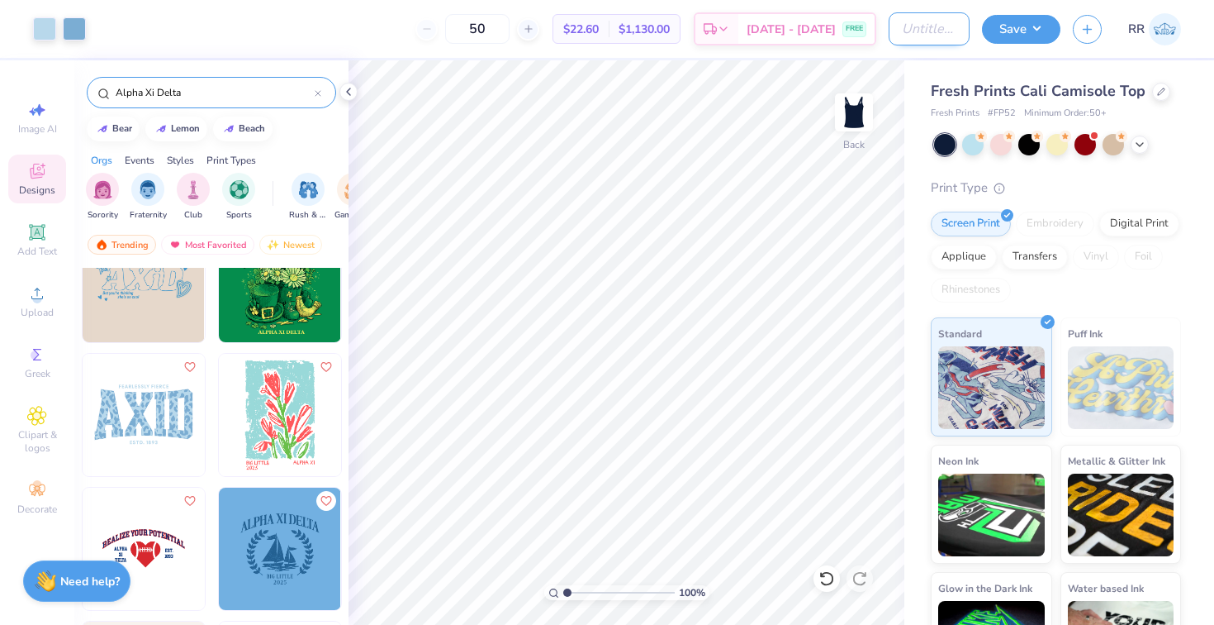
click at [908, 43] on input "Design Title" at bounding box center [929, 28] width 81 height 33
click at [919, 30] on input "AXID Fall rush shirts" at bounding box center [929, 28] width 81 height 33
type input "AXID Fall rush '25 shirts"
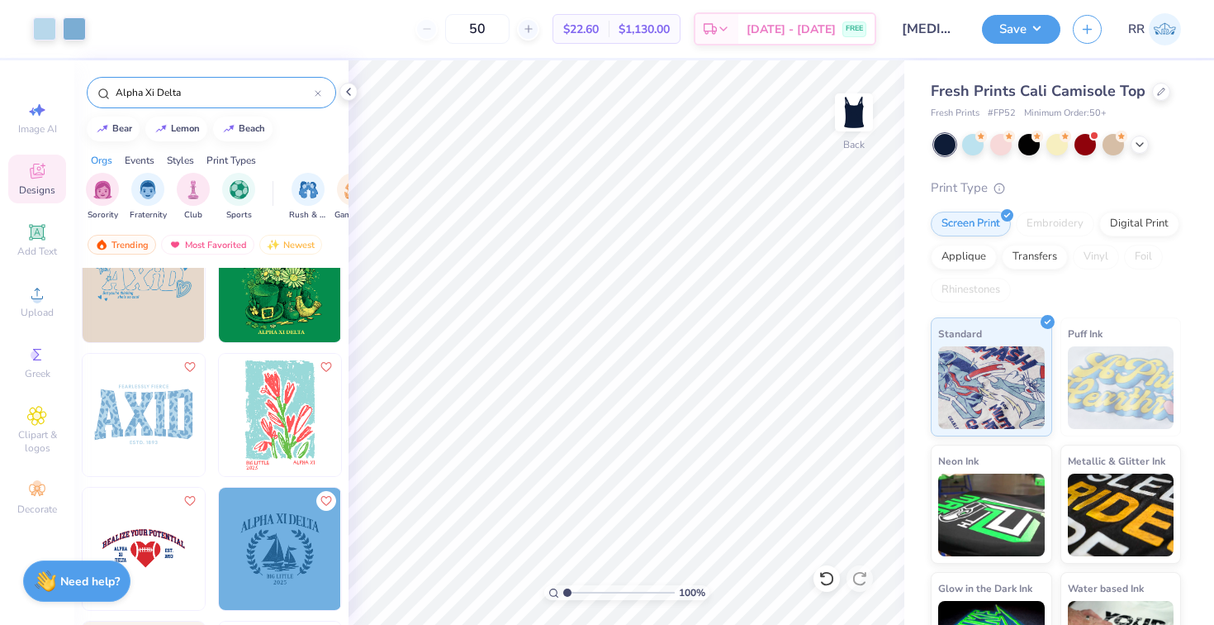
click at [1040, 179] on div "Print Type" at bounding box center [1056, 187] width 250 height 19
click at [1008, 28] on button "Save" at bounding box center [1021, 26] width 78 height 29
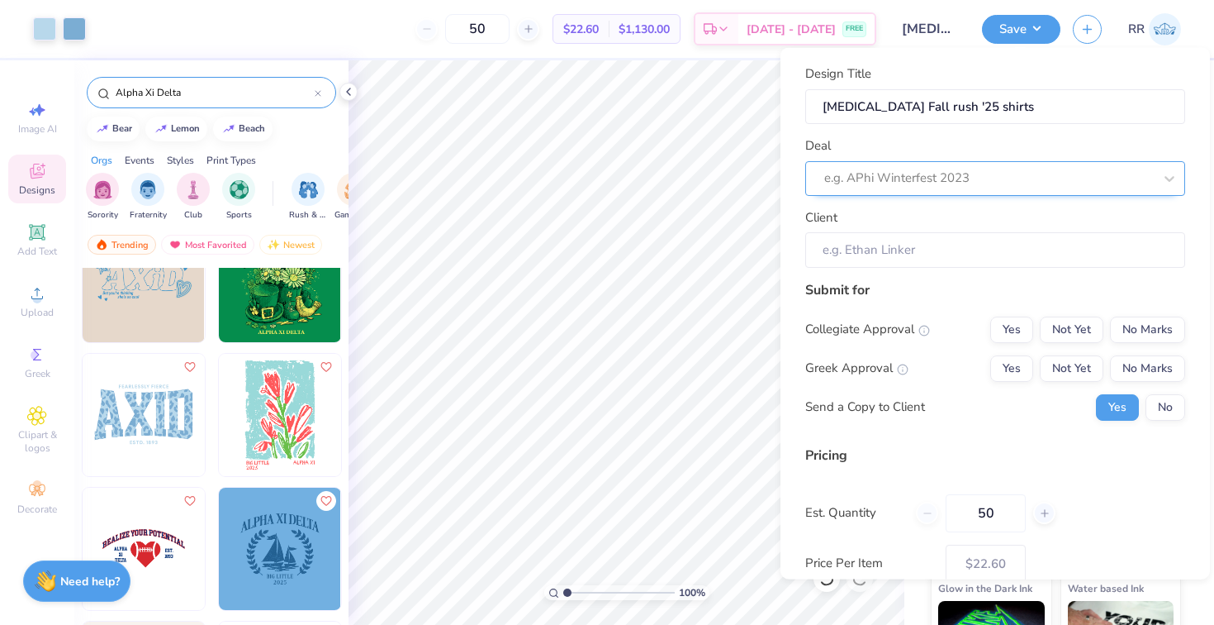
click at [952, 159] on div "Deal e.g. APhi Winterfest 2023" at bounding box center [996, 165] width 380 height 59
click at [952, 175] on div at bounding box center [989, 178] width 329 height 22
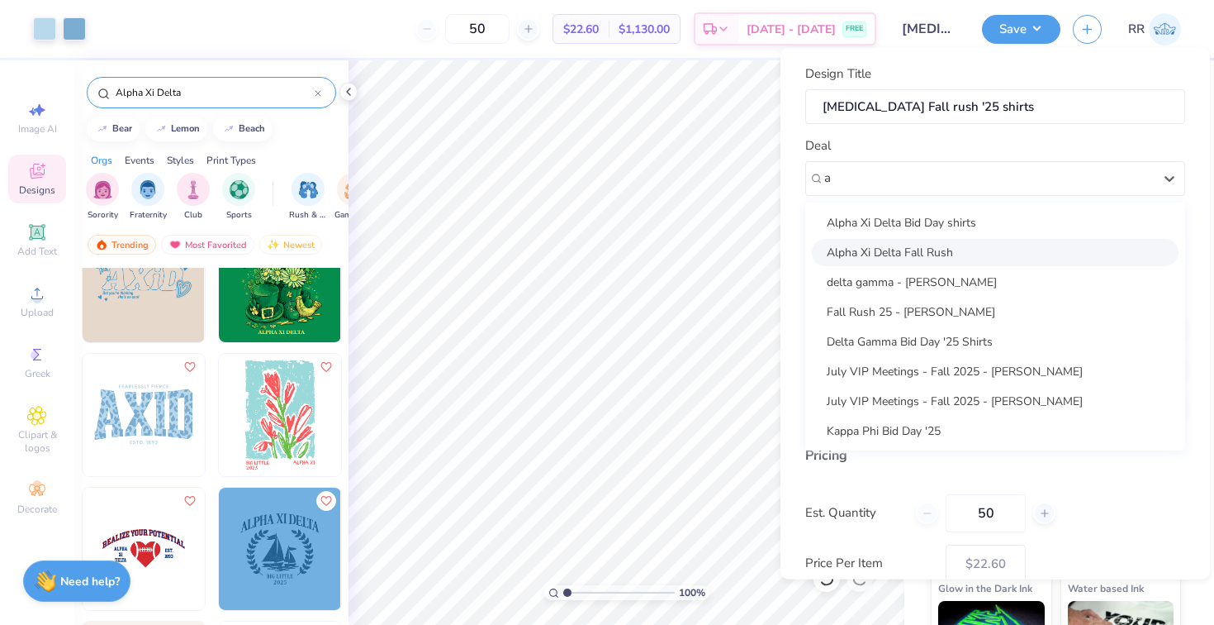
click at [934, 255] on div "Alpha Xi Delta Fall Rush" at bounding box center [995, 251] width 367 height 27
type input "a"
type input "Nohemi Lambarria"
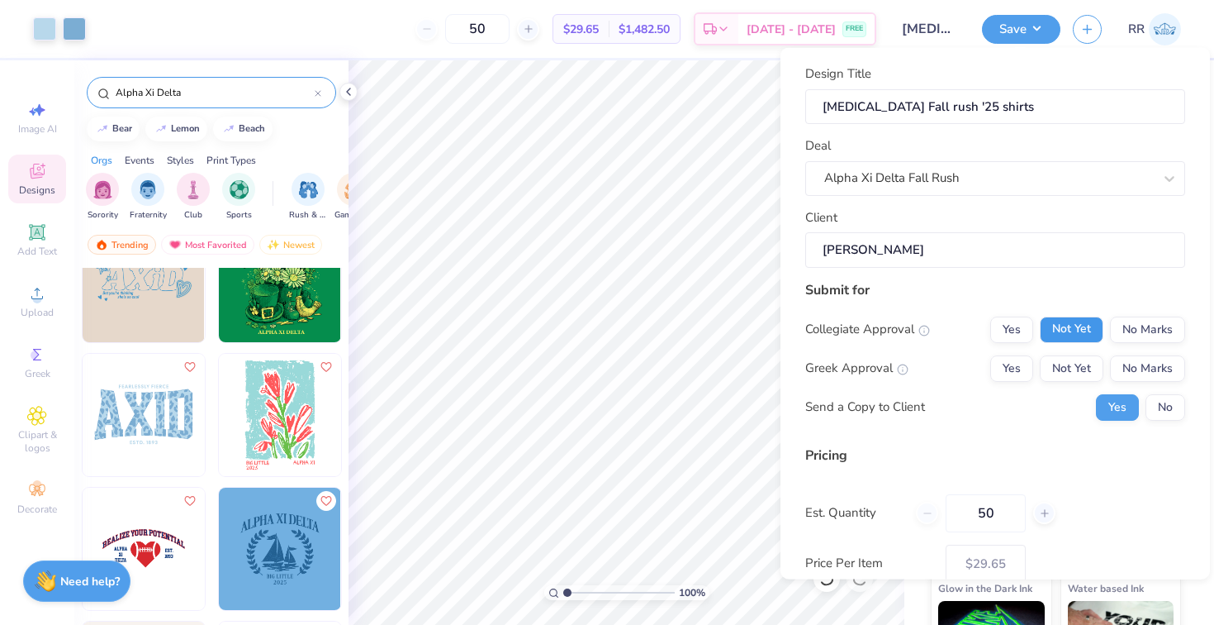
click at [1076, 328] on button "Not Yet" at bounding box center [1072, 329] width 64 height 26
click at [1081, 365] on button "Not Yet" at bounding box center [1072, 367] width 64 height 26
click at [1158, 337] on button "No Marks" at bounding box center [1147, 329] width 75 height 26
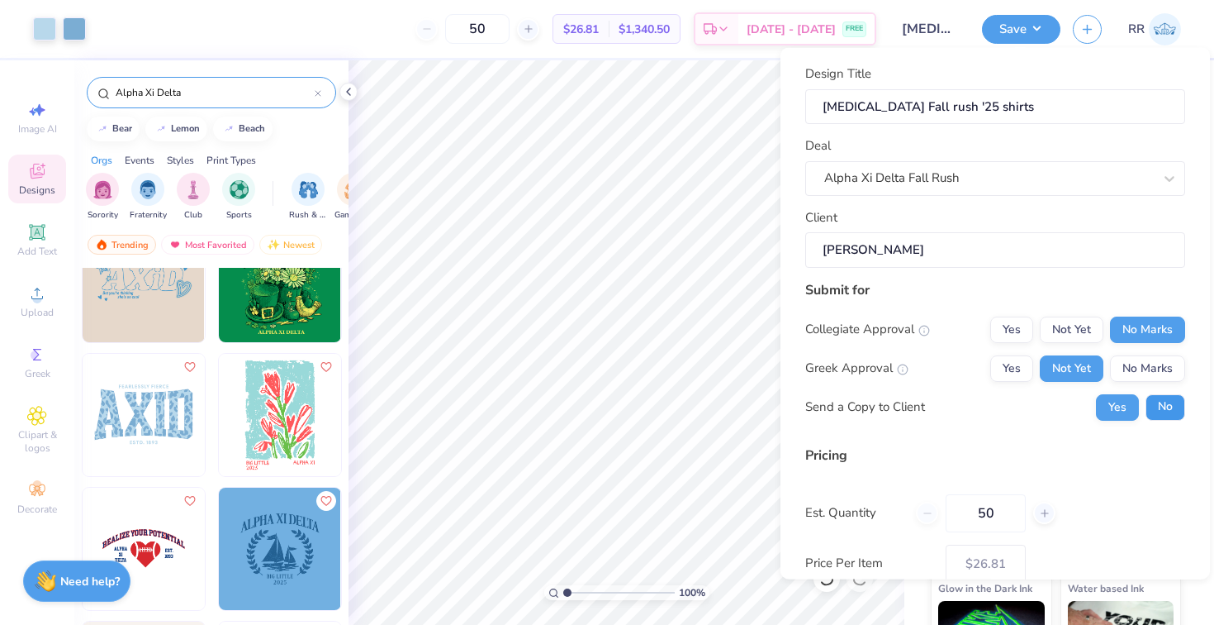
click at [1153, 406] on button "No" at bounding box center [1166, 406] width 40 height 26
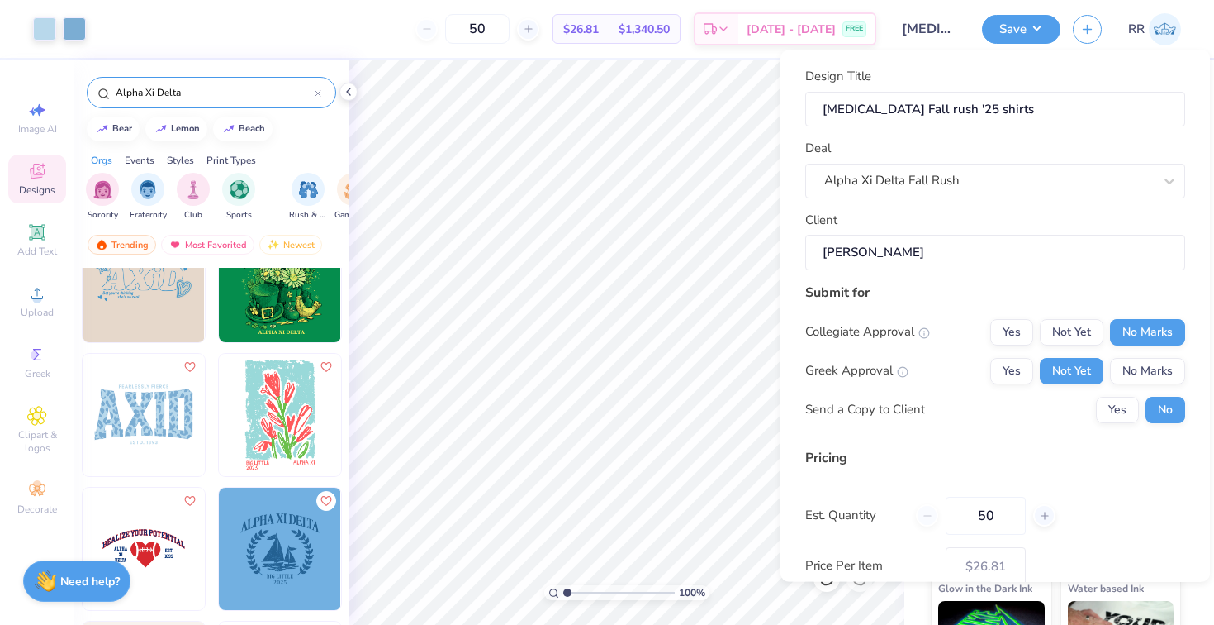
scroll to position [99, 0]
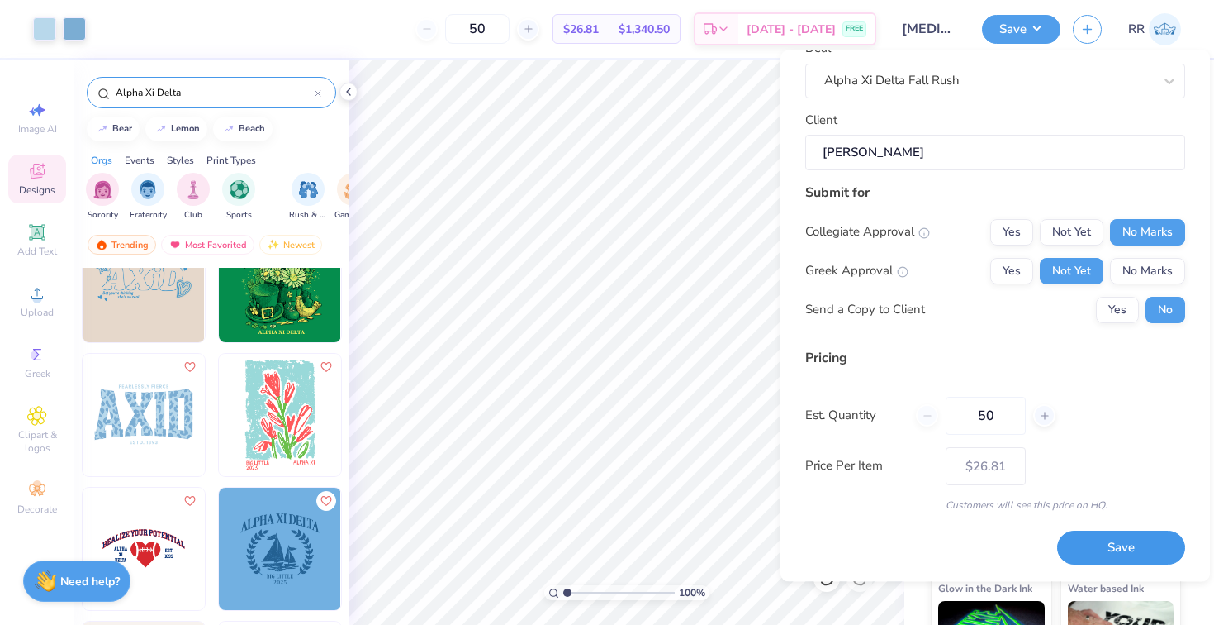
click at [1098, 552] on button "Save" at bounding box center [1122, 548] width 128 height 34
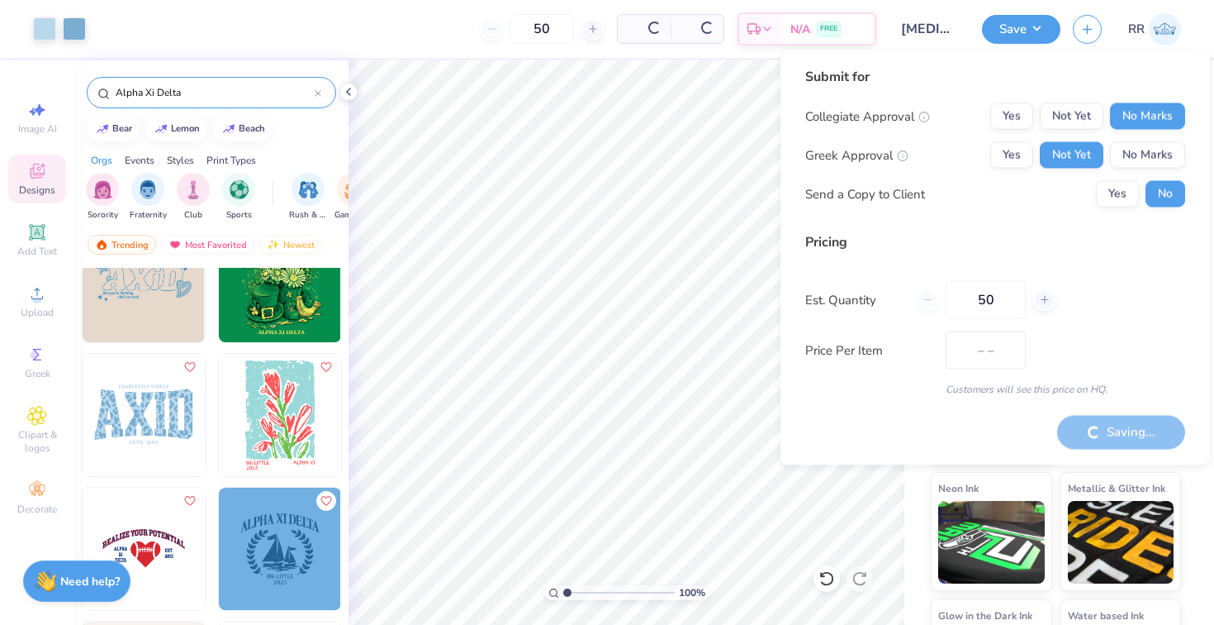
type input "$26.81"
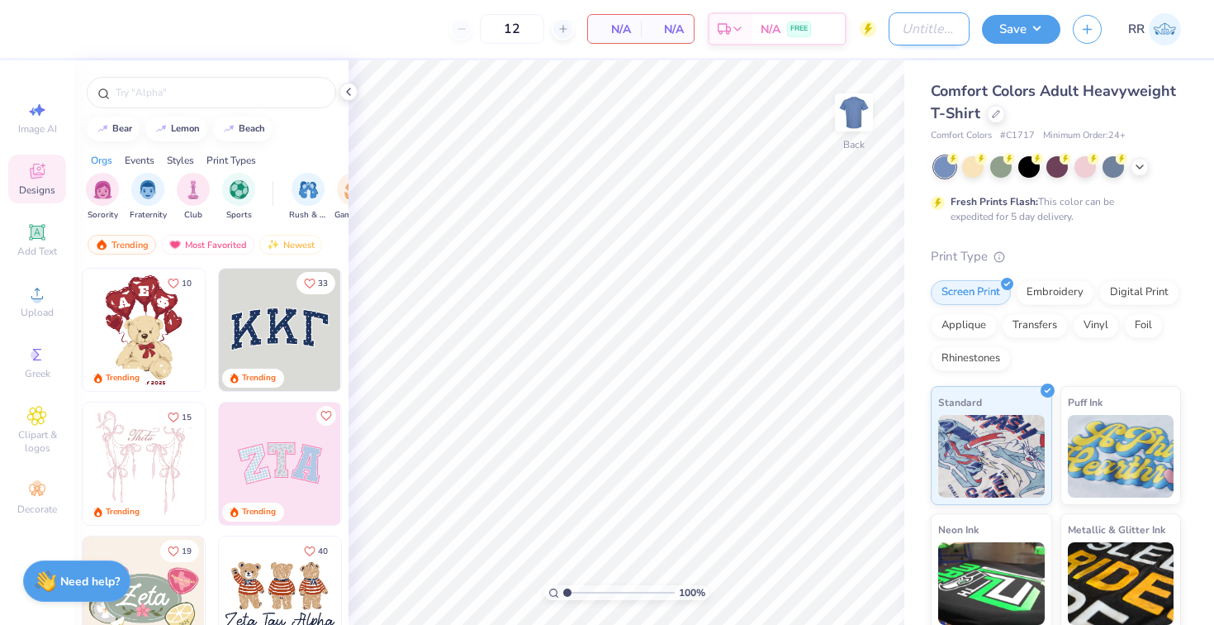
click at [910, 29] on input "Design Title" at bounding box center [929, 28] width 81 height 33
drag, startPoint x: 944, startPoint y: 31, endPoint x: 918, endPoint y: 35, distance: 26.8
click at [918, 35] on input "[MEDICAL_DATA] Fall rush '25 shirts" at bounding box center [929, 28] width 81 height 33
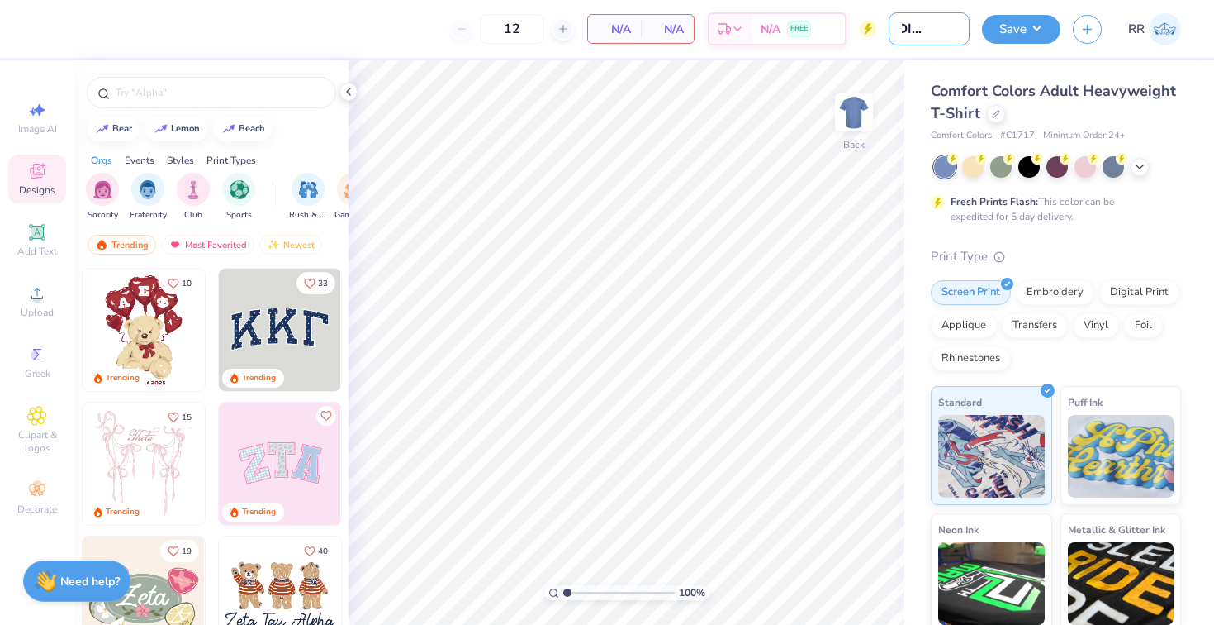
scroll to position [0, 0]
drag, startPoint x: 922, startPoint y: 31, endPoint x: 936, endPoint y: 34, distance: 14.4
click at [936, 34] on input "[MEDICAL_DATA] Fall rush '25 shirts" at bounding box center [929, 28] width 81 height 33
type input "AXID Bid Day5 shirts"
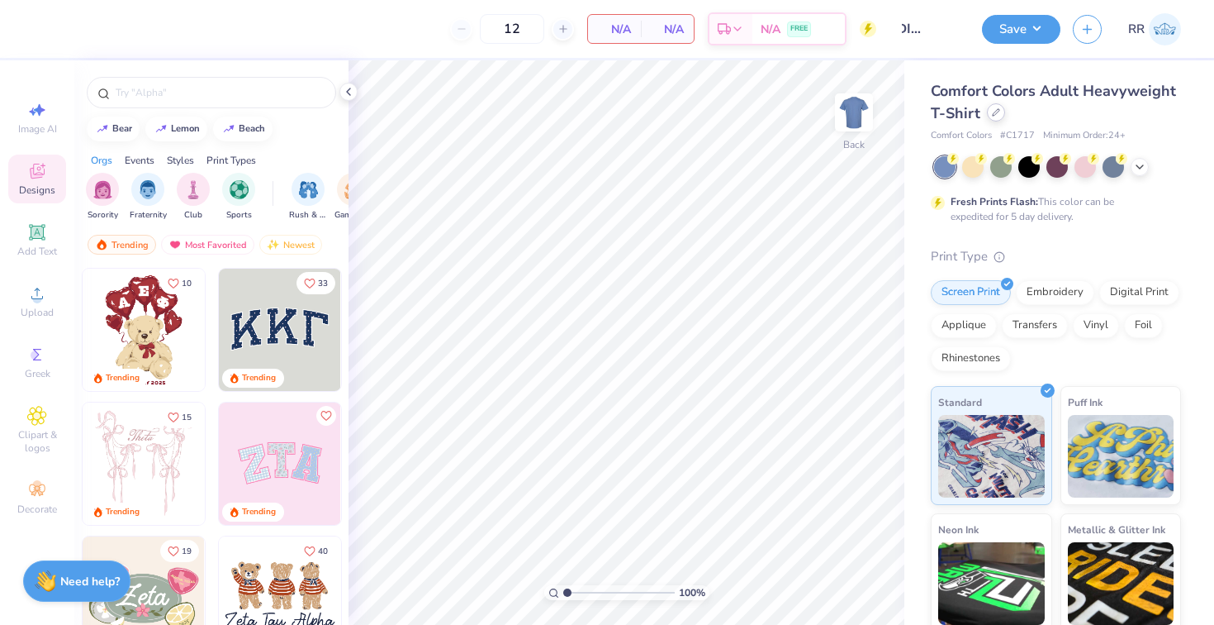
click at [995, 108] on icon at bounding box center [996, 112] width 8 height 8
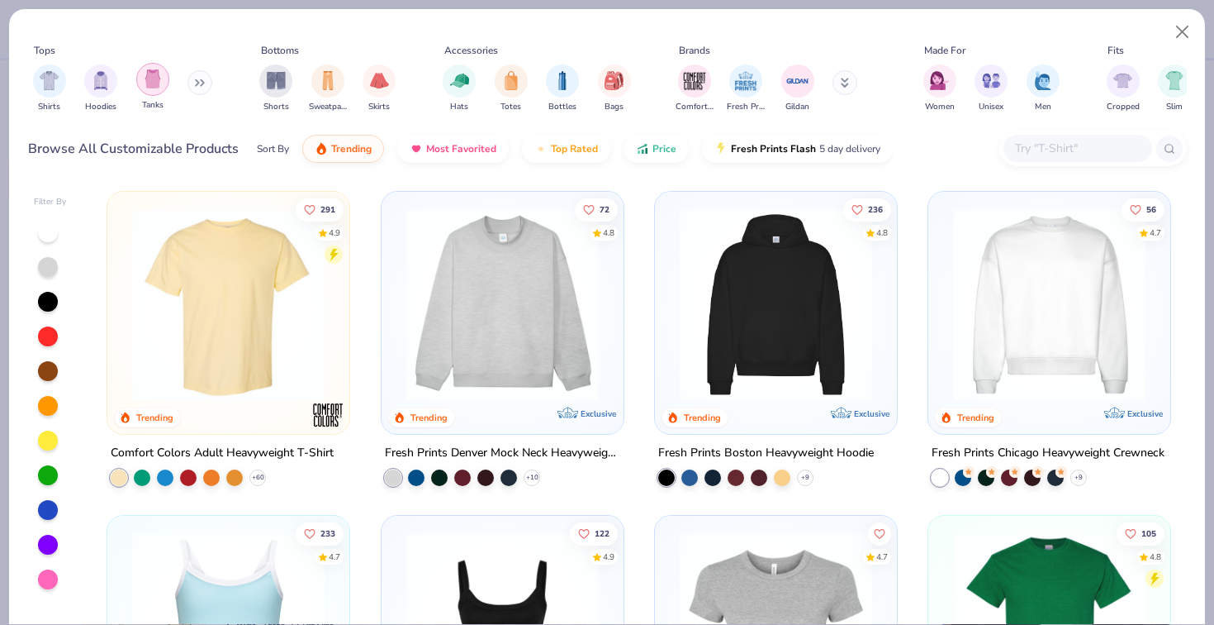
click at [146, 70] on img "filter for Tanks" at bounding box center [153, 78] width 18 height 19
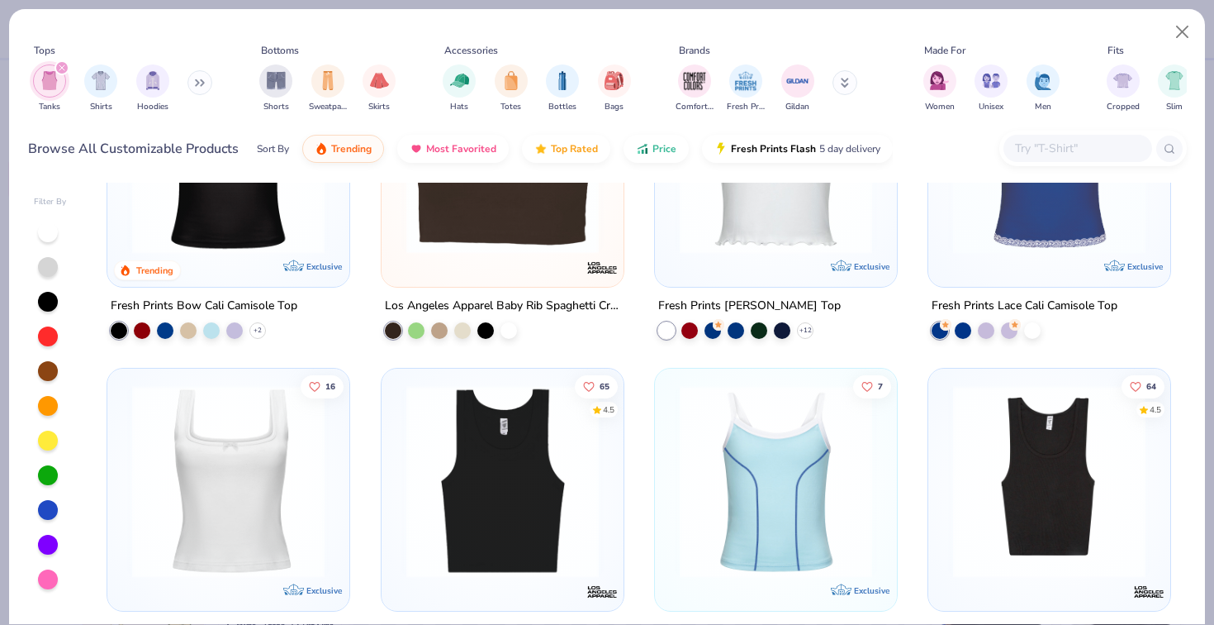
scroll to position [710, 0]
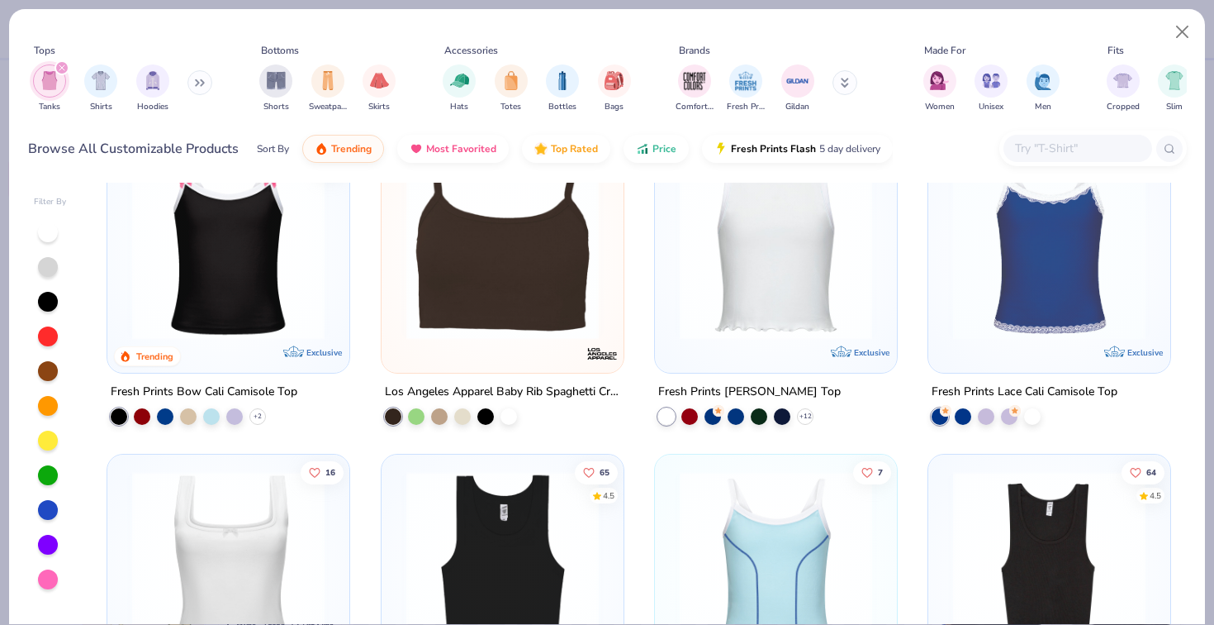
click at [1014, 269] on img at bounding box center [1049, 242] width 209 height 192
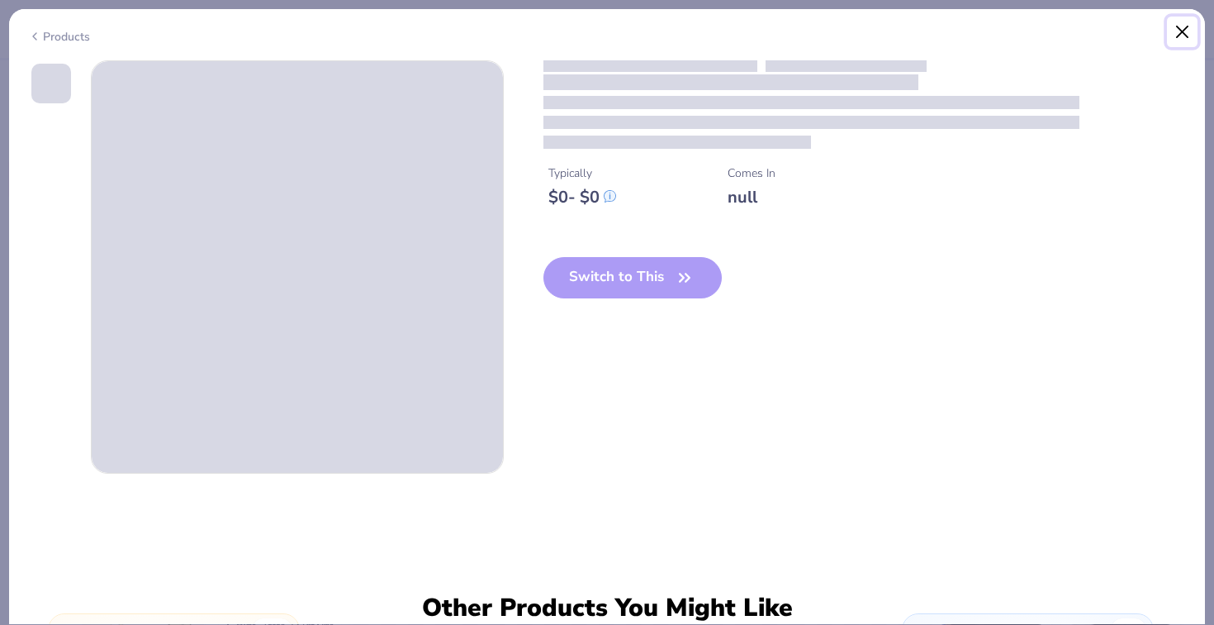
click at [1180, 31] on button "Close" at bounding box center [1182, 32] width 31 height 31
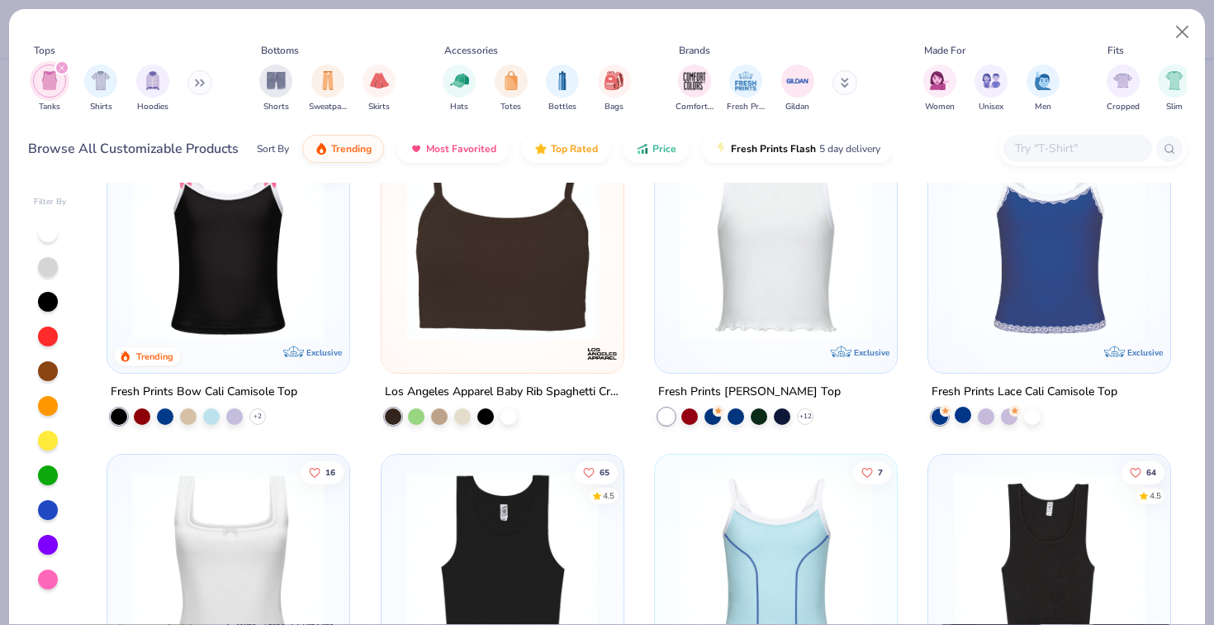
click at [960, 406] on div at bounding box center [963, 414] width 17 height 17
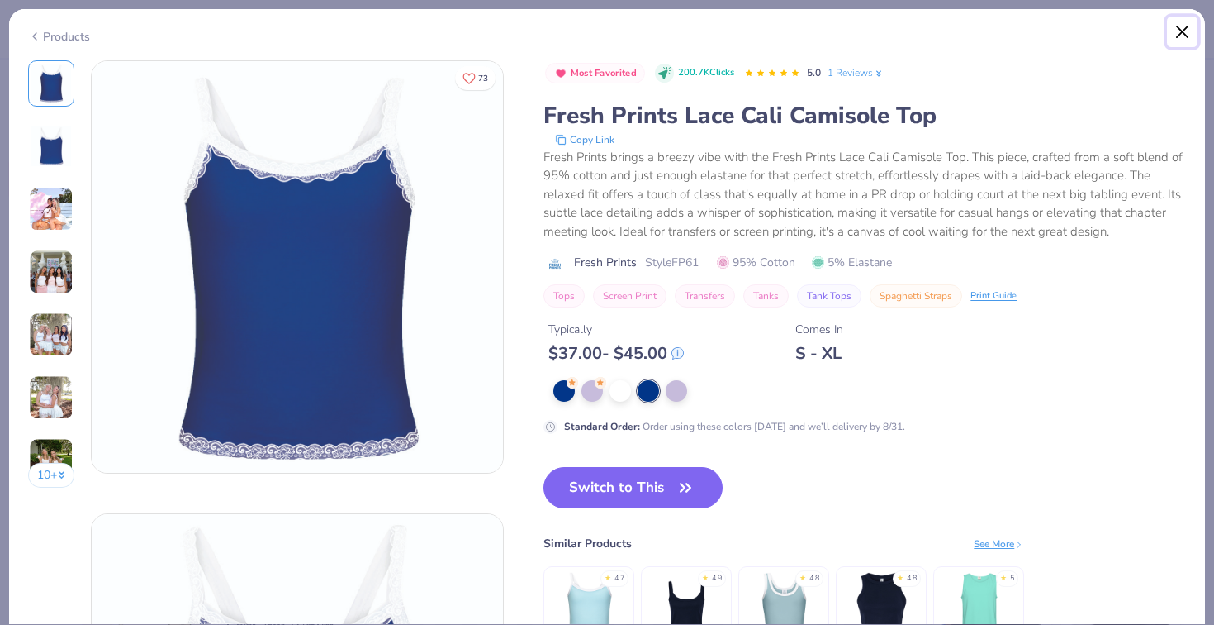
click at [1188, 25] on button "Close" at bounding box center [1182, 32] width 31 height 31
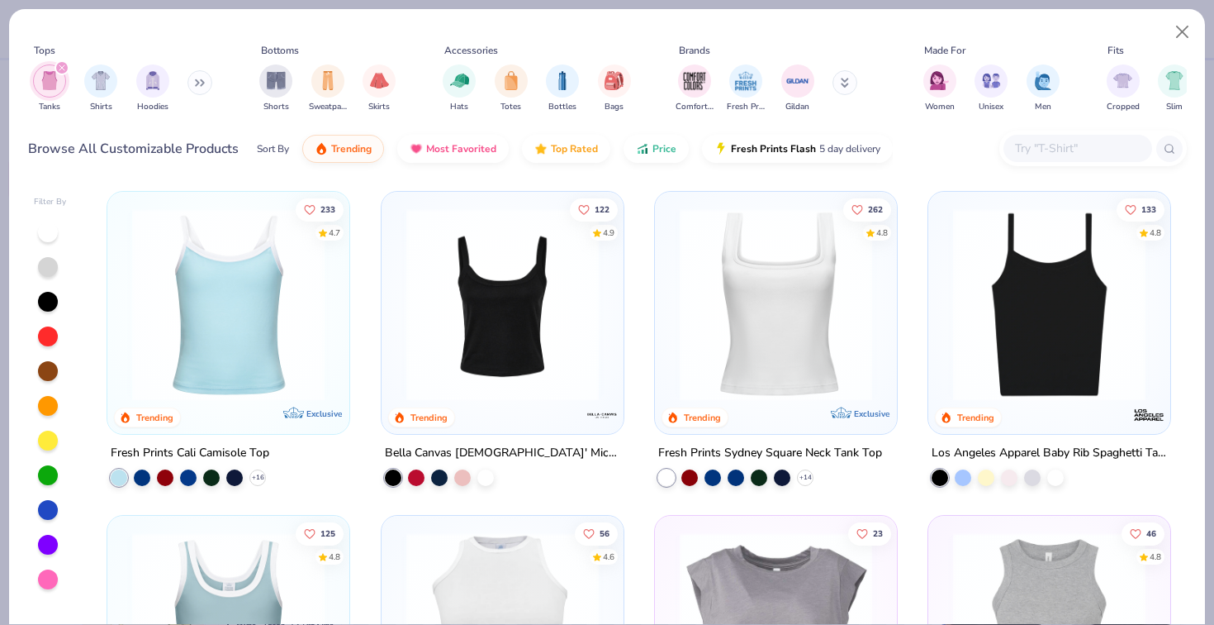
click at [59, 68] on icon "filter for Tanks" at bounding box center [62, 67] width 7 height 7
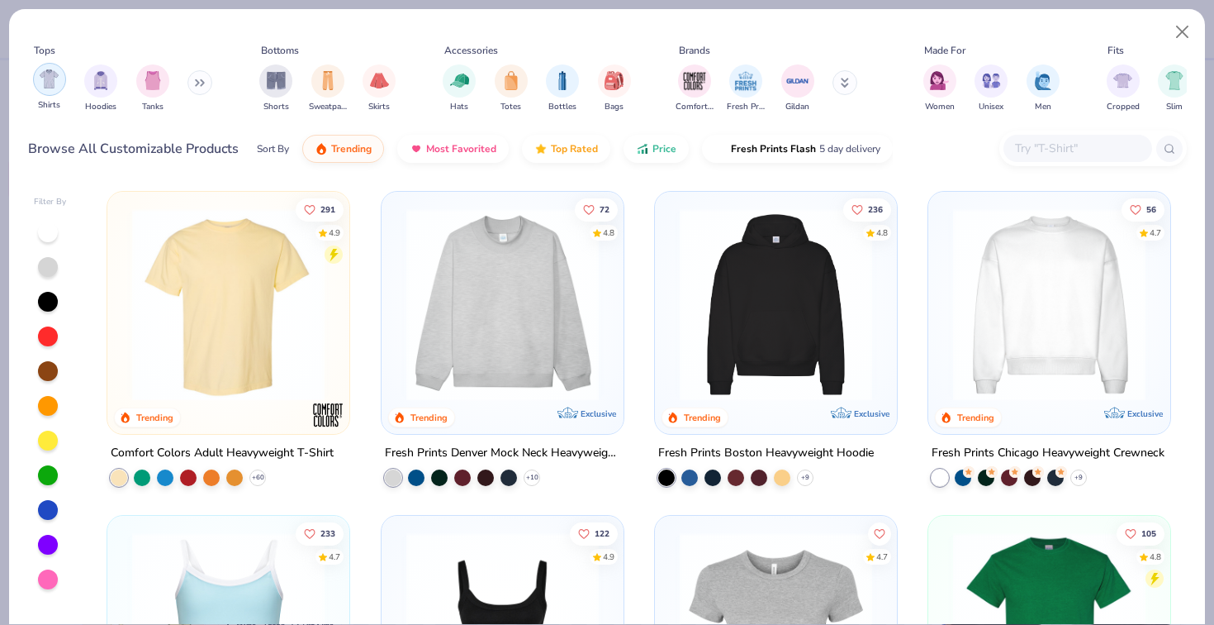
click at [36, 83] on div "filter for Shirts" at bounding box center [49, 79] width 33 height 33
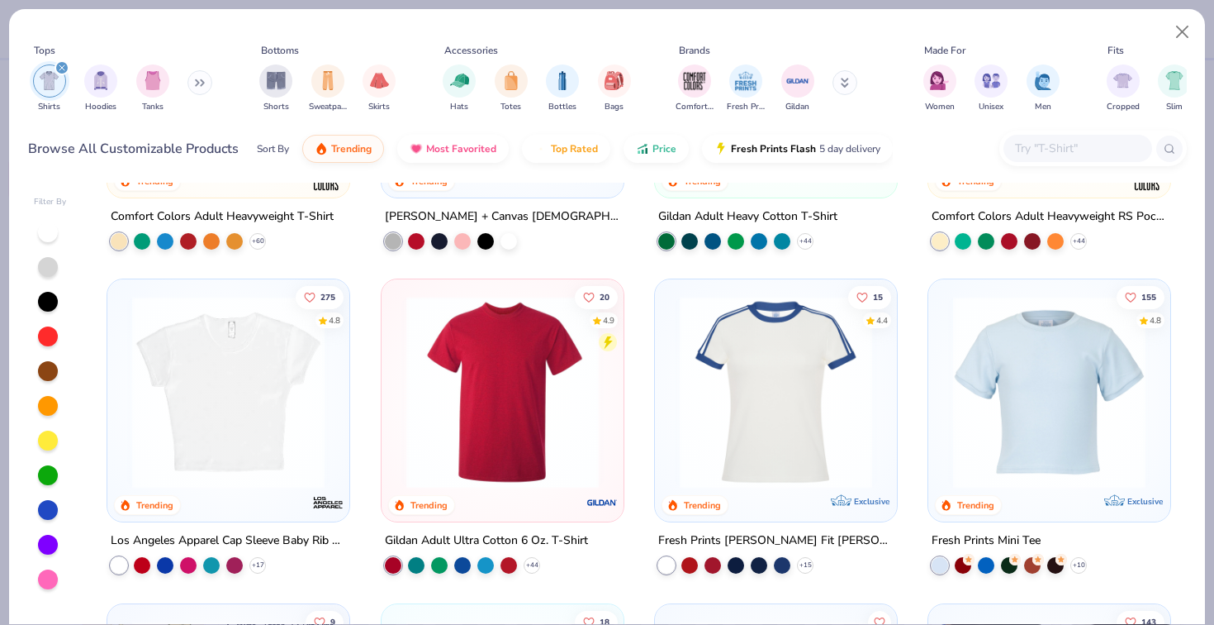
scroll to position [274, 0]
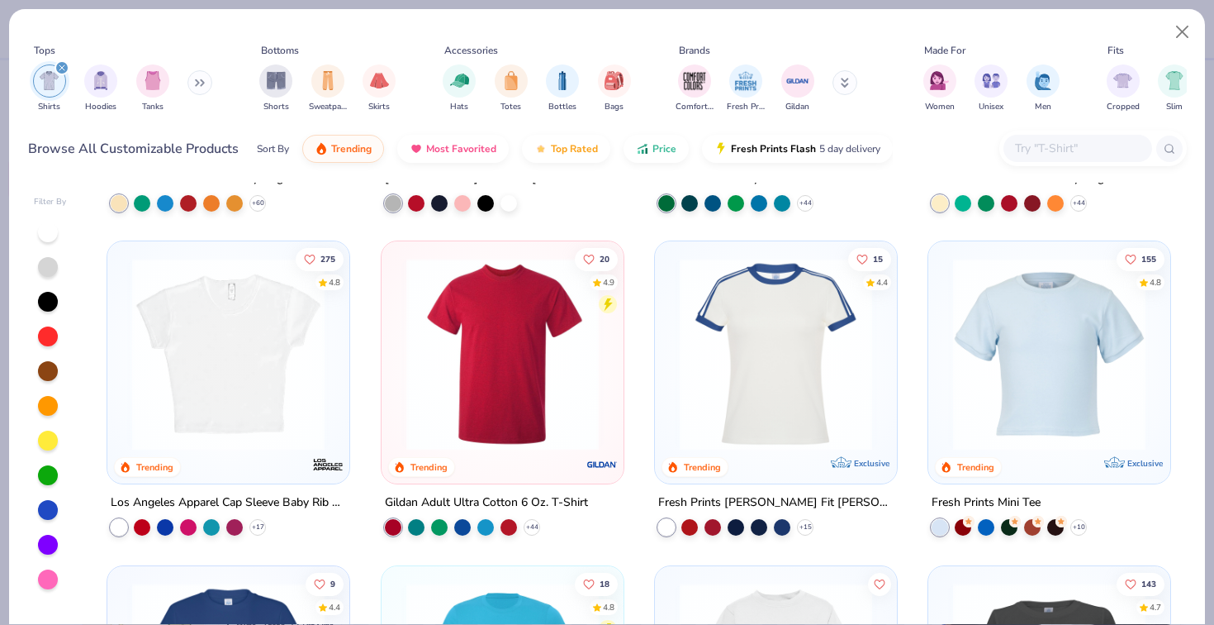
click at [798, 377] on img at bounding box center [776, 354] width 209 height 192
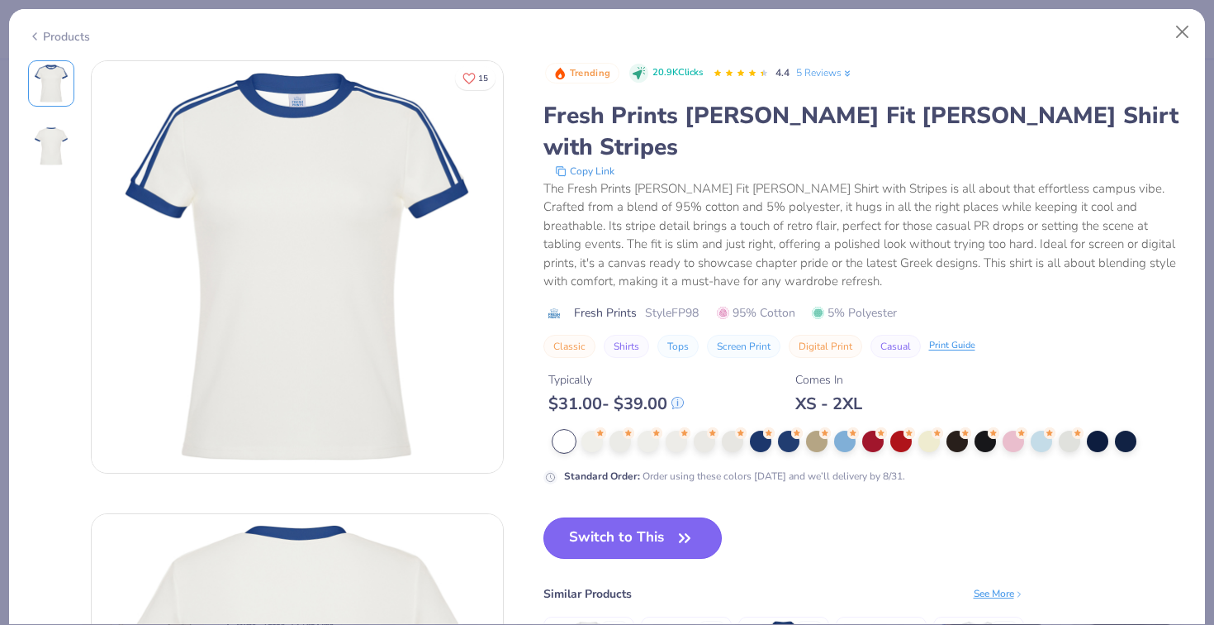
click at [597, 517] on button "Switch to This" at bounding box center [633, 537] width 179 height 41
type input "50"
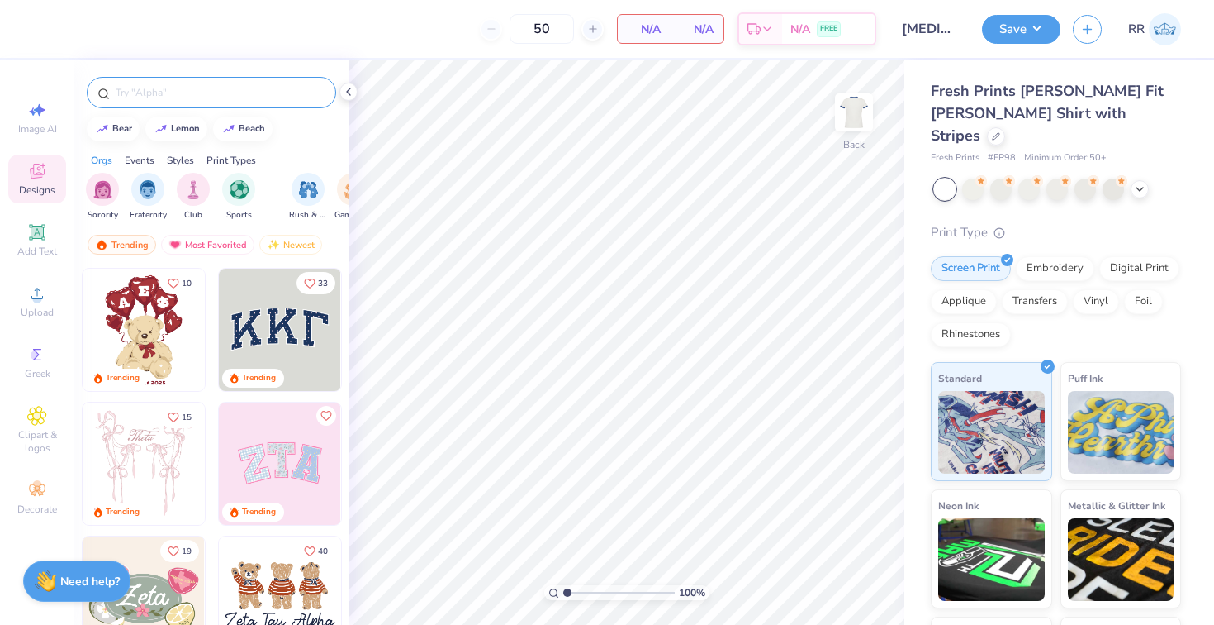
click at [214, 93] on input "text" at bounding box center [220, 92] width 212 height 17
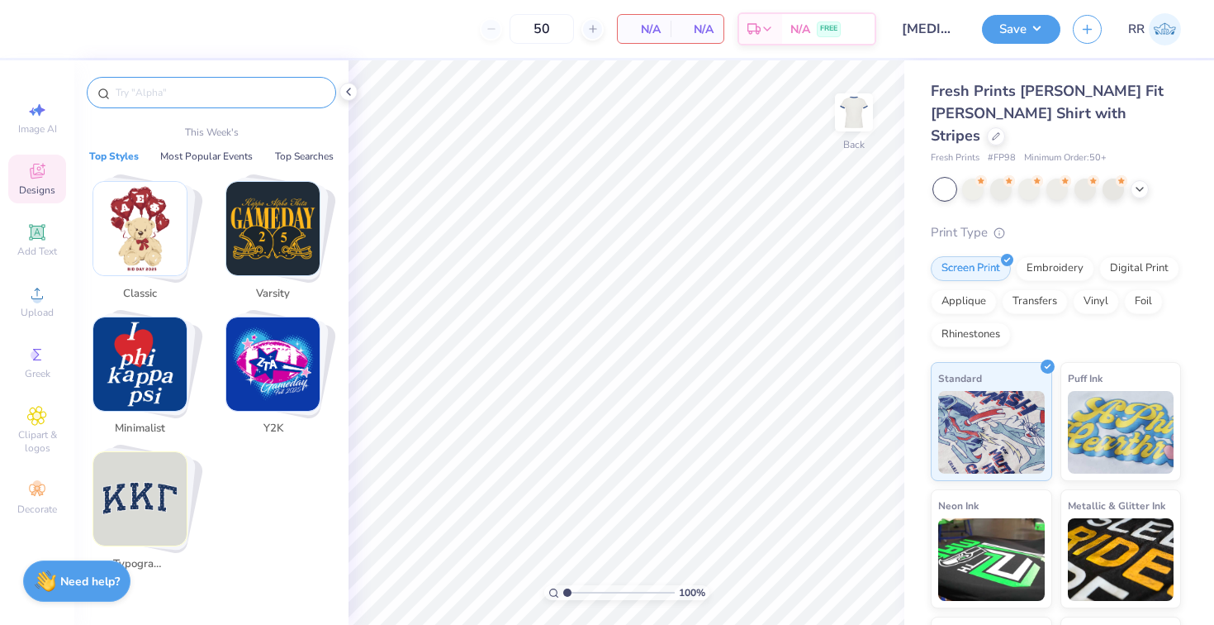
paste input "Alpha Xi Delta"
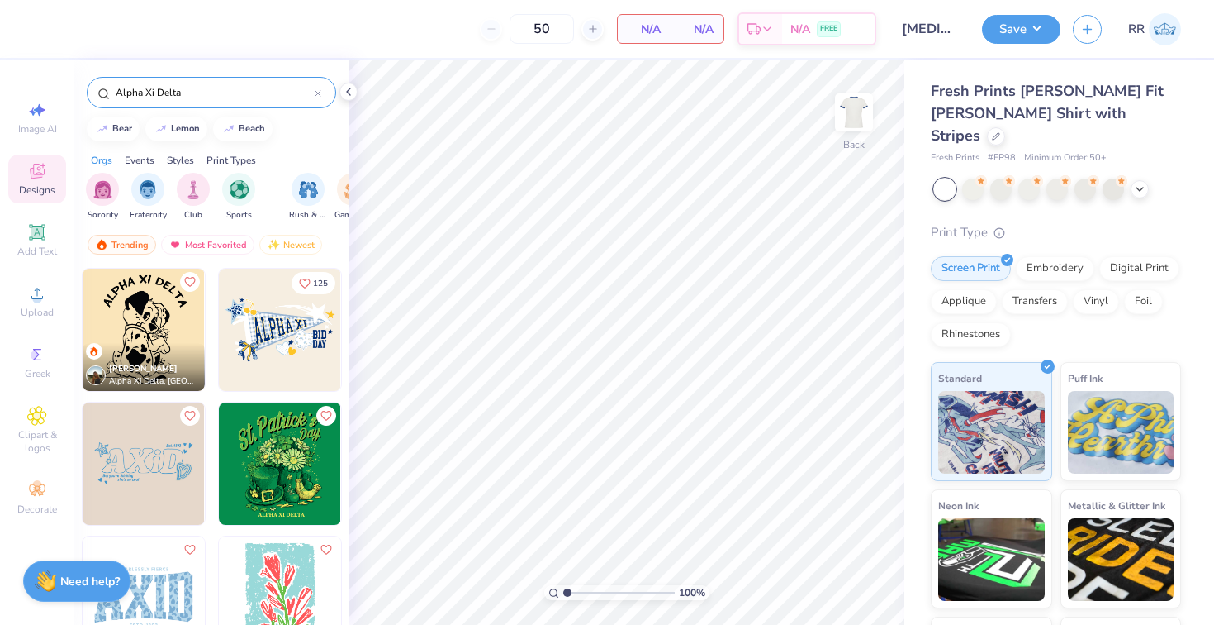
type input "Alpha Xi Delta"
click at [287, 328] on img at bounding box center [280, 330] width 122 height 122
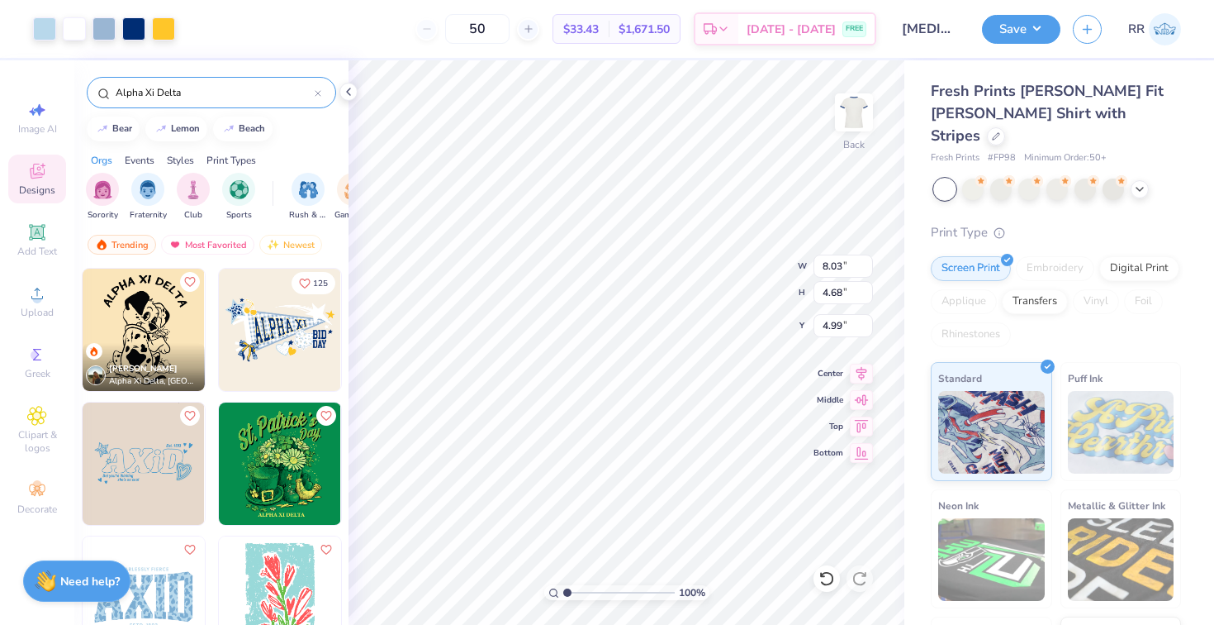
type input "5.02"
click at [122, 31] on div at bounding box center [133, 27] width 23 height 23
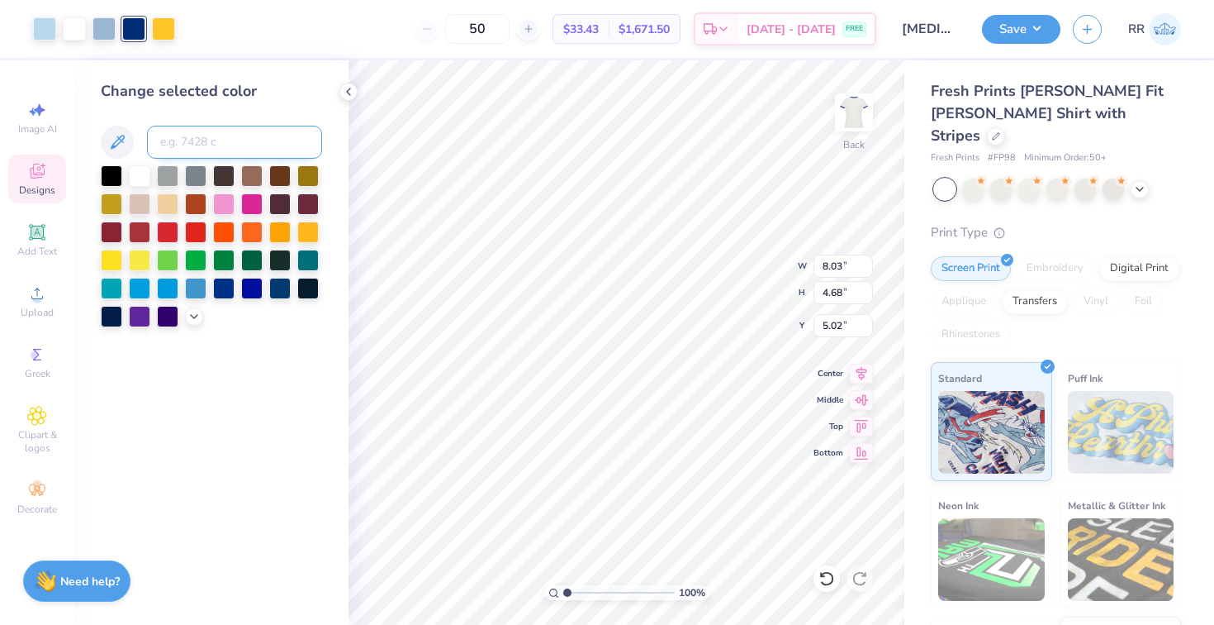
click at [198, 141] on input at bounding box center [234, 142] width 175 height 33
click at [195, 135] on input "644" at bounding box center [234, 142] width 175 height 33
type input "644"
click at [125, 148] on icon at bounding box center [117, 142] width 20 height 20
click at [132, 145] on button at bounding box center [117, 142] width 33 height 33
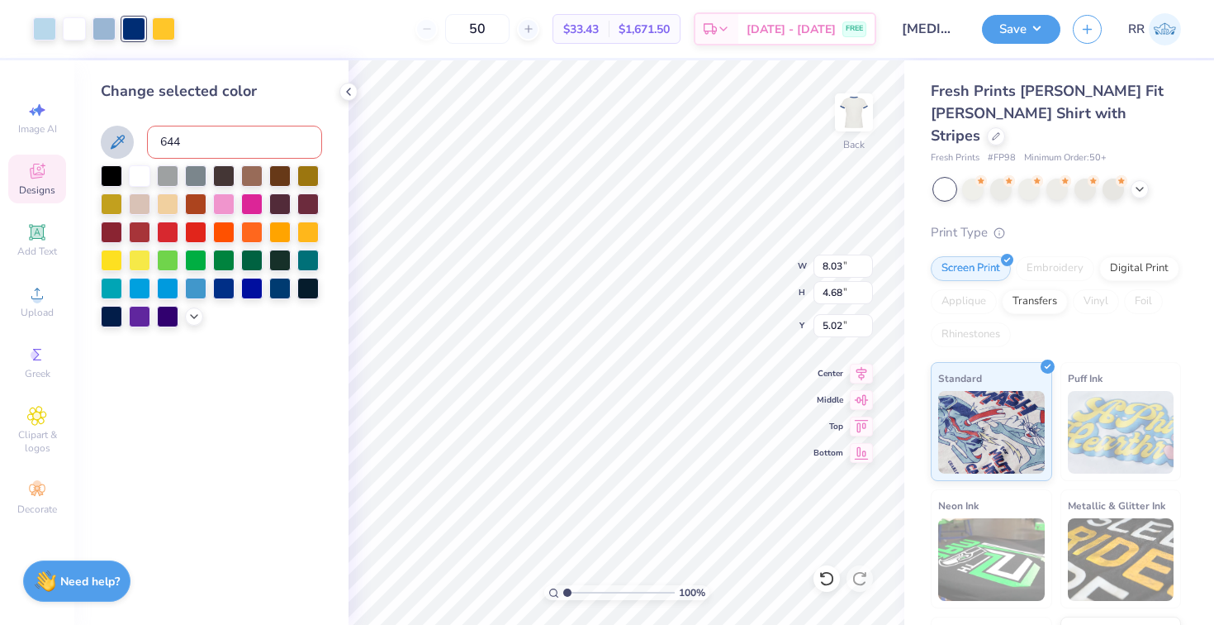
click at [120, 139] on icon at bounding box center [118, 142] width 14 height 14
click at [350, 91] on icon at bounding box center [348, 91] width 13 height 13
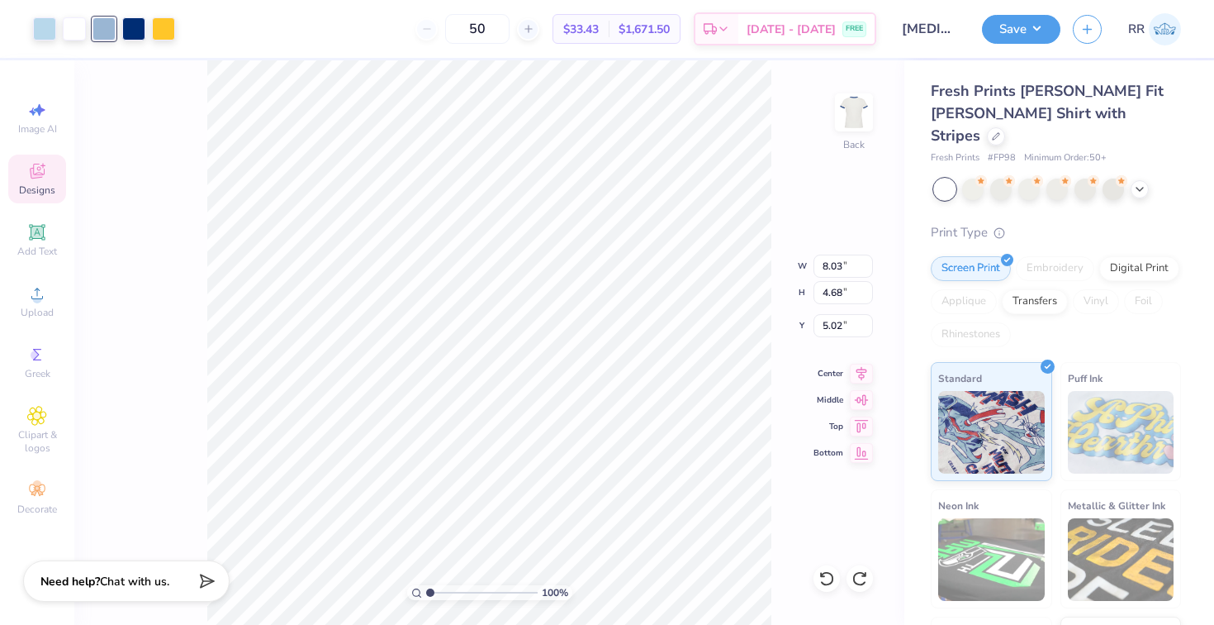
type input "9.84"
type input "5.73"
type input "3.69"
click at [981, 177] on div at bounding box center [972, 187] width 21 height 21
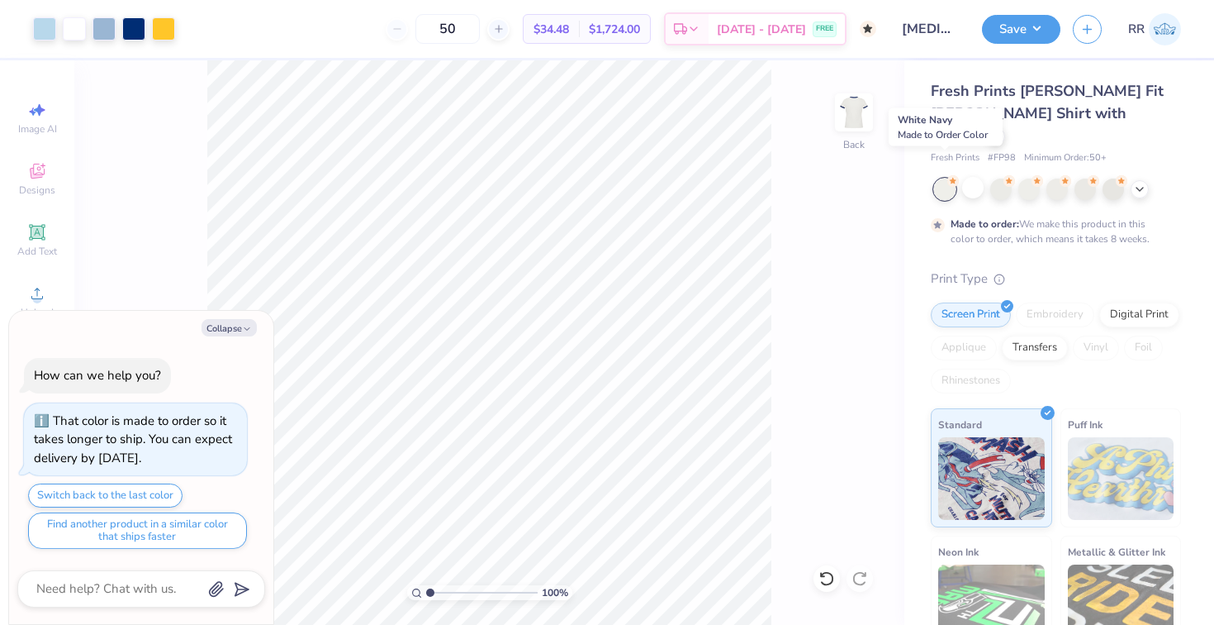
click at [938, 178] on div at bounding box center [944, 188] width 21 height 21
click at [966, 177] on div at bounding box center [972, 187] width 21 height 21
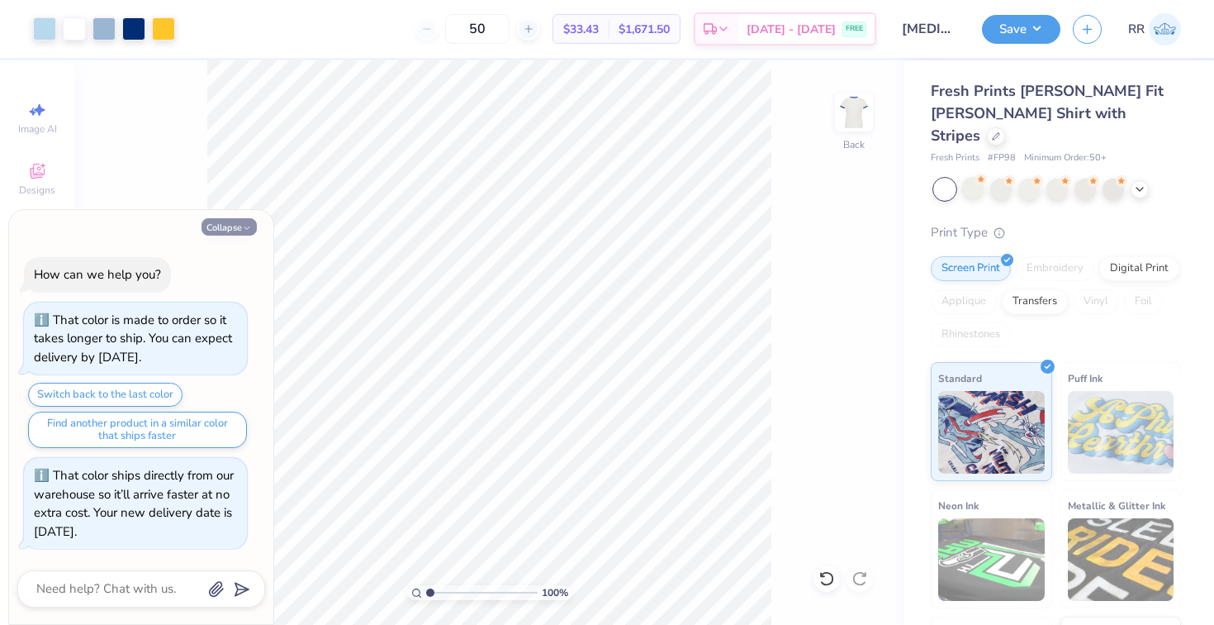
click at [228, 226] on button "Collapse" at bounding box center [229, 226] width 55 height 17
type textarea "x"
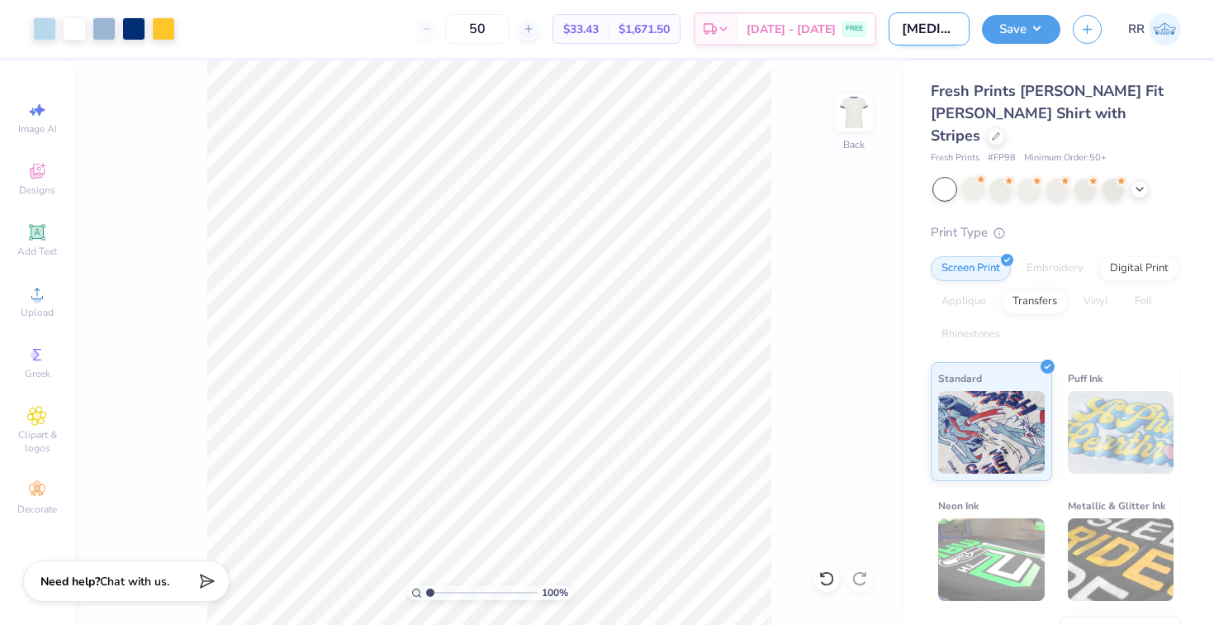
click at [943, 33] on input "AXID Bid Day5 shirts" at bounding box center [929, 28] width 81 height 33
click at [1013, 32] on button "Save" at bounding box center [1021, 26] width 78 height 29
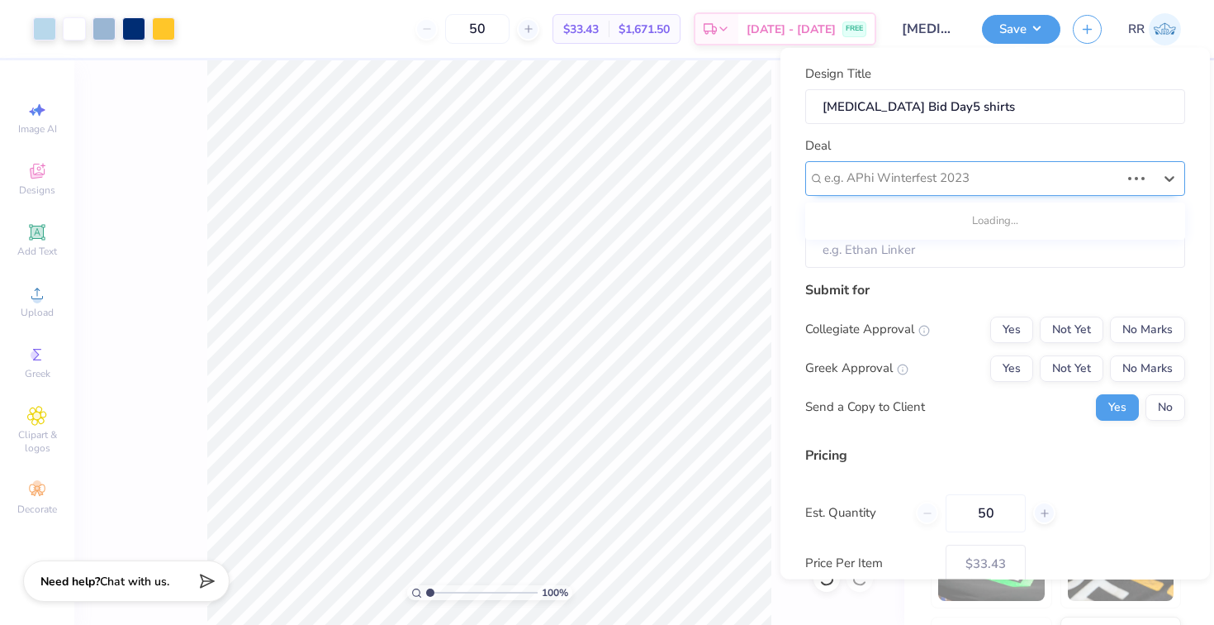
click at [940, 169] on div at bounding box center [973, 178] width 296 height 22
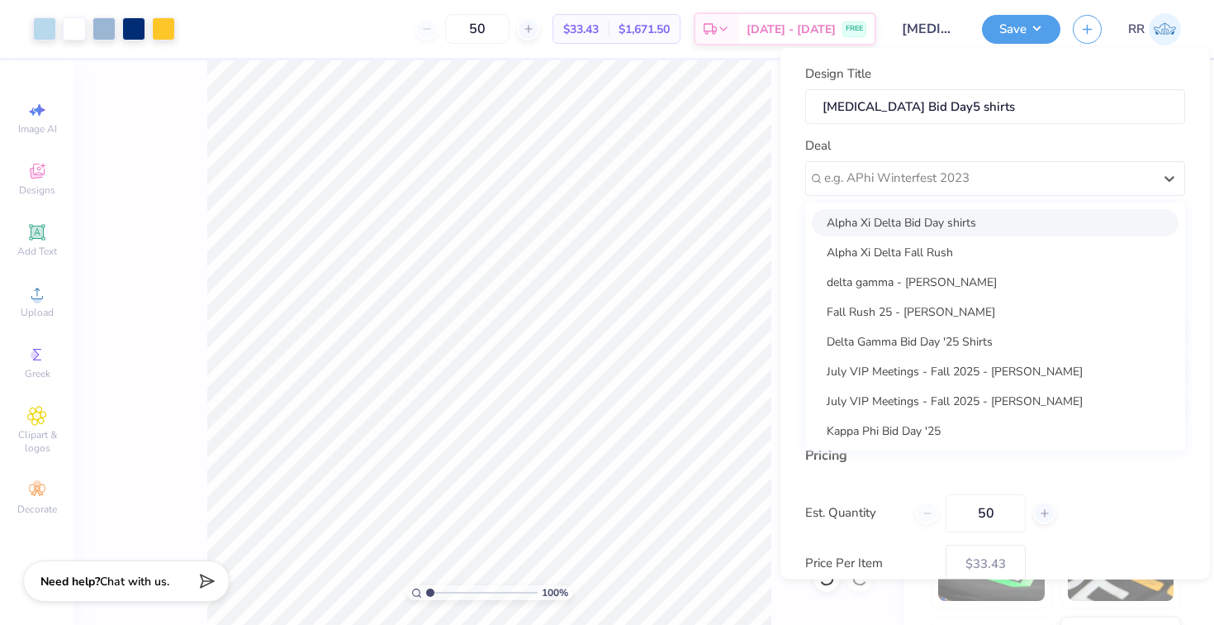
click at [922, 221] on div "Alpha Xi Delta Bid Day shirts" at bounding box center [995, 221] width 367 height 27
type input "Nohemi Lambarria"
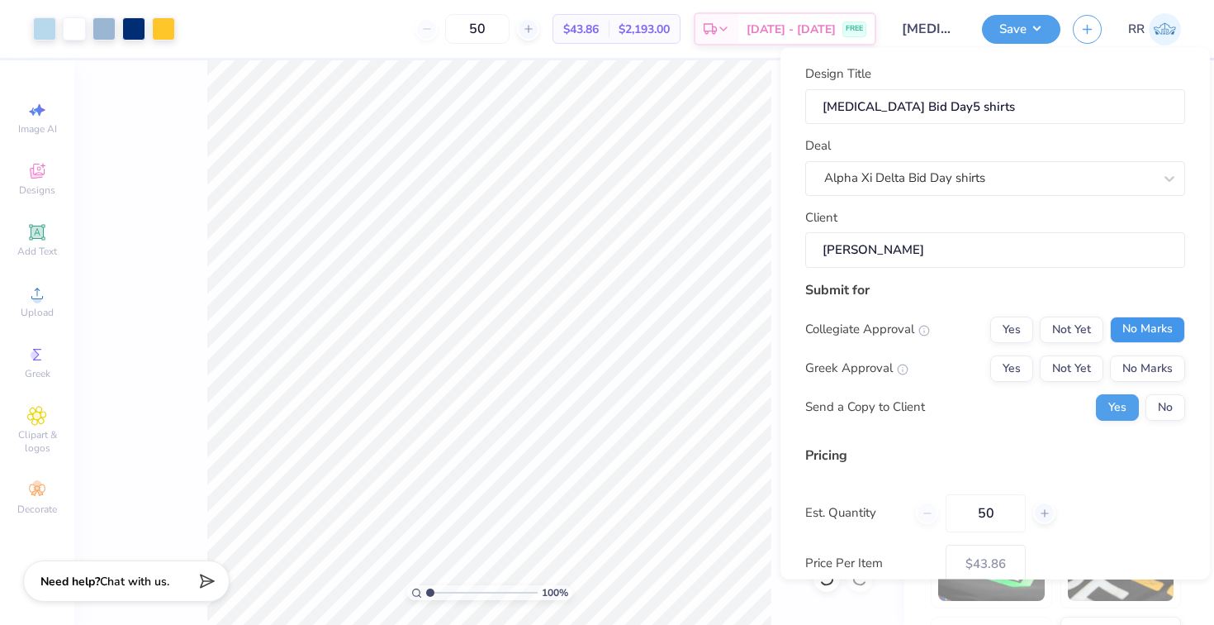
click at [1130, 329] on button "No Marks" at bounding box center [1147, 329] width 75 height 26
click at [1094, 374] on button "Not Yet" at bounding box center [1072, 367] width 64 height 26
click at [1160, 404] on button "No" at bounding box center [1166, 406] width 40 height 26
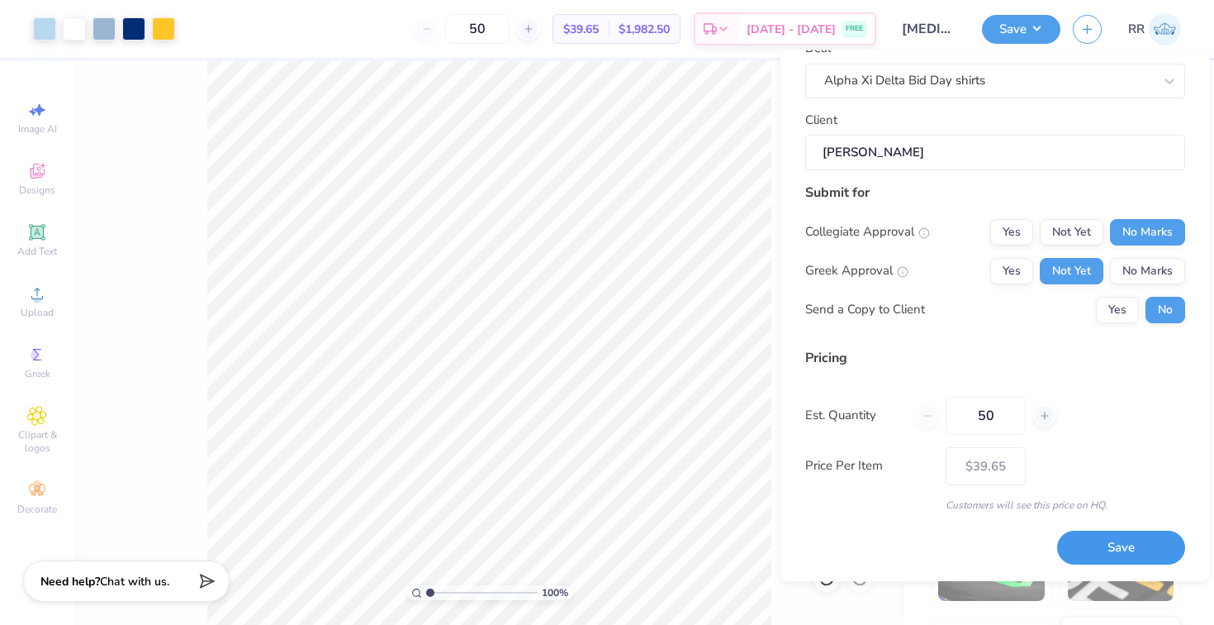
click at [1101, 548] on button "Save" at bounding box center [1122, 548] width 128 height 34
type input "$39.65"
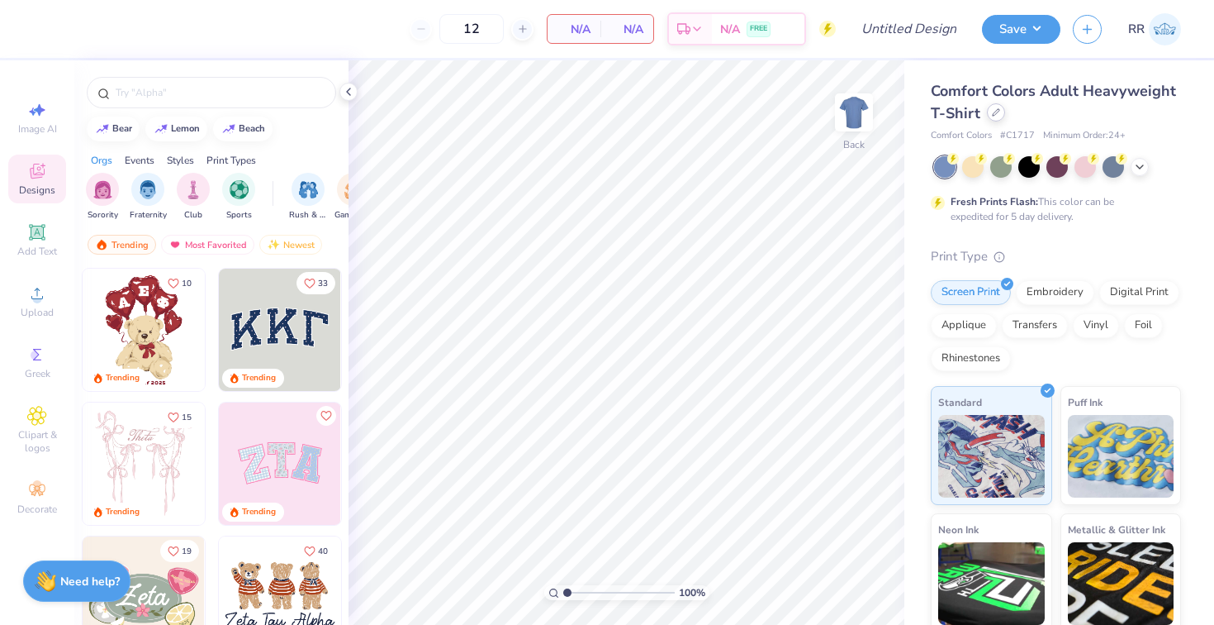
click at [996, 122] on div "Comfort Colors Adult Heavyweight T-Shirt" at bounding box center [1056, 102] width 250 height 45
click at [931, 31] on input "Design Title" at bounding box center [929, 28] width 81 height 33
type input "ASA Fall Rush '25 shirts"
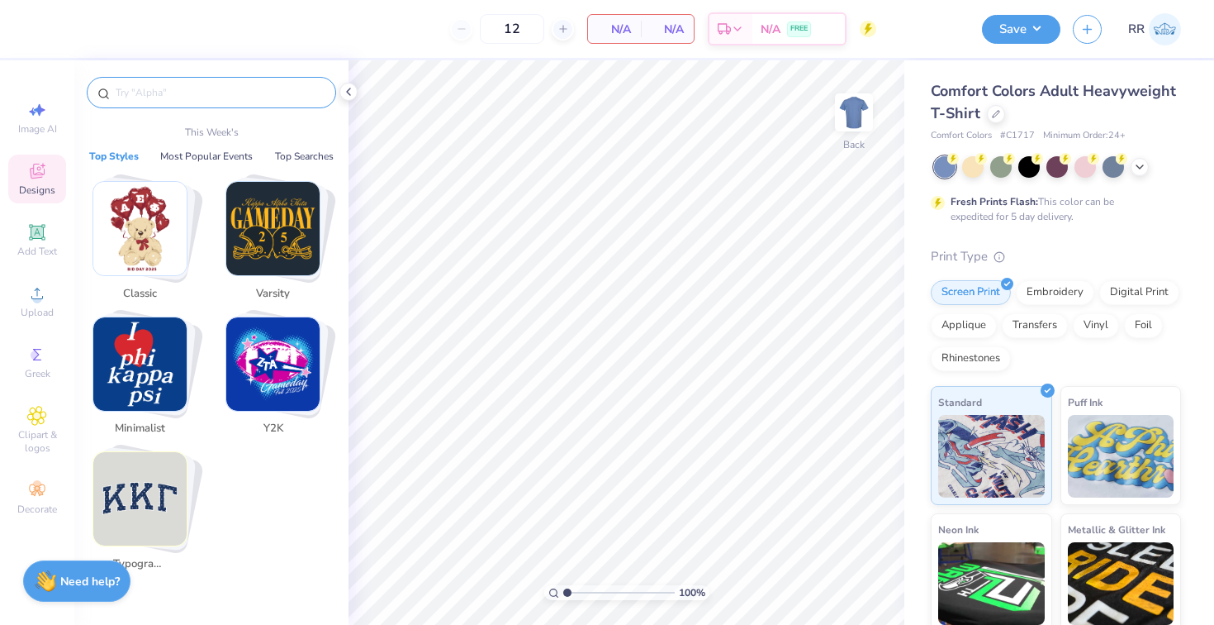
click at [177, 92] on input "text" at bounding box center [220, 92] width 212 height 17
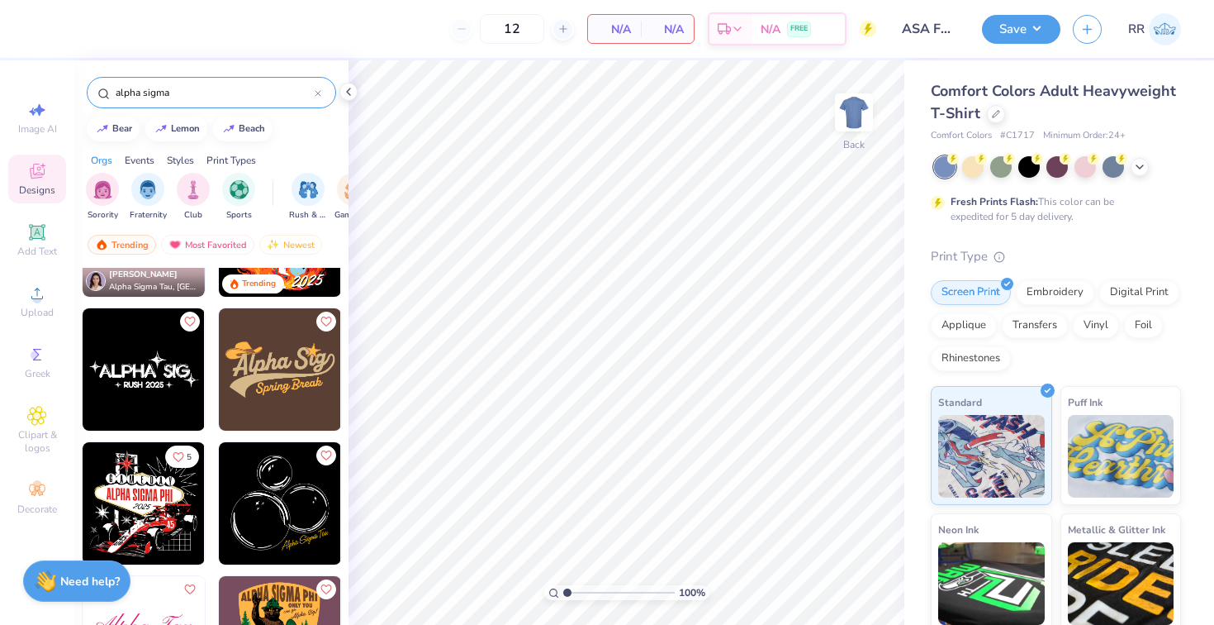
scroll to position [115, 0]
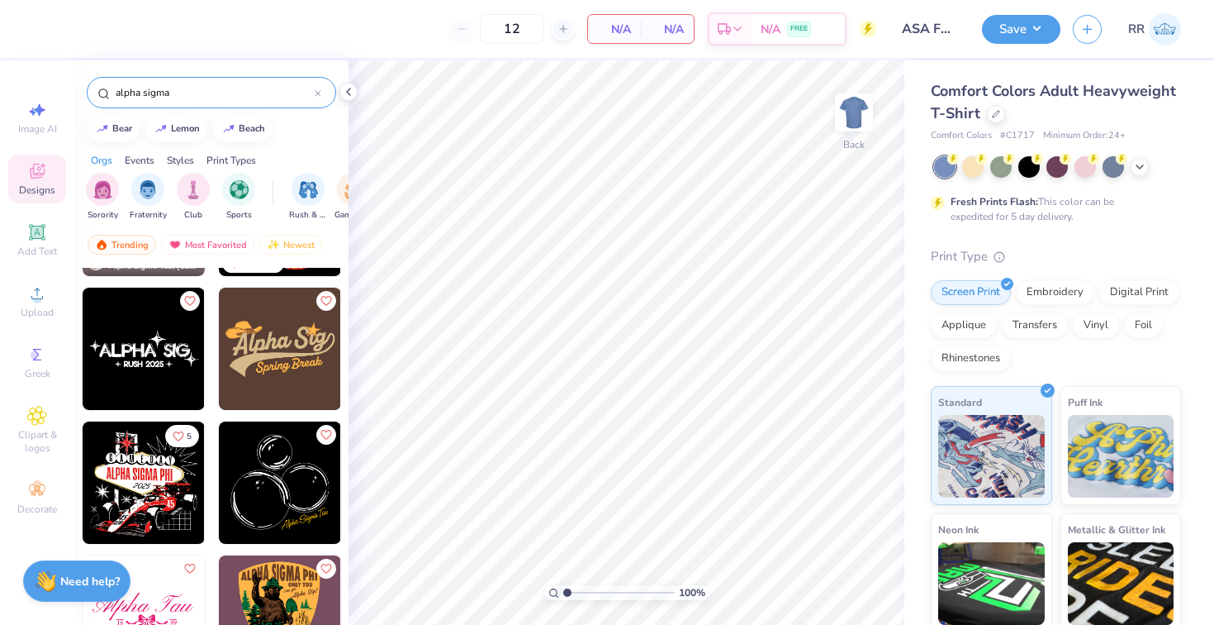
type input "alpha sigma"
click at [166, 372] on img at bounding box center [144, 349] width 122 height 122
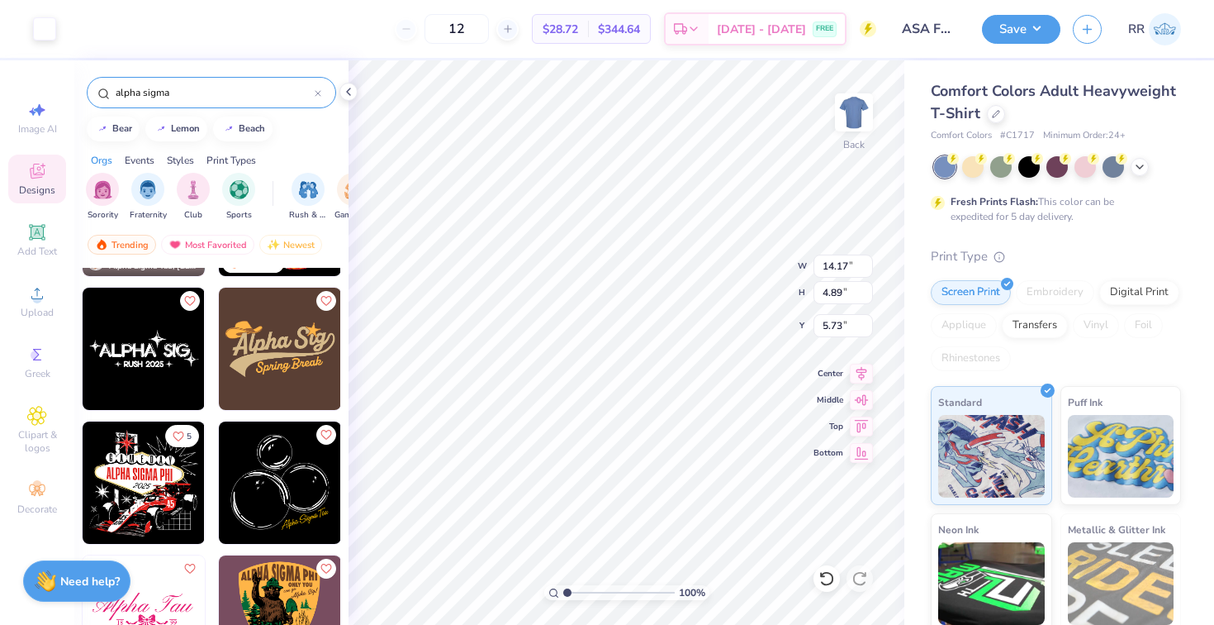
type input "5.73"
click at [317, 93] on icon at bounding box center [318, 93] width 5 height 5
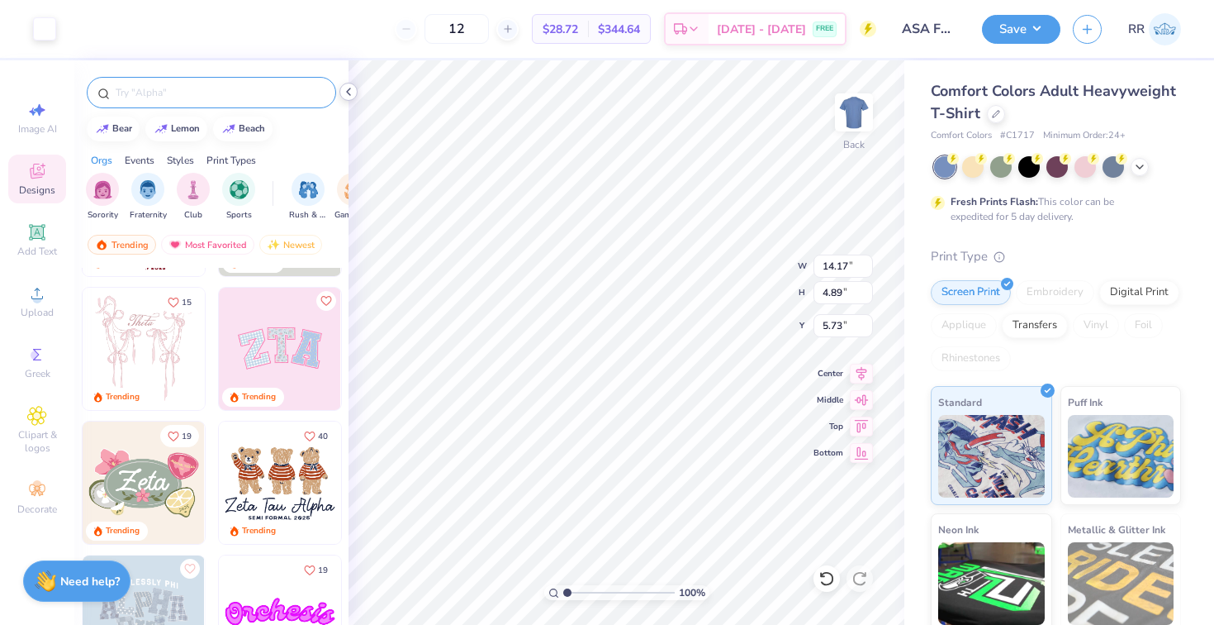
click at [355, 92] on div at bounding box center [349, 92] width 18 height 18
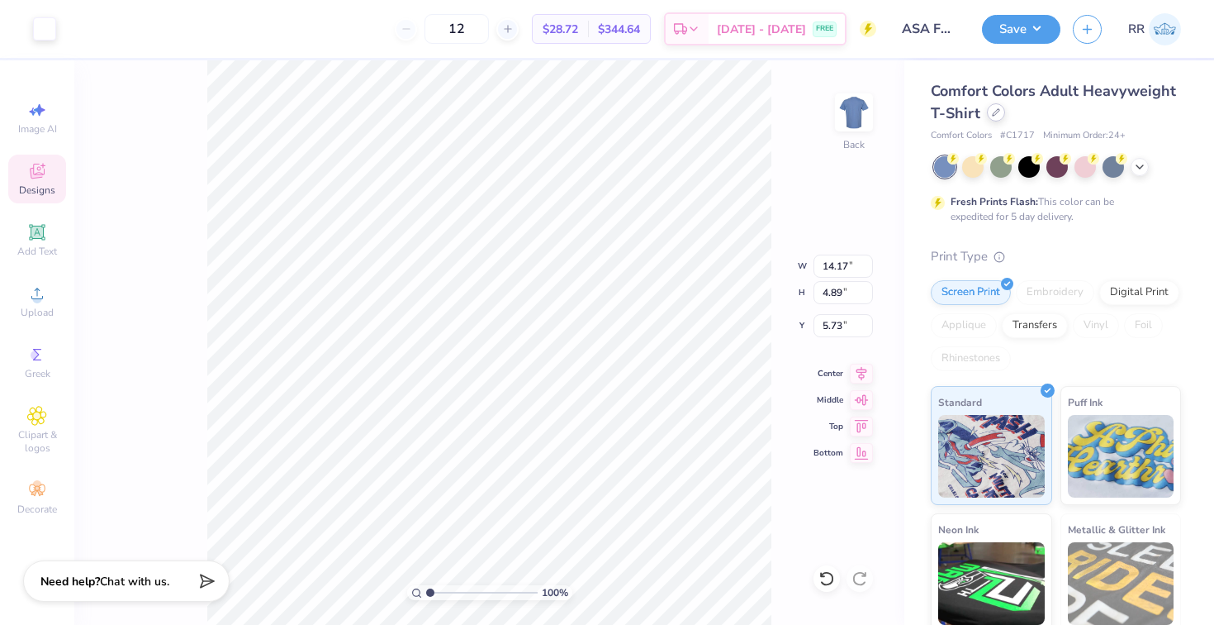
click at [999, 112] on icon at bounding box center [996, 112] width 8 height 8
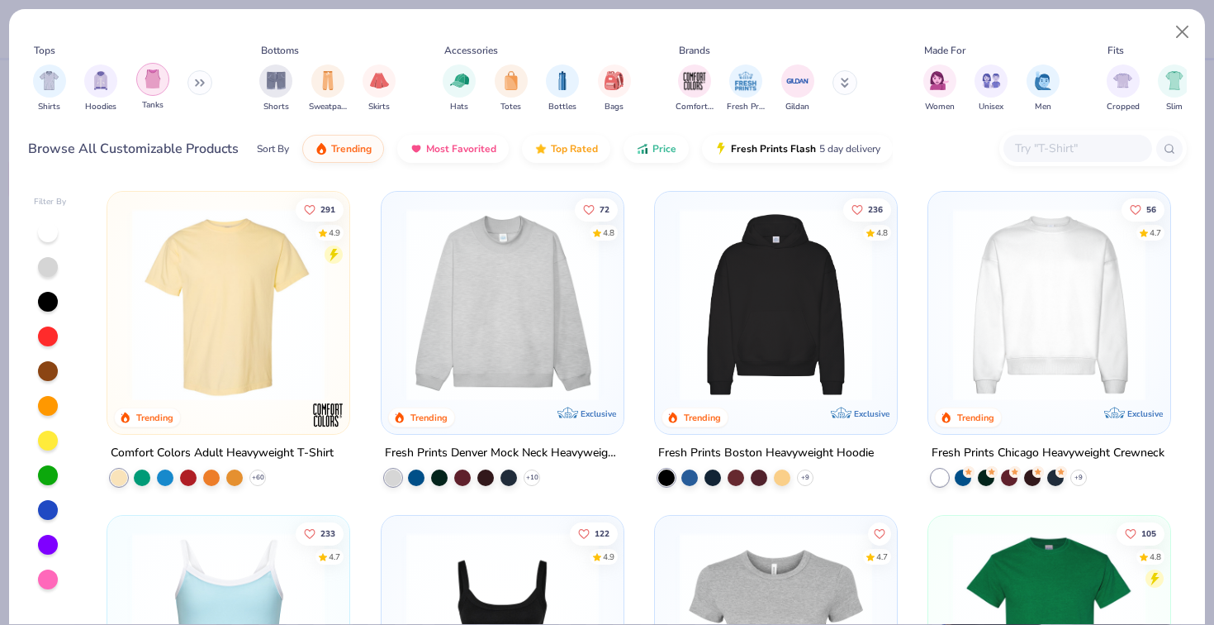
click at [145, 83] on img "filter for Tanks" at bounding box center [153, 78] width 18 height 19
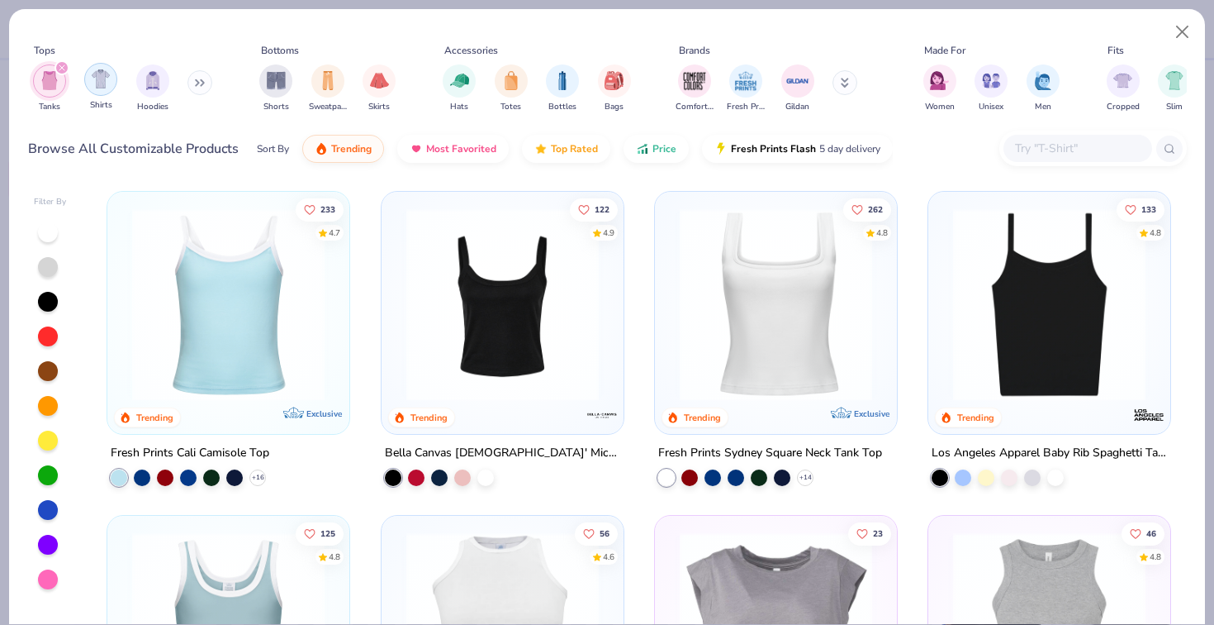
click at [105, 93] on div "filter for Shirts" at bounding box center [100, 79] width 33 height 33
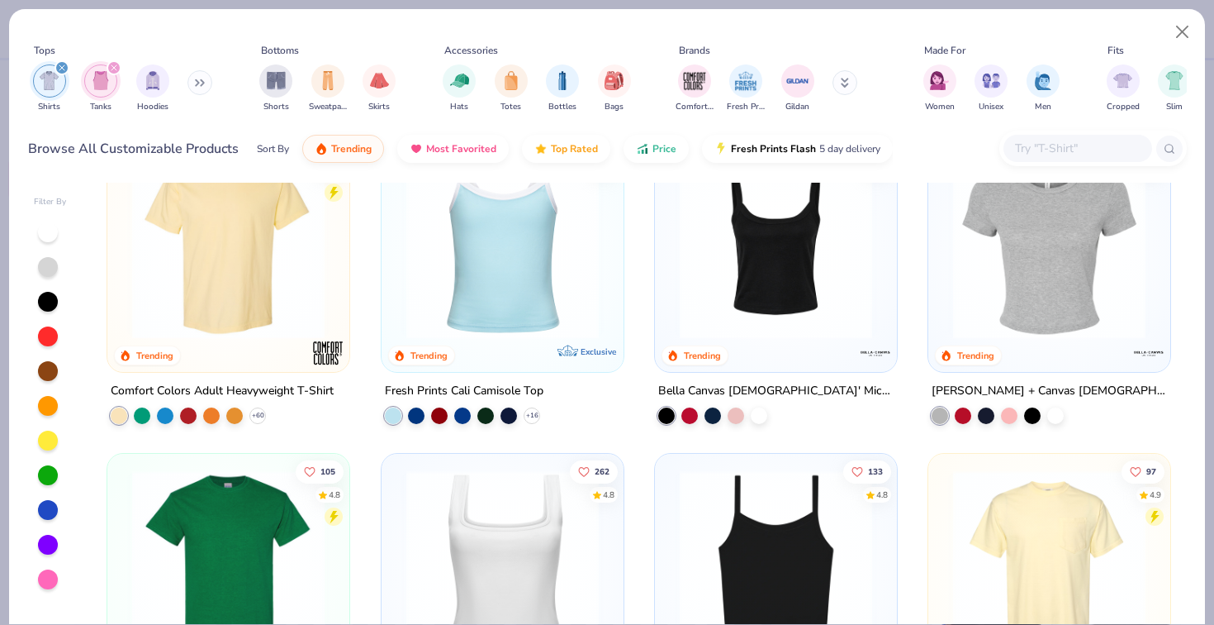
scroll to position [119, 0]
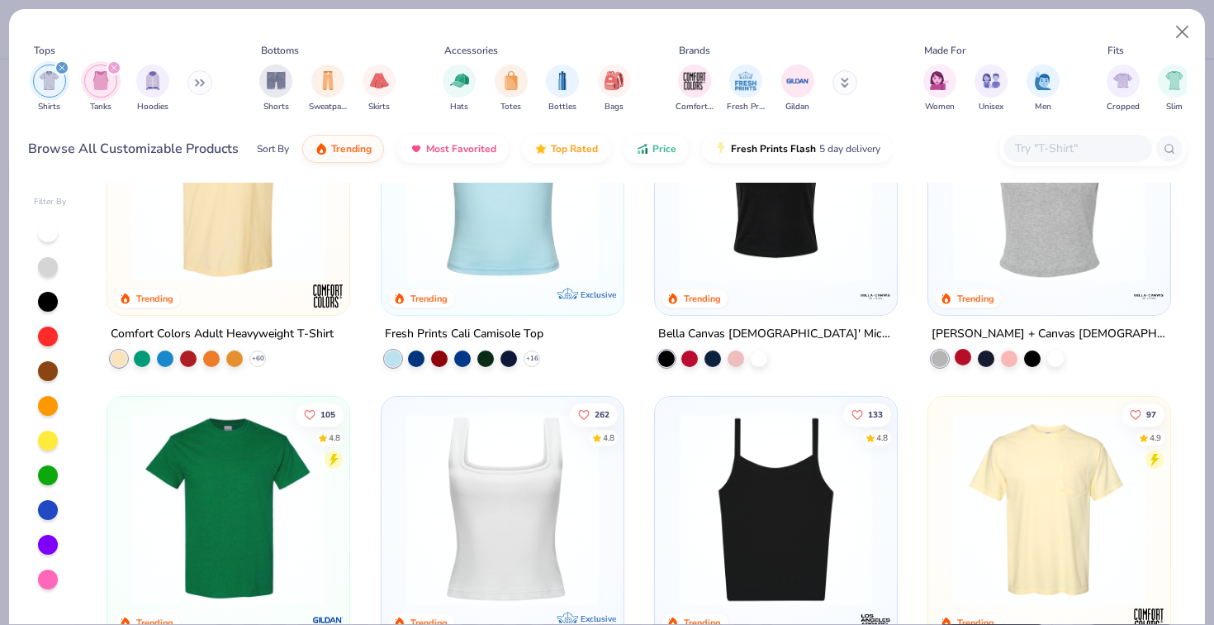
click at [969, 355] on div at bounding box center [963, 357] width 17 height 17
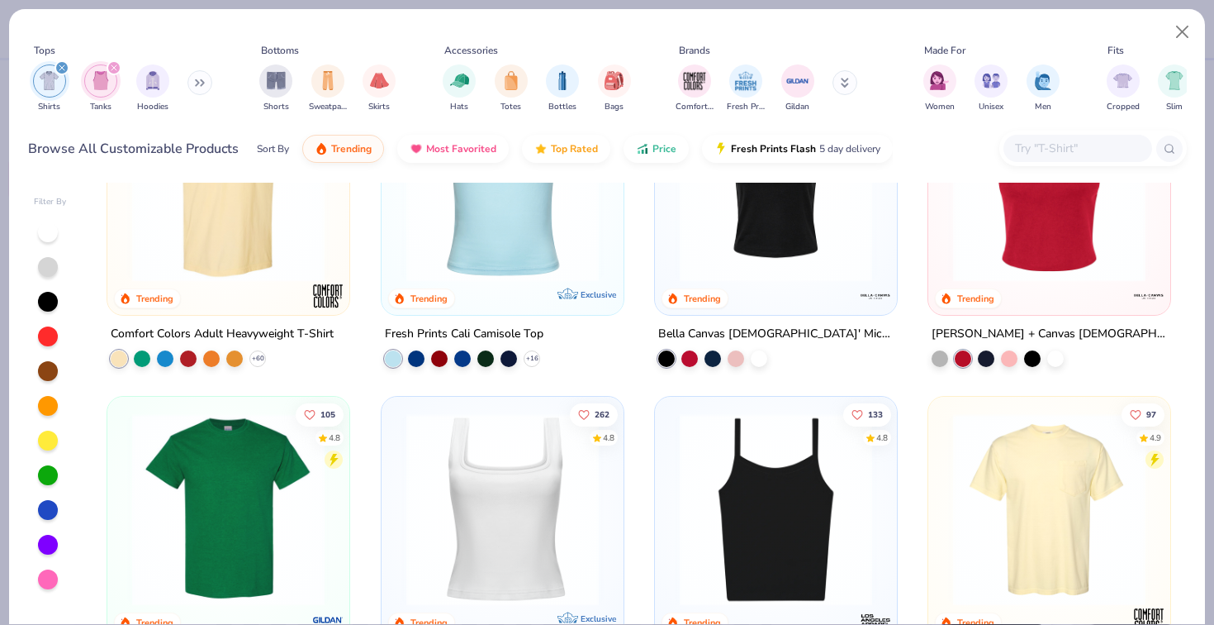
click at [1065, 232] on img at bounding box center [1049, 185] width 209 height 192
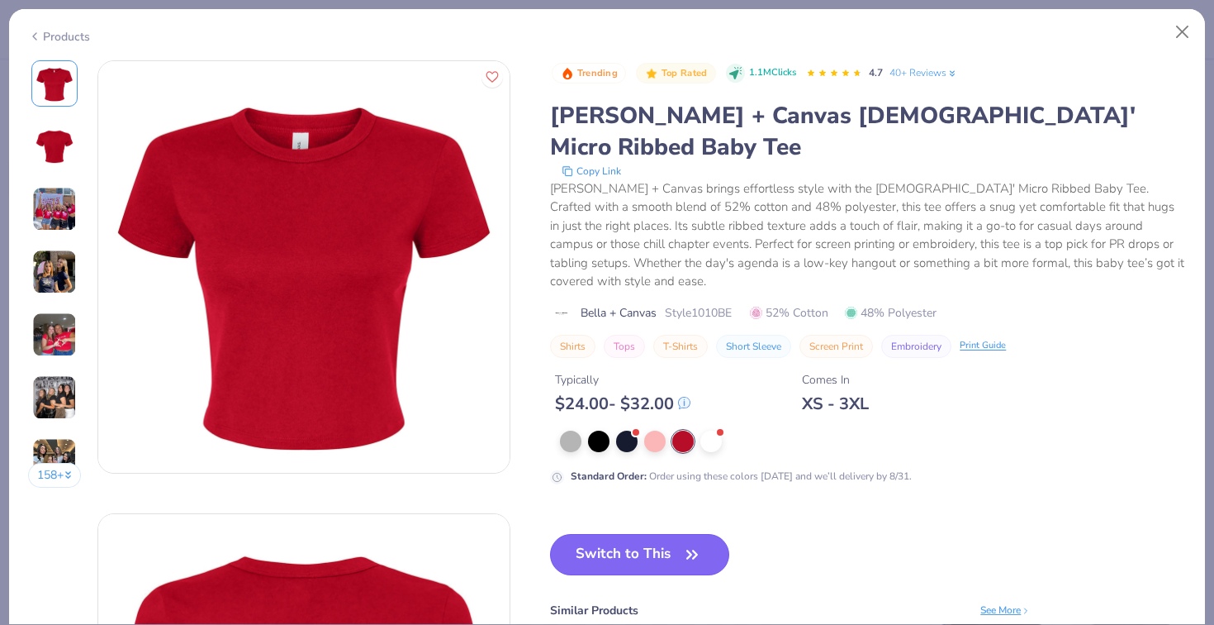
click at [614, 534] on button "Switch to This" at bounding box center [639, 554] width 179 height 41
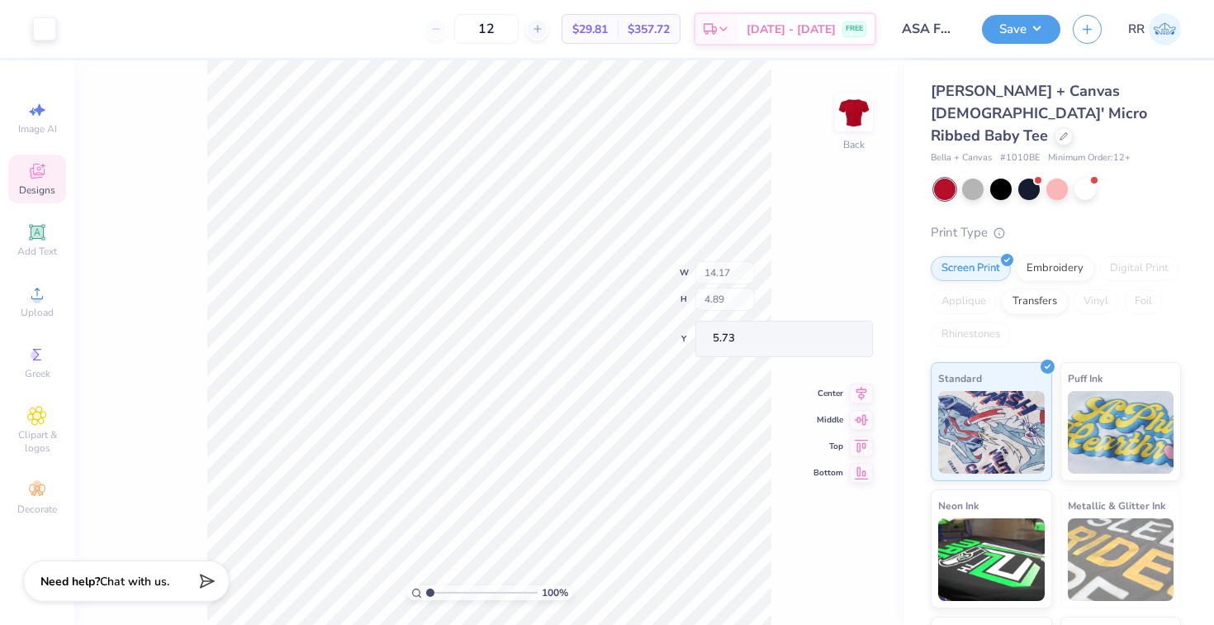
type input "11.07"
type input "3.82"
type input "1.91"
type input "2.34"
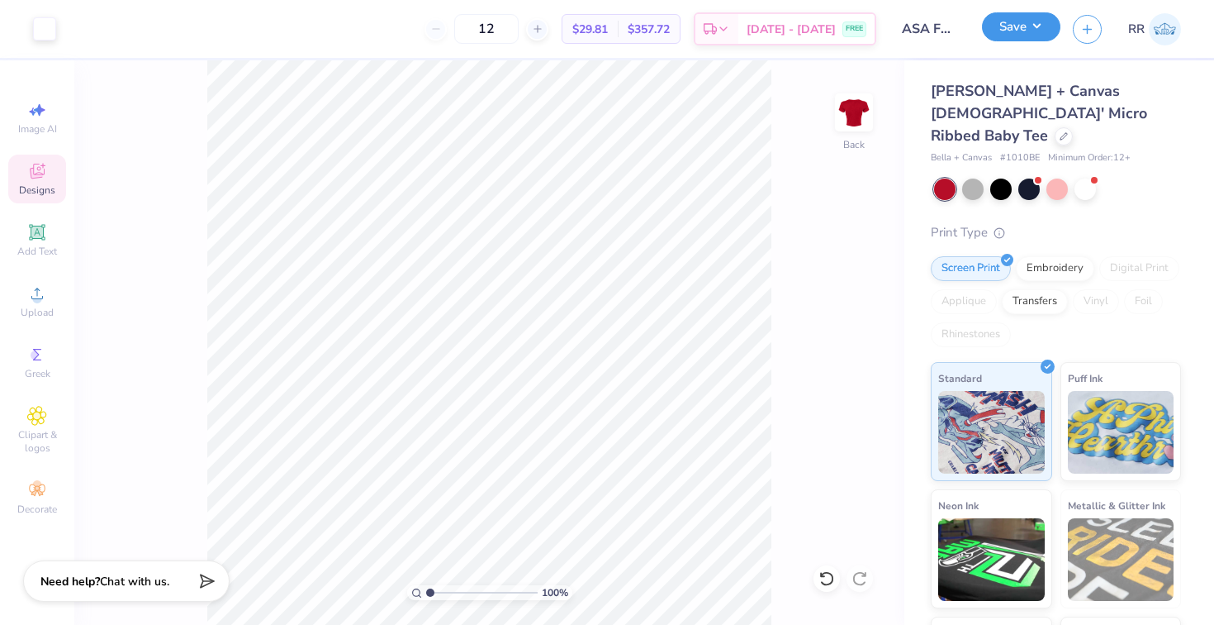
click at [1023, 31] on button "Save" at bounding box center [1021, 26] width 78 height 29
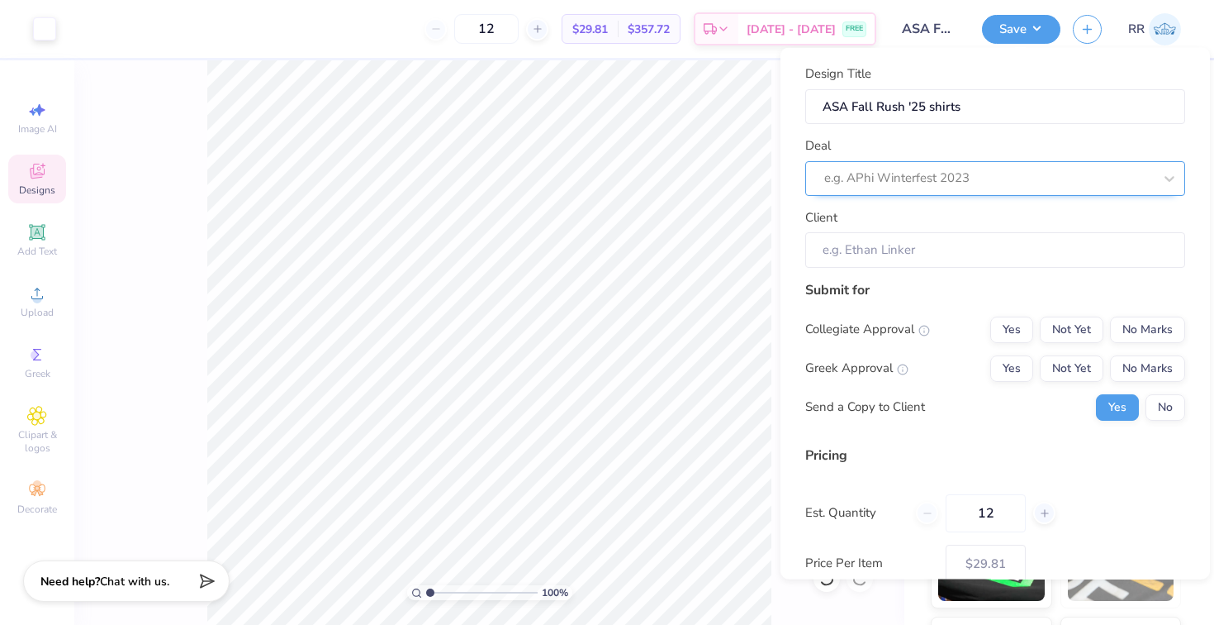
click at [938, 180] on div at bounding box center [989, 178] width 329 height 22
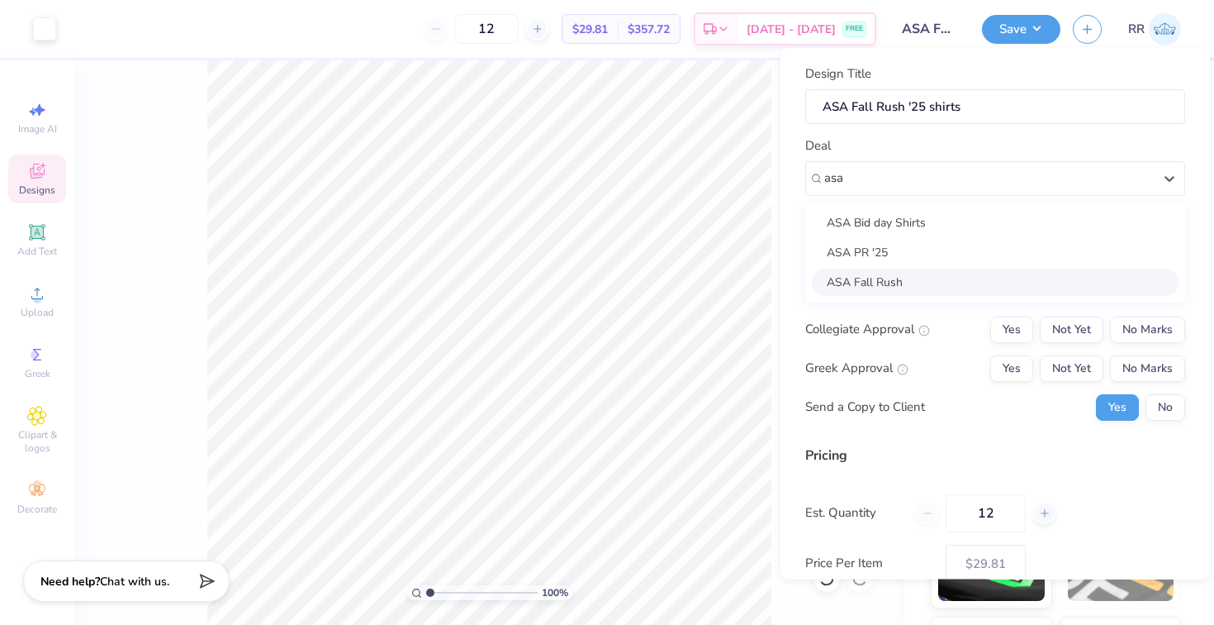
click at [894, 279] on div "ASA Fall Rush" at bounding box center [995, 281] width 367 height 27
type input "asa"
type input "[PERSON_NAME]"
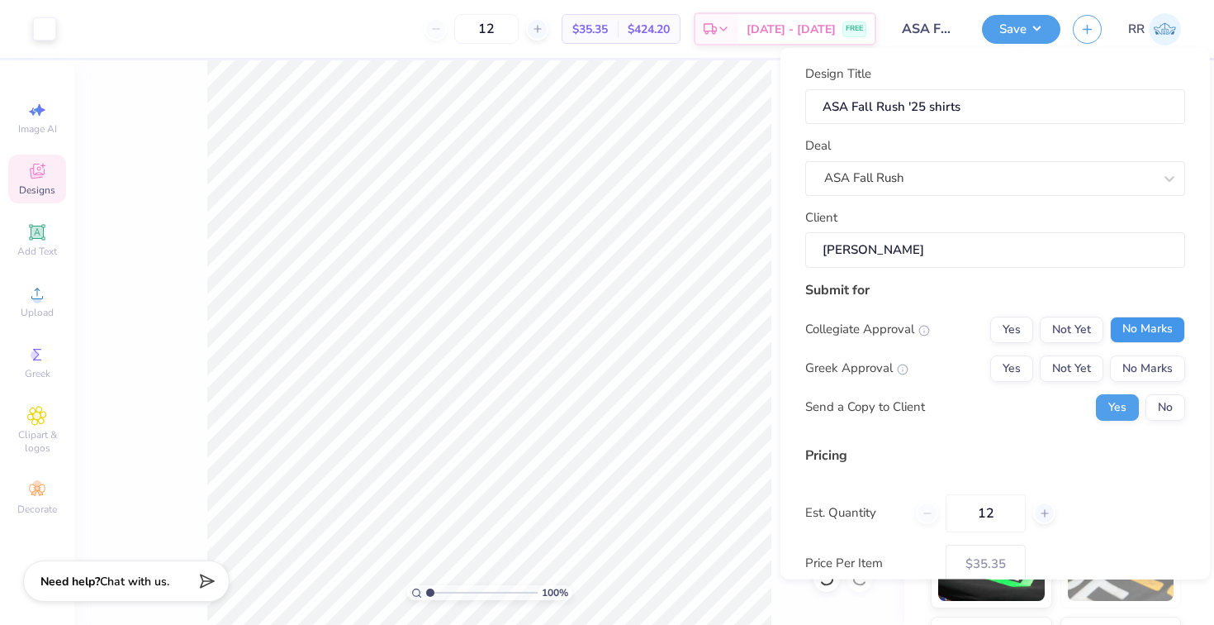
click at [1124, 328] on button "No Marks" at bounding box center [1147, 329] width 75 height 26
click at [1081, 363] on button "Not Yet" at bounding box center [1072, 367] width 64 height 26
type input "$35.35"
click at [1176, 397] on button "No" at bounding box center [1166, 406] width 40 height 26
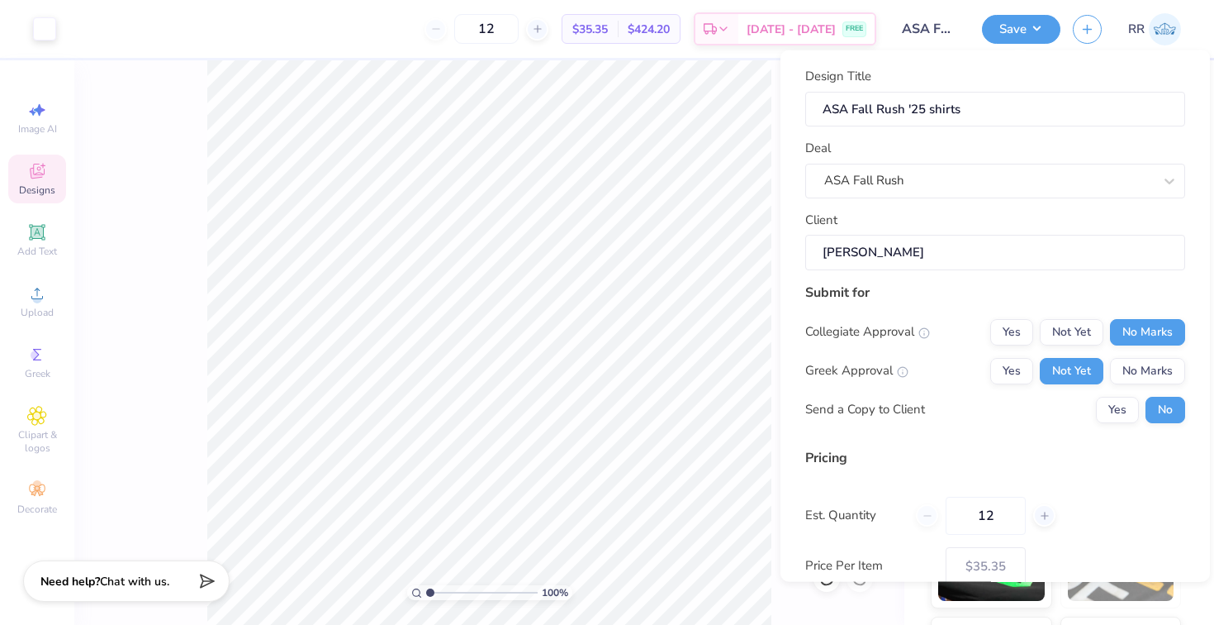
scroll to position [99, 0]
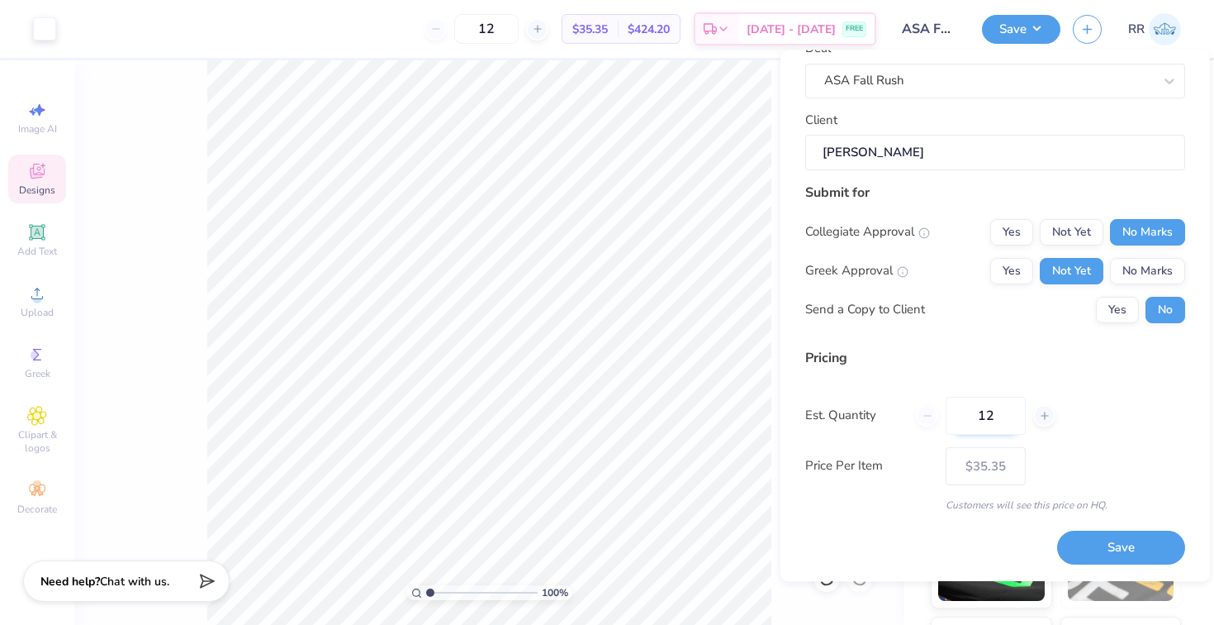
drag, startPoint x: 996, startPoint y: 412, endPoint x: 977, endPoint y: 412, distance: 19.8
click at [977, 412] on input "12" at bounding box center [986, 416] width 80 height 38
type input "40"
type input "$23.97"
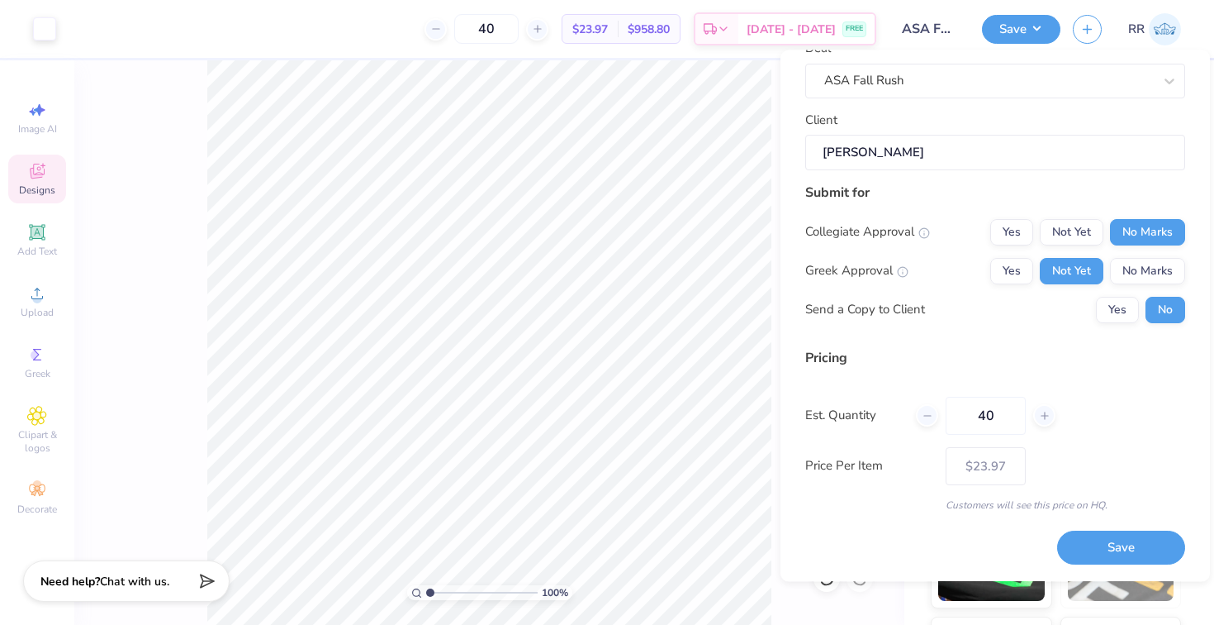
type input "40"
click at [1145, 444] on div "Pricing Est. Quantity 40 Price Per Item $23.97 Customers will see this price on…" at bounding box center [996, 430] width 380 height 164
click at [1113, 550] on button "Save" at bounding box center [1122, 548] width 128 height 34
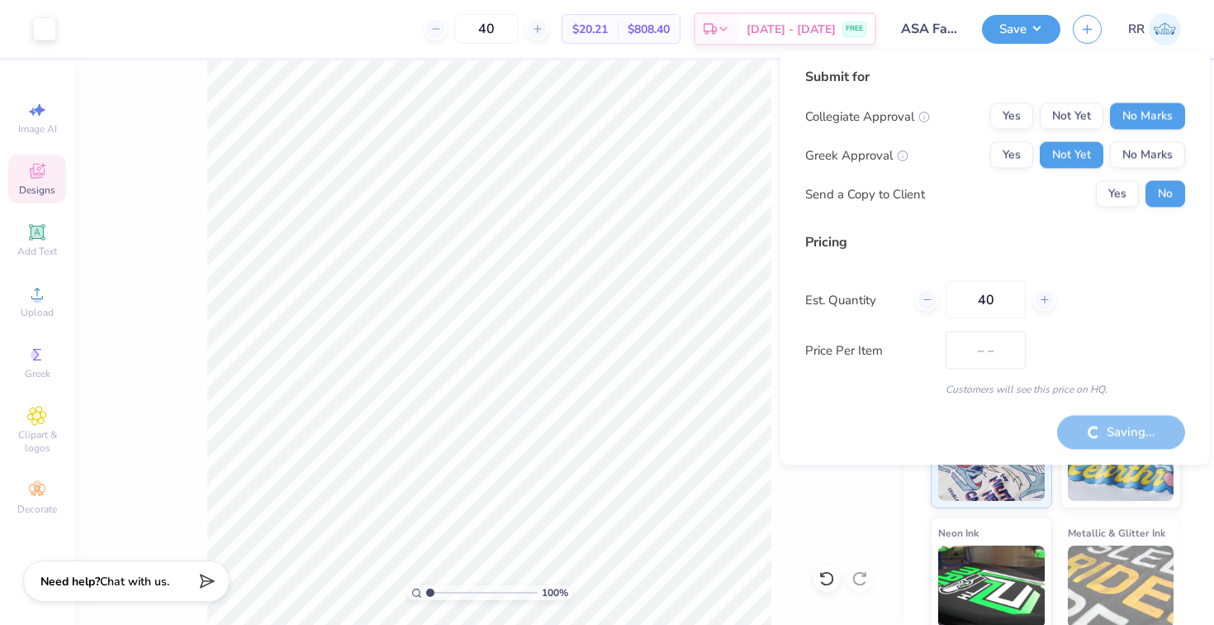
type input "$23.97"
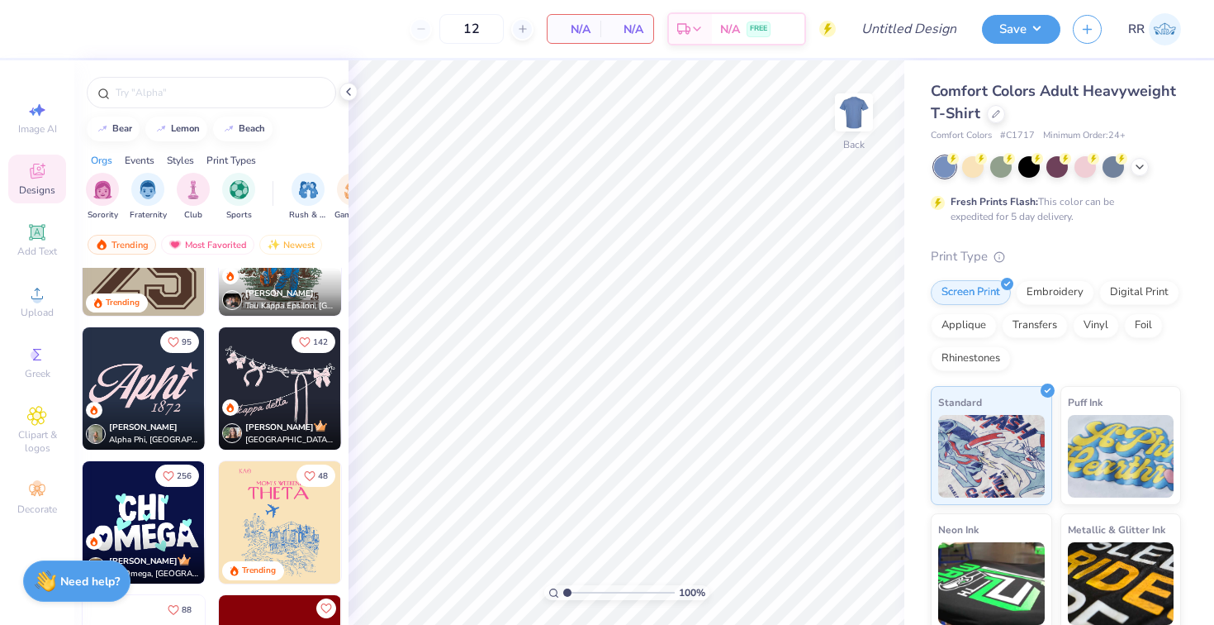
scroll to position [2716, 0]
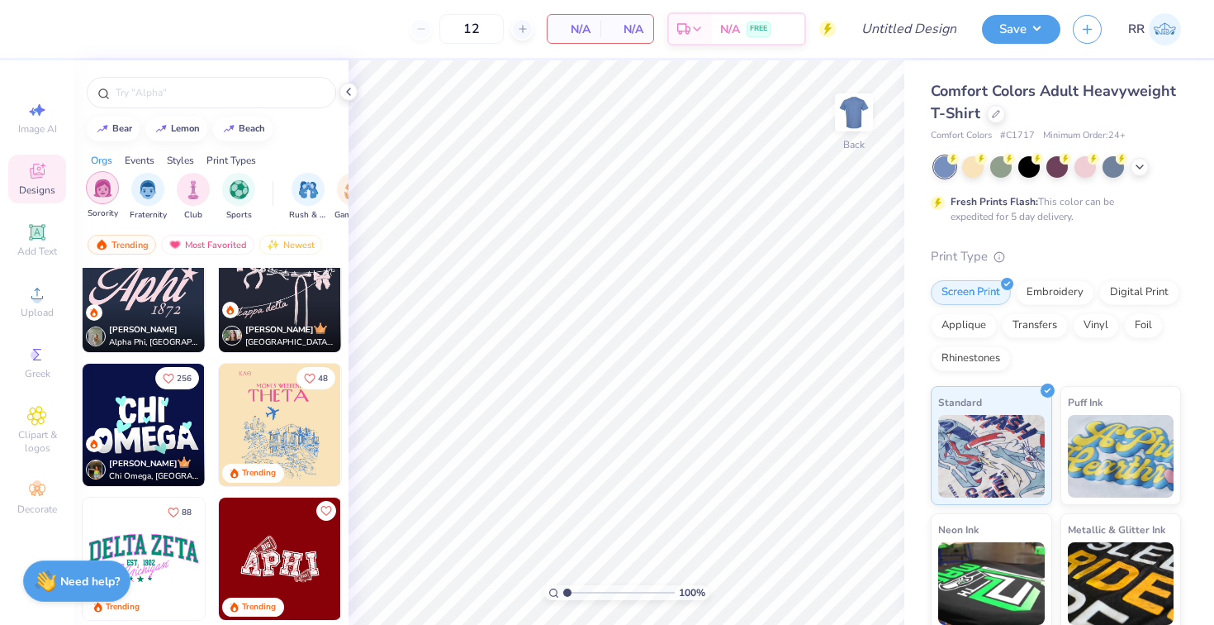
click at [95, 194] on img "filter for Sorority" at bounding box center [102, 187] width 19 height 19
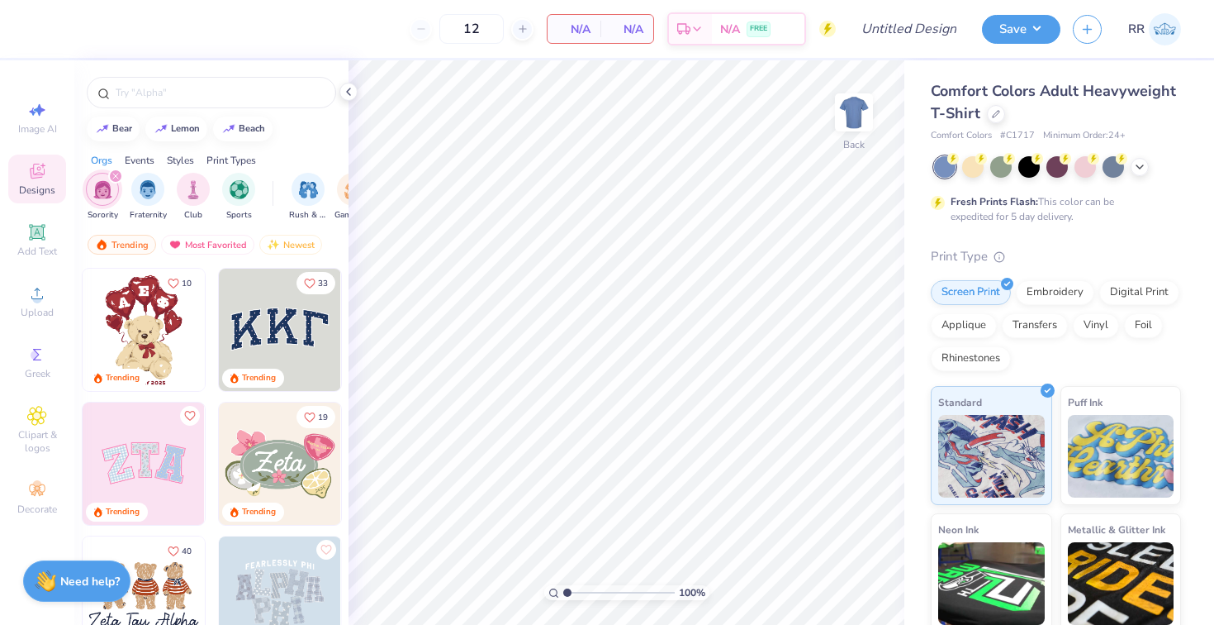
click at [141, 162] on div "Events" at bounding box center [140, 160] width 30 height 15
click at [91, 195] on div "filter for Rush & Bid" at bounding box center [102, 187] width 33 height 33
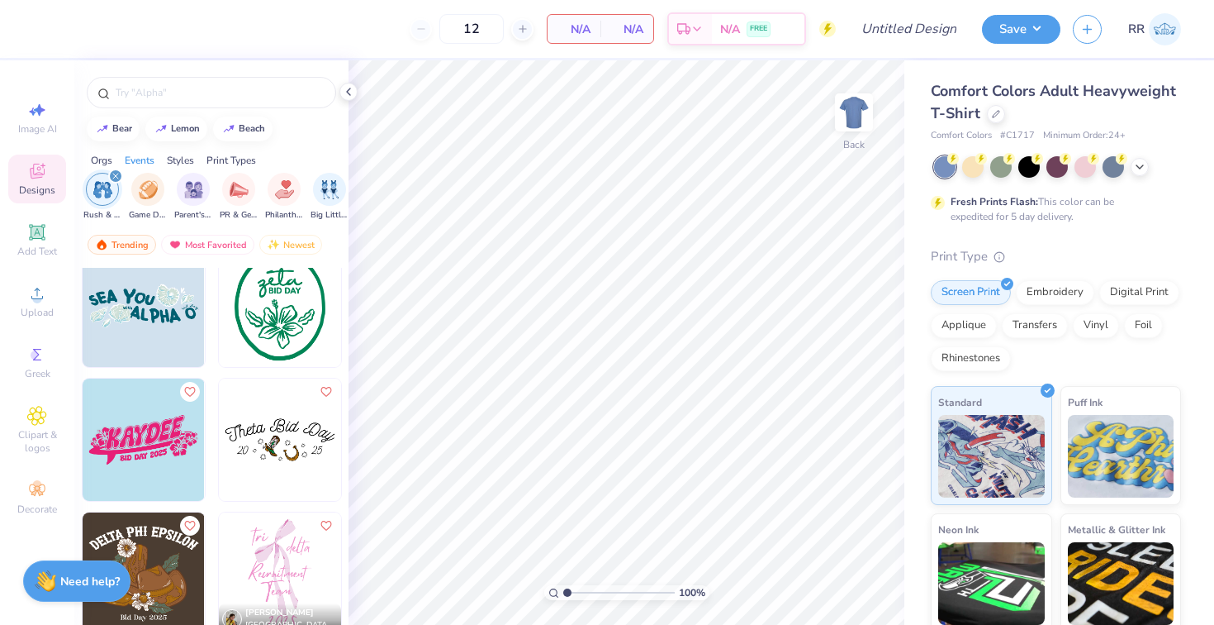
scroll to position [1497, 0]
click at [169, 438] on img at bounding box center [144, 439] width 122 height 122
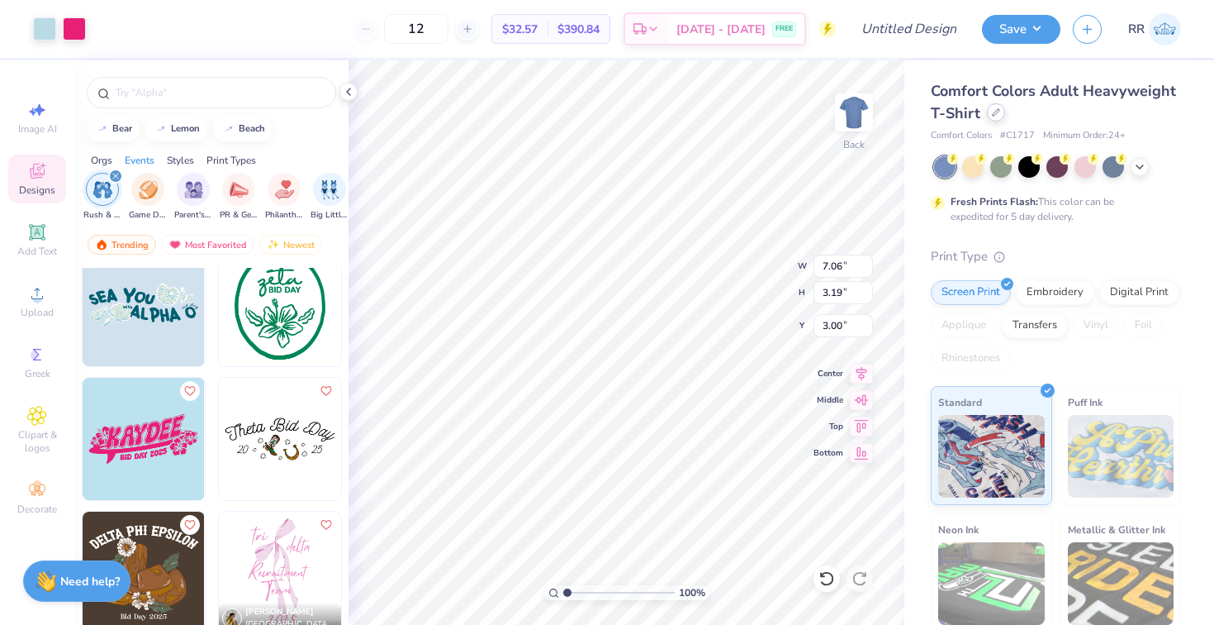
click at [993, 116] on div at bounding box center [996, 112] width 18 height 18
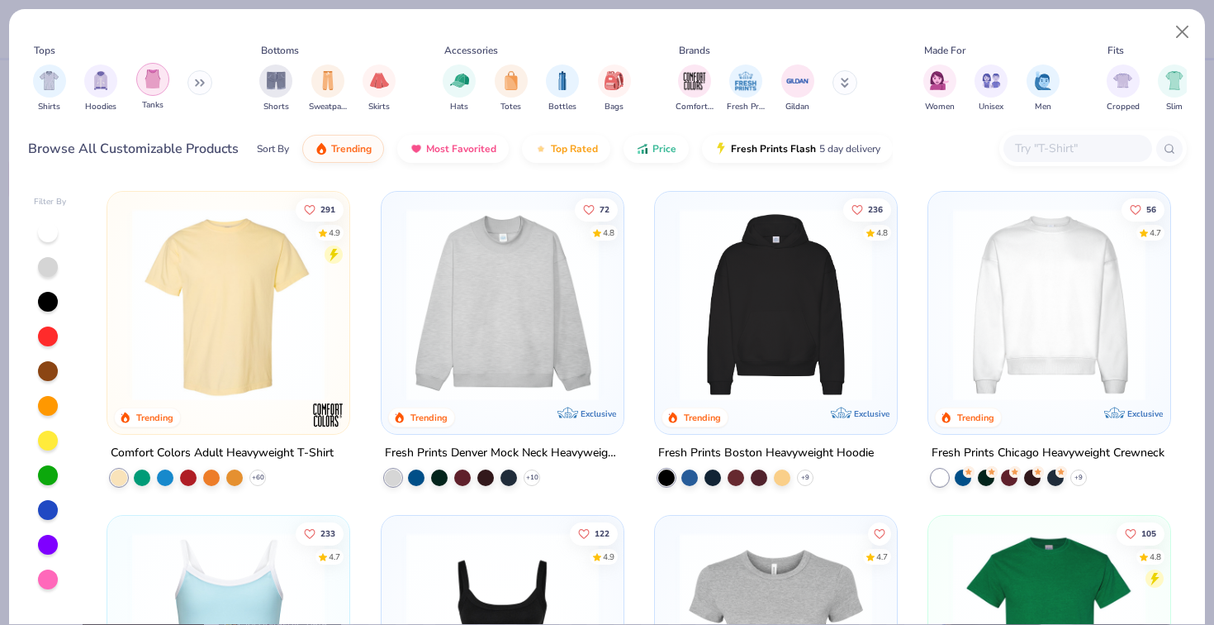
click at [154, 89] on div "filter for Tanks" at bounding box center [152, 79] width 33 height 33
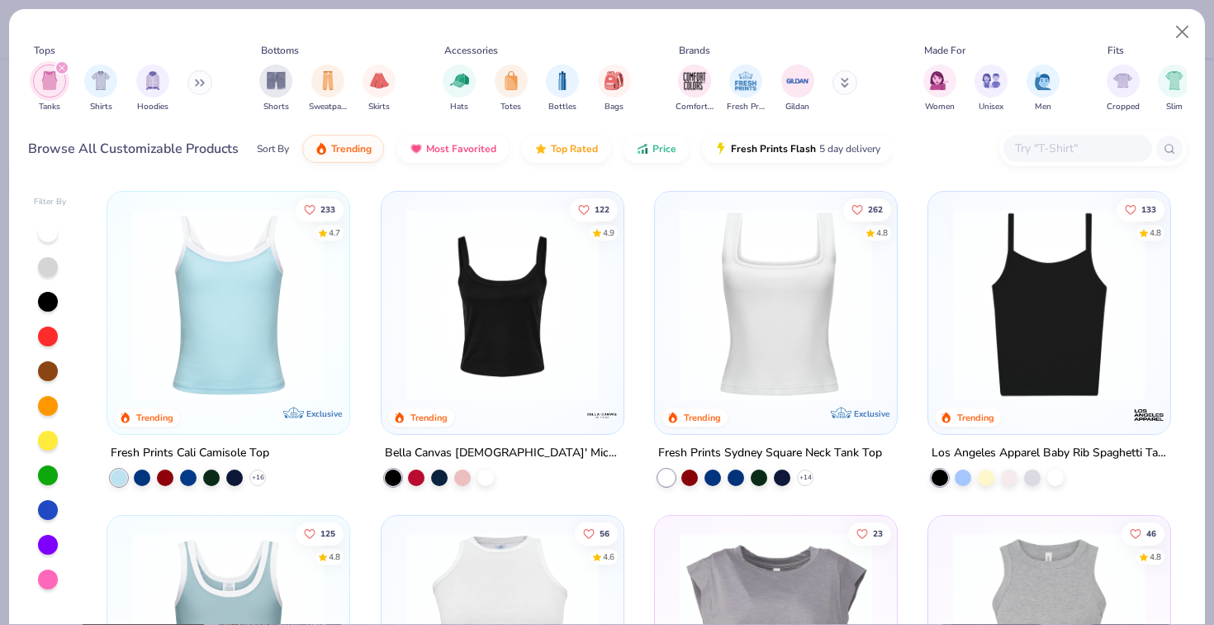
click at [442, 339] on img at bounding box center [502, 304] width 209 height 192
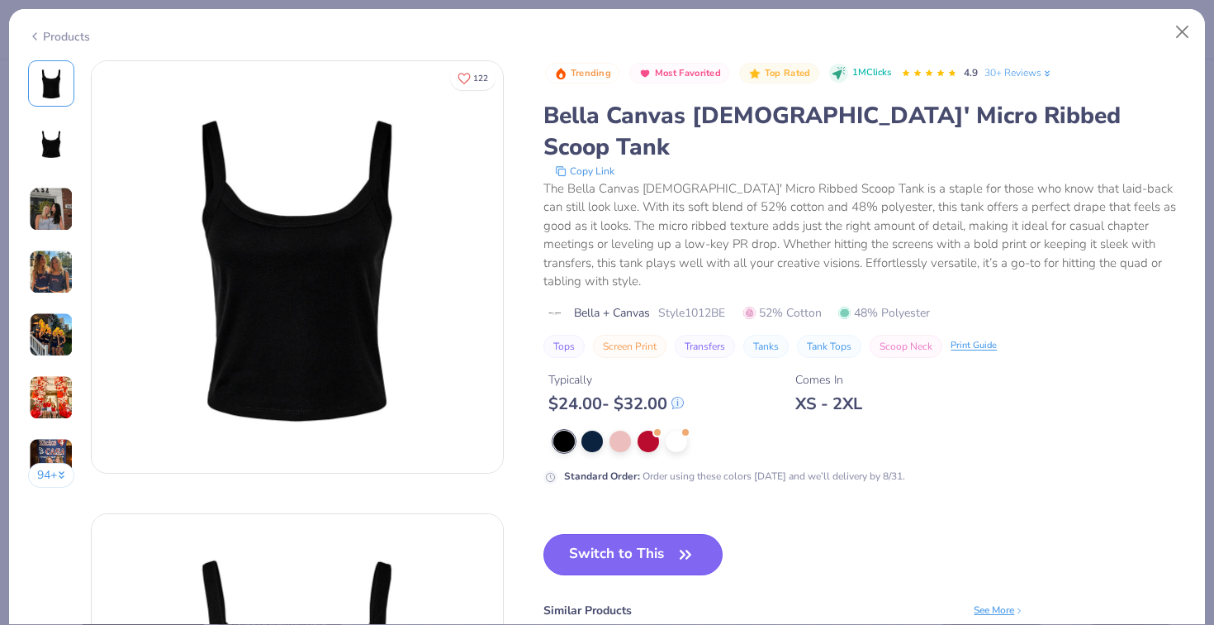
click at [649, 534] on button "Switch to This" at bounding box center [633, 554] width 179 height 41
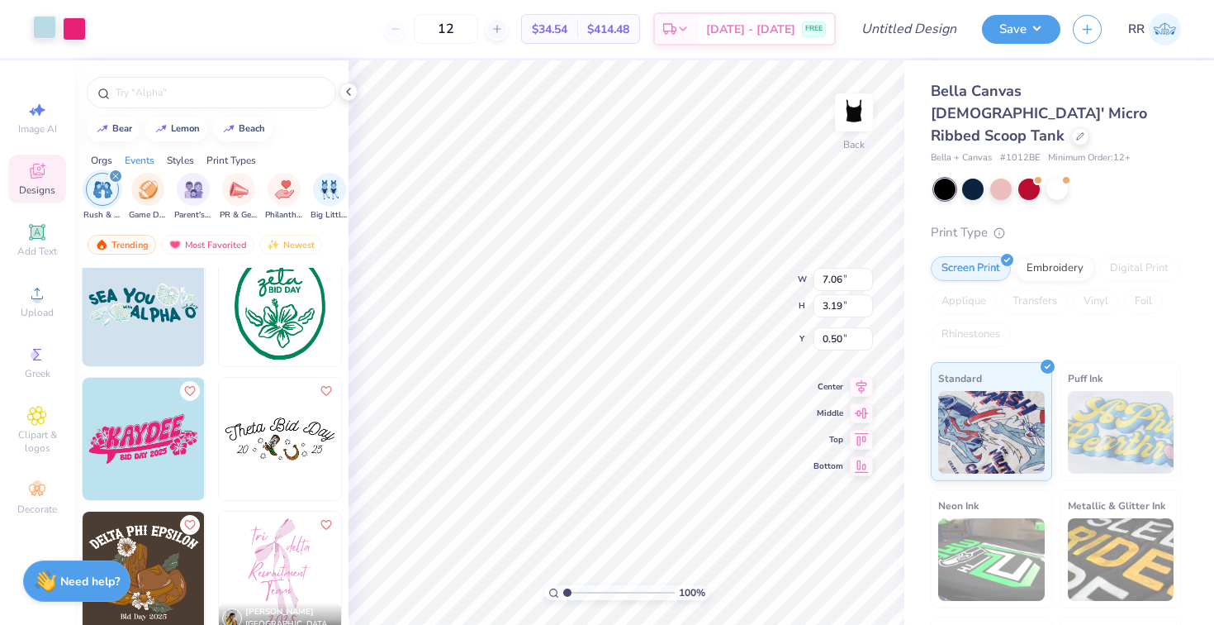
click at [42, 30] on div at bounding box center [44, 27] width 23 height 23
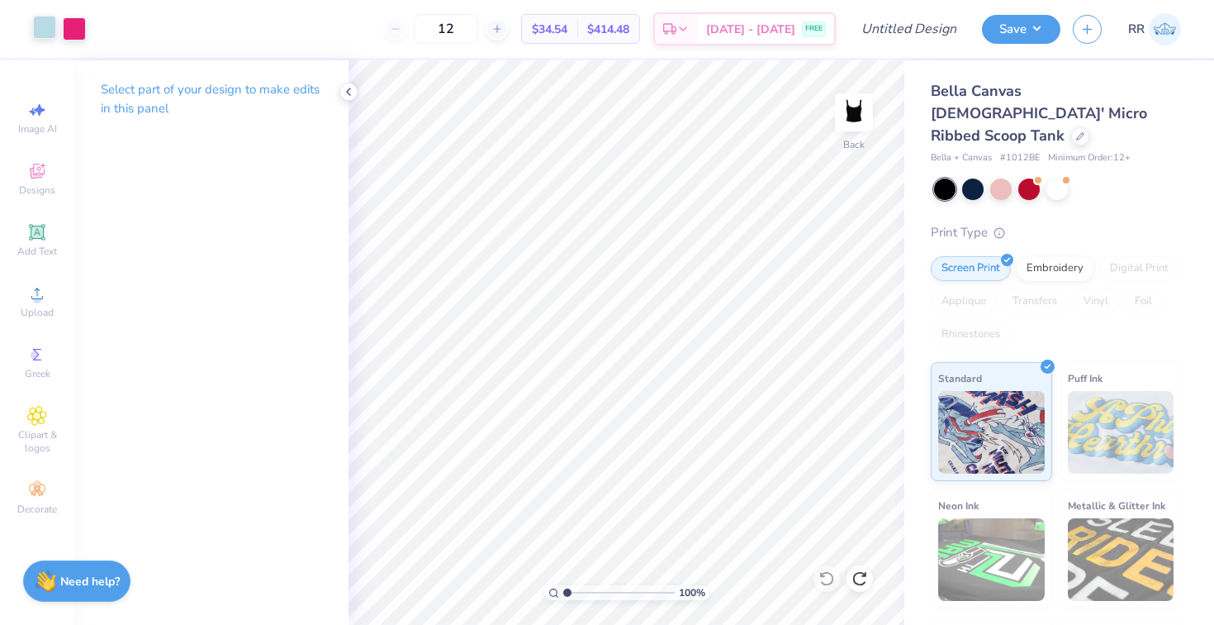
click at [45, 39] on div at bounding box center [44, 27] width 23 height 23
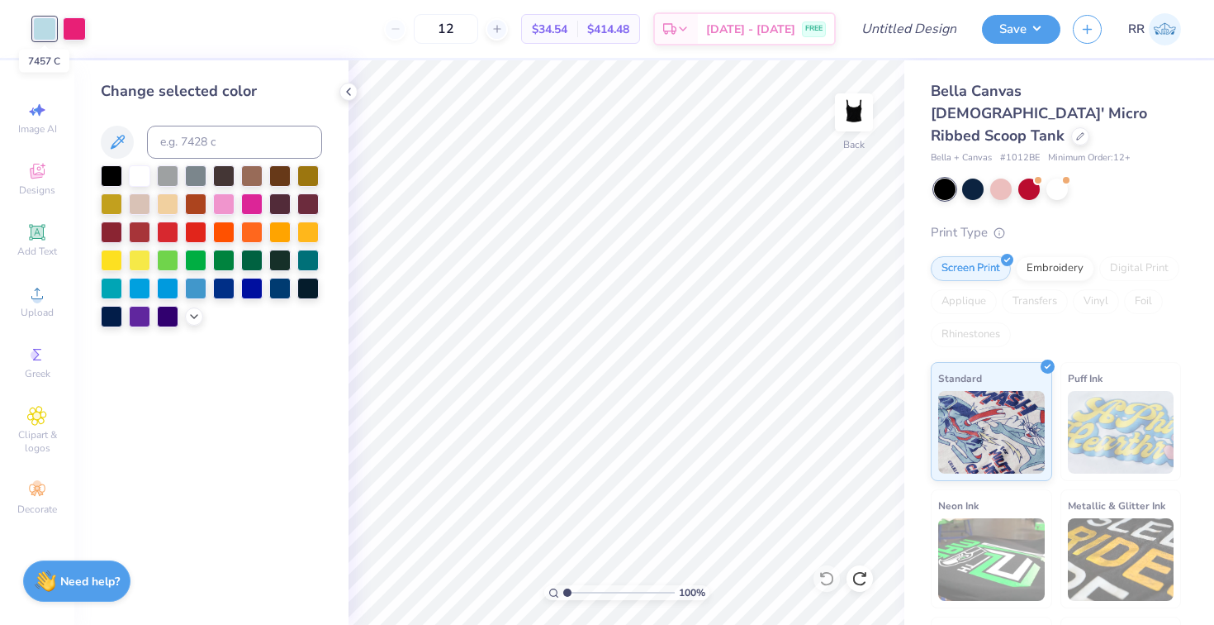
click at [45, 40] on div at bounding box center [44, 28] width 23 height 23
click at [37, 25] on div at bounding box center [44, 28] width 23 height 23
click at [82, 29] on div at bounding box center [74, 27] width 23 height 23
click at [164, 234] on div at bounding box center [167, 230] width 21 height 21
click at [139, 228] on div at bounding box center [139, 230] width 21 height 21
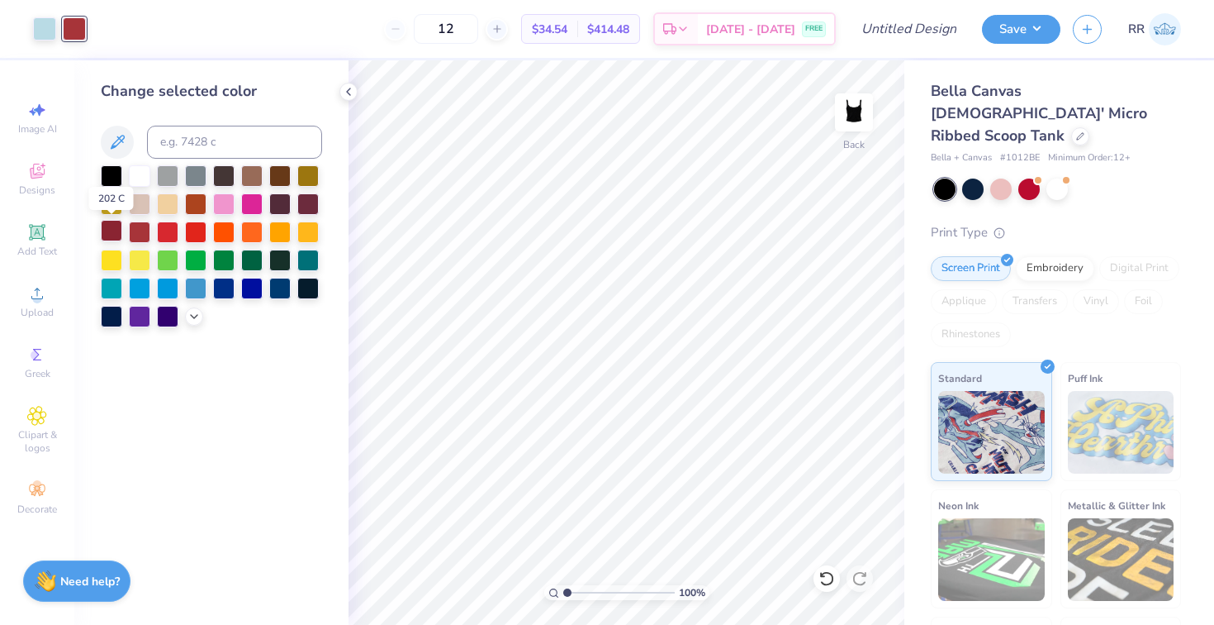
click at [111, 226] on div at bounding box center [111, 230] width 21 height 21
click at [202, 229] on div at bounding box center [195, 230] width 21 height 21
click at [44, 21] on div at bounding box center [44, 27] width 23 height 23
click at [116, 174] on div at bounding box center [111, 174] width 21 height 21
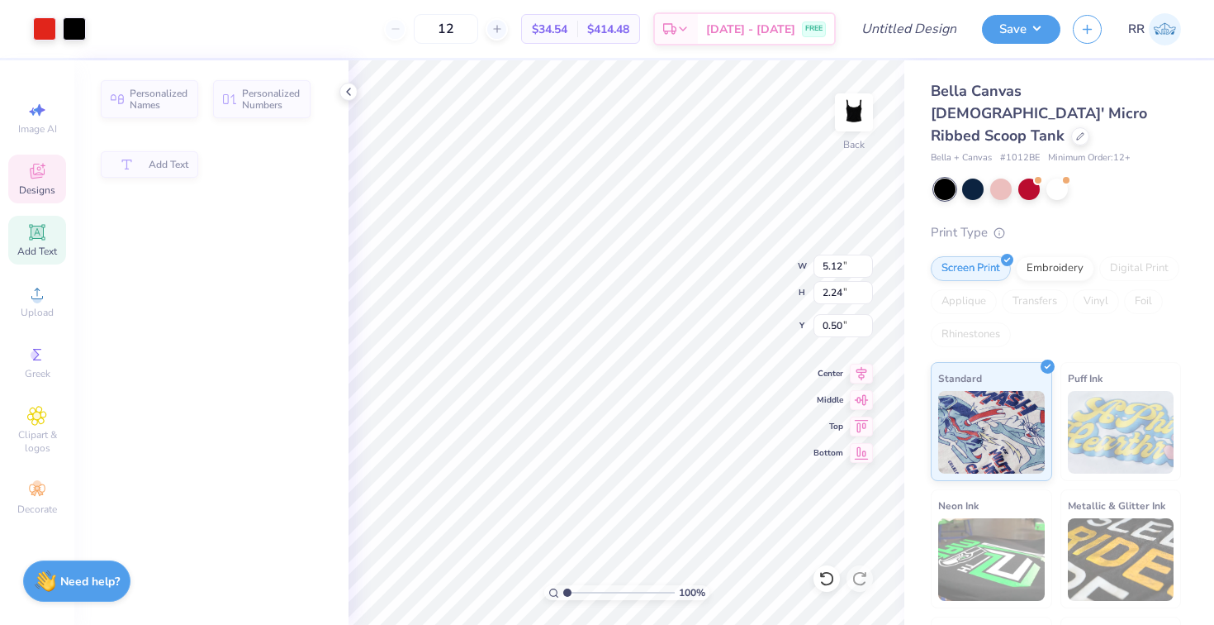
type input "5.12"
type input "2.24"
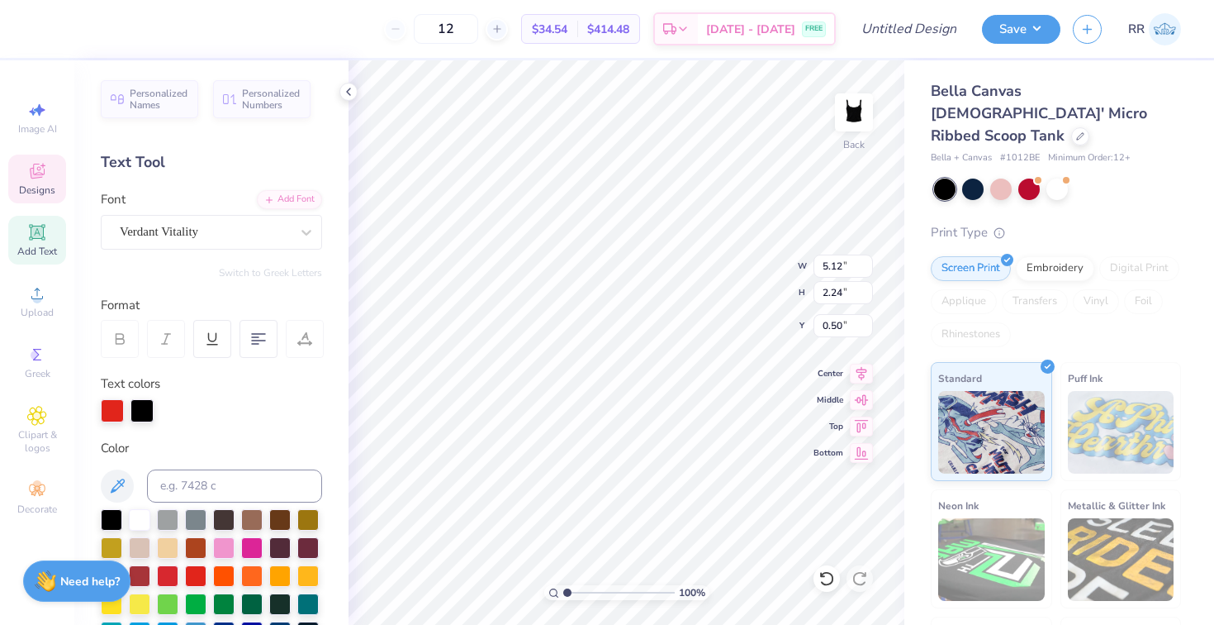
type textarea "ASA"
type input "4.16"
type input "1.81"
type input "0.84"
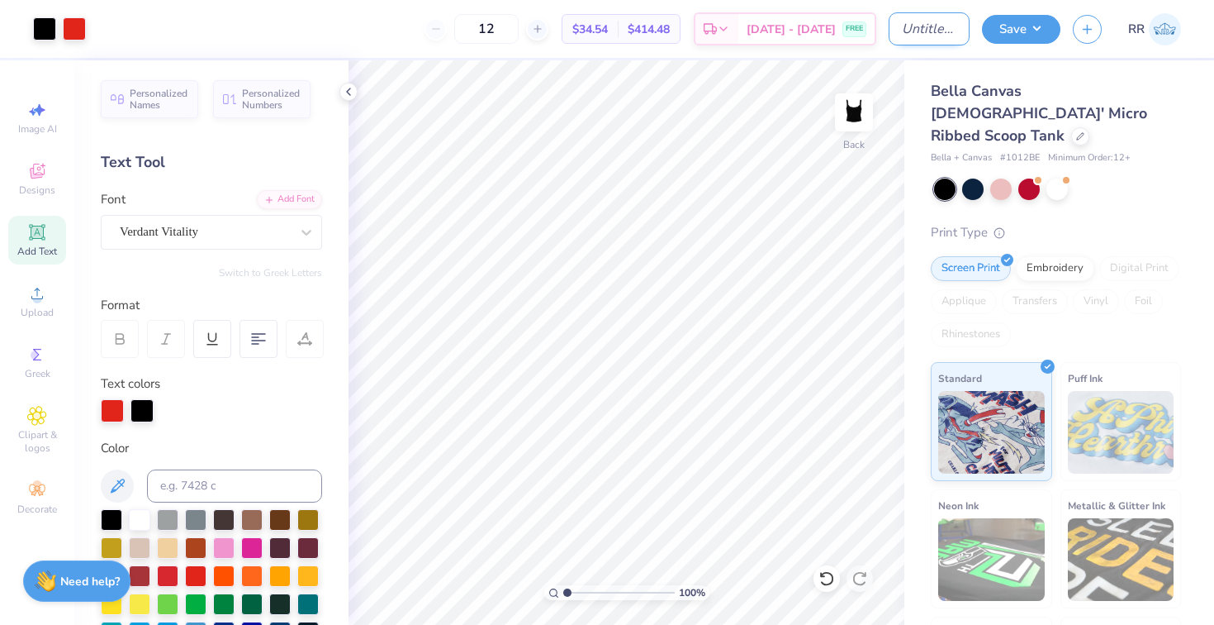
click at [926, 24] on input "Design Title" at bounding box center [929, 28] width 81 height 33
click at [924, 31] on input "ASA Bid day tanks" at bounding box center [929, 28] width 81 height 33
type input "ASA Bid day tanks"
click at [1020, 16] on button "Save" at bounding box center [1021, 26] width 78 height 29
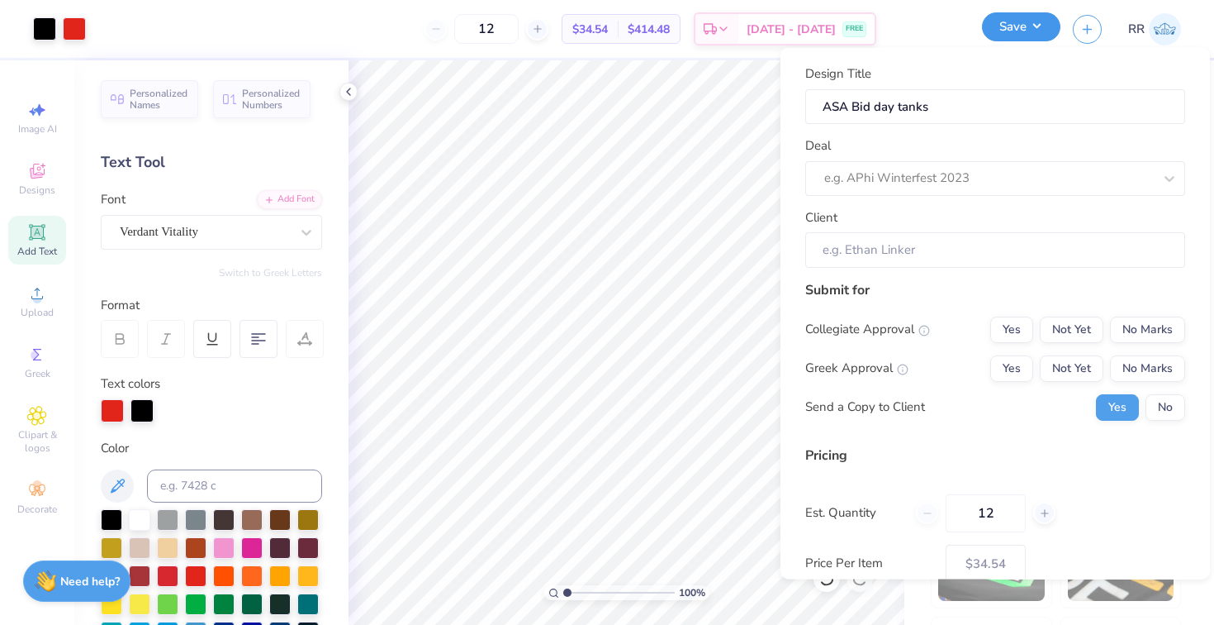
scroll to position [0, 0]
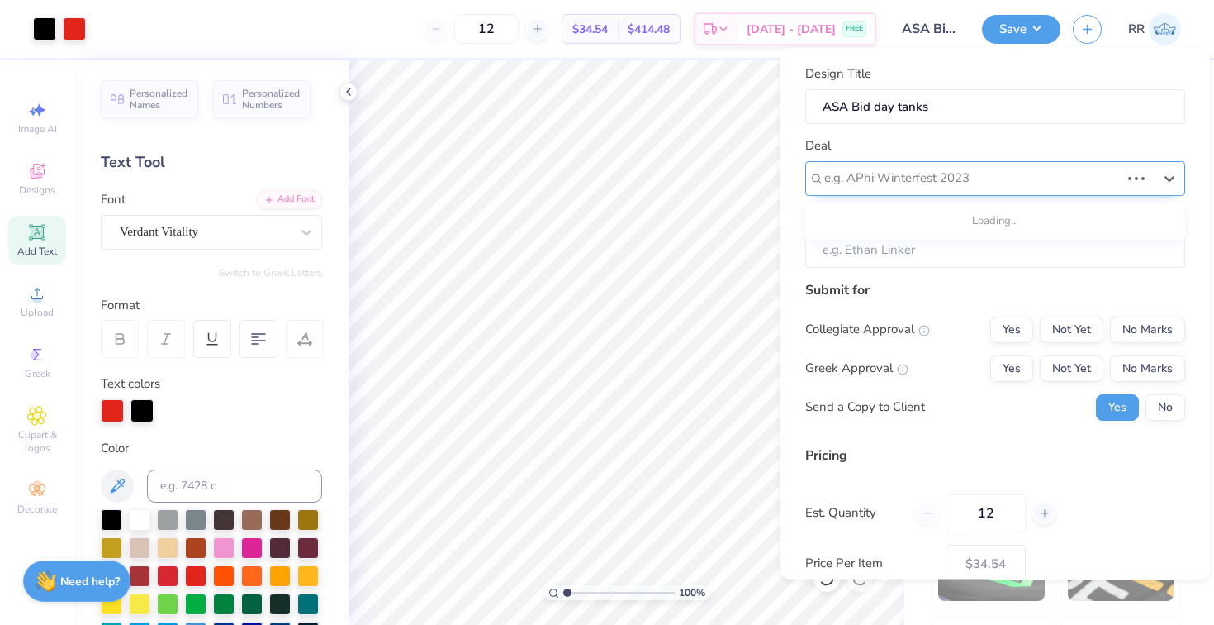
click at [957, 176] on div at bounding box center [973, 178] width 296 height 22
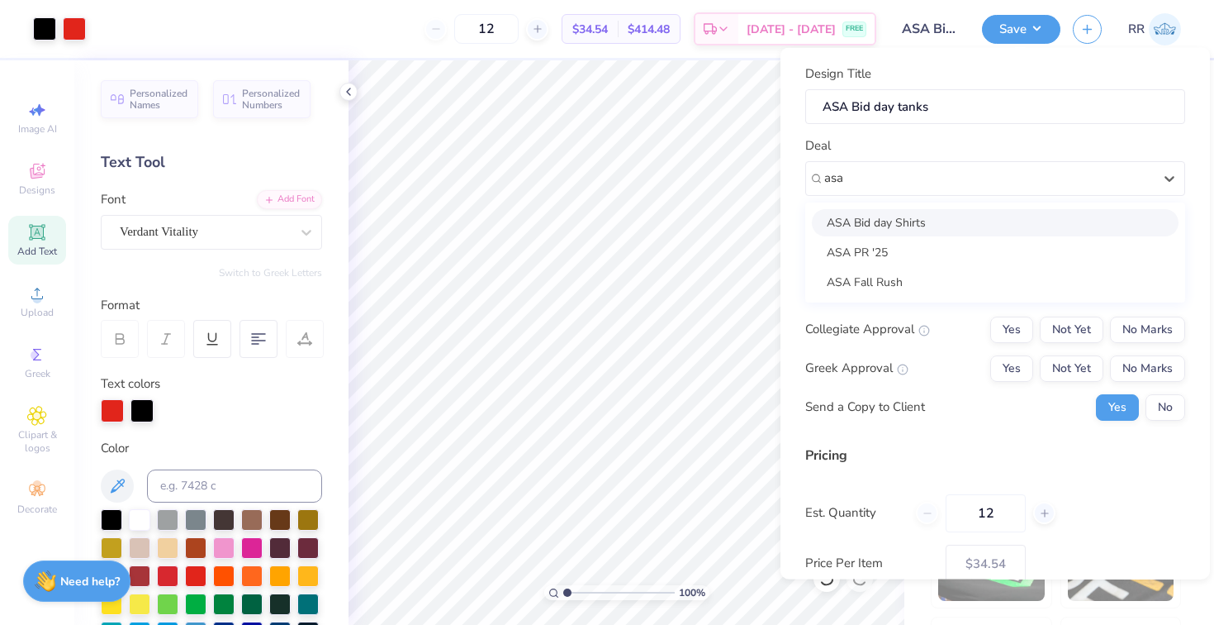
click at [934, 217] on div "ASA Bid day Shirts" at bounding box center [995, 221] width 367 height 27
type input "asa"
type input "[PERSON_NAME]"
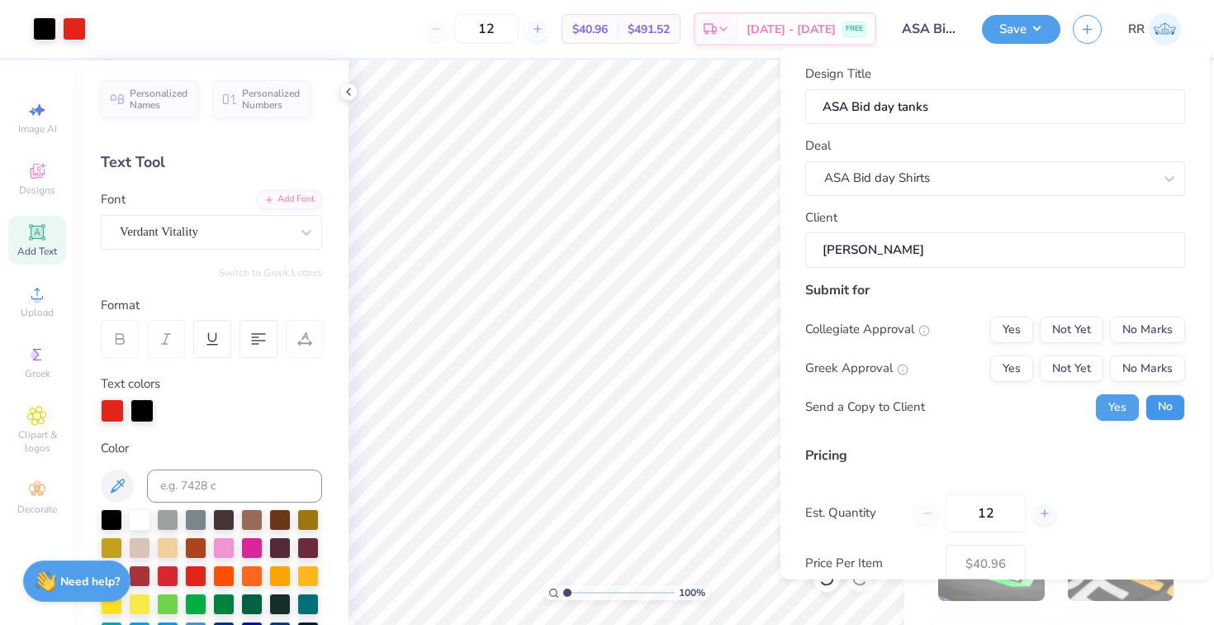
click at [1160, 400] on button "No" at bounding box center [1166, 406] width 40 height 26
click at [1082, 364] on button "Not Yet" at bounding box center [1072, 367] width 64 height 26
click at [1079, 331] on button "Not Yet" at bounding box center [1072, 329] width 64 height 26
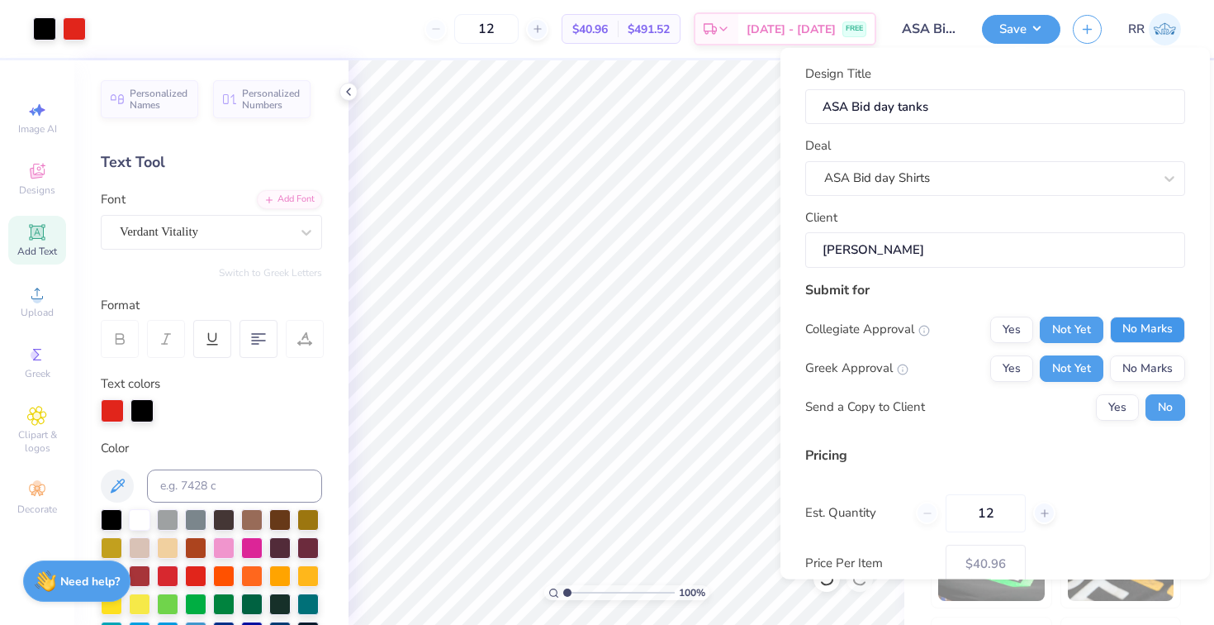
click at [1140, 326] on button "No Marks" at bounding box center [1147, 329] width 75 height 26
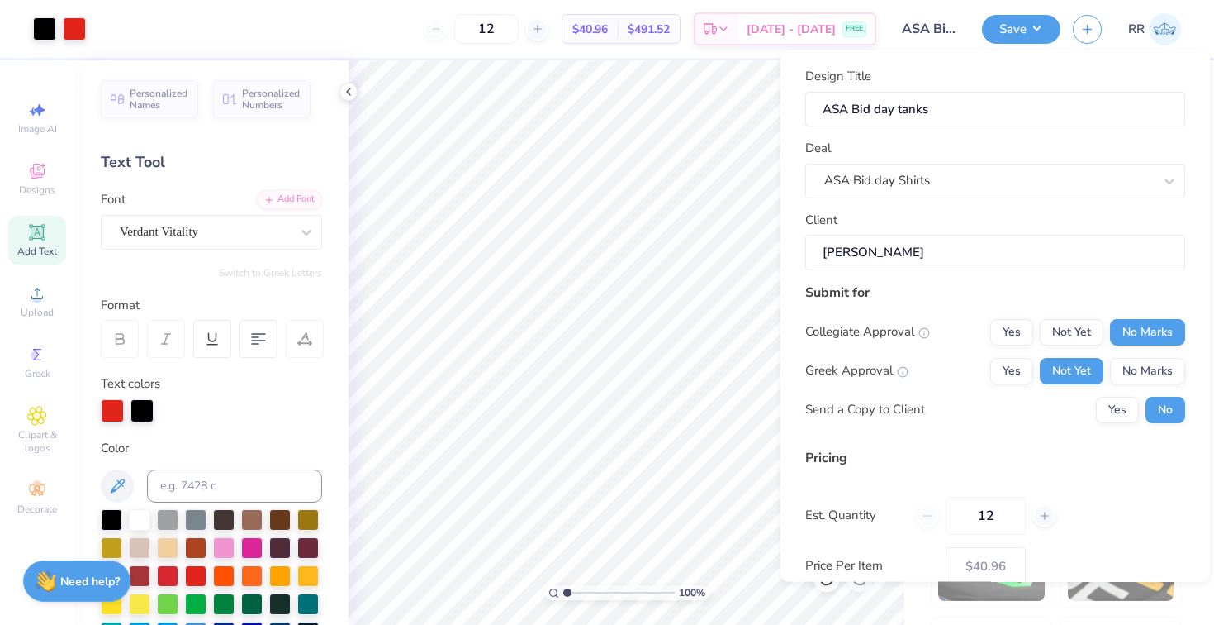
scroll to position [99, 0]
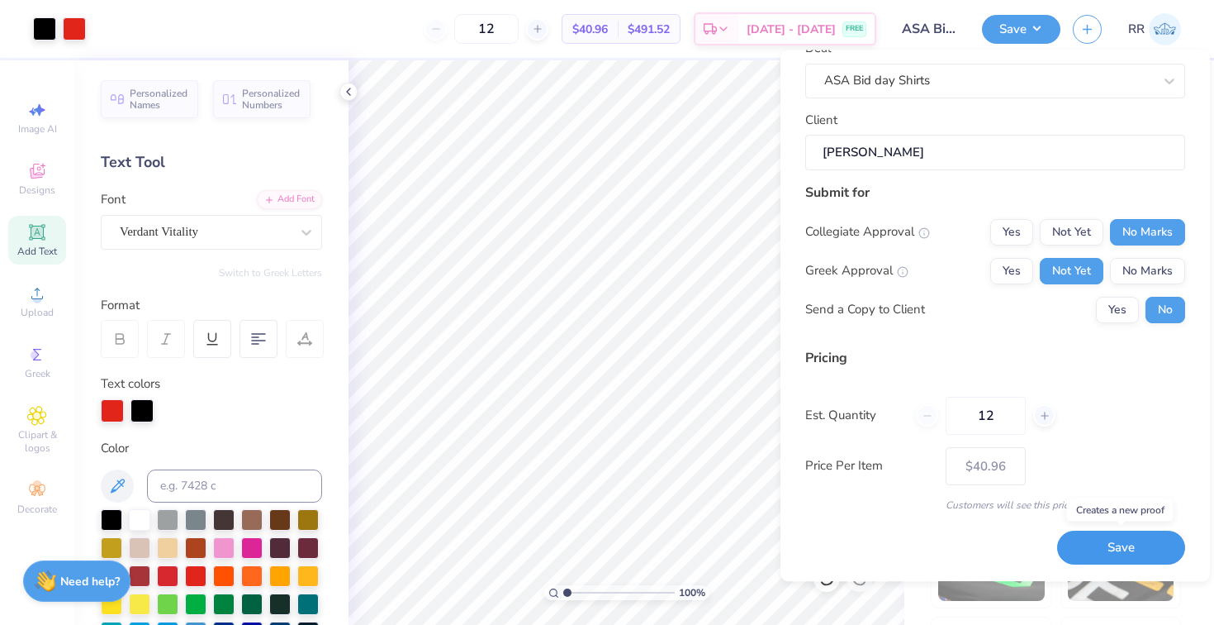
click at [1117, 547] on button "Save" at bounding box center [1122, 548] width 128 height 34
click at [147, 406] on div at bounding box center [142, 408] width 23 height 23
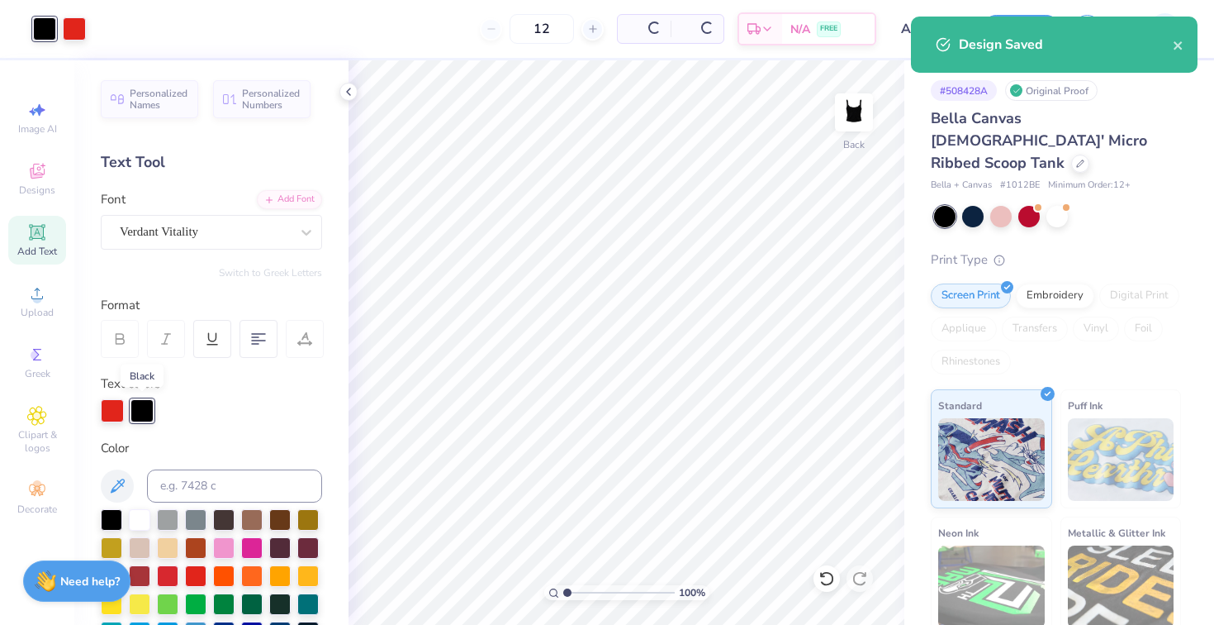
type input "$40.96"
click at [147, 406] on div at bounding box center [142, 410] width 23 height 23
click at [49, 26] on div at bounding box center [44, 27] width 23 height 23
